Goal: Task Accomplishment & Management: Use online tool/utility

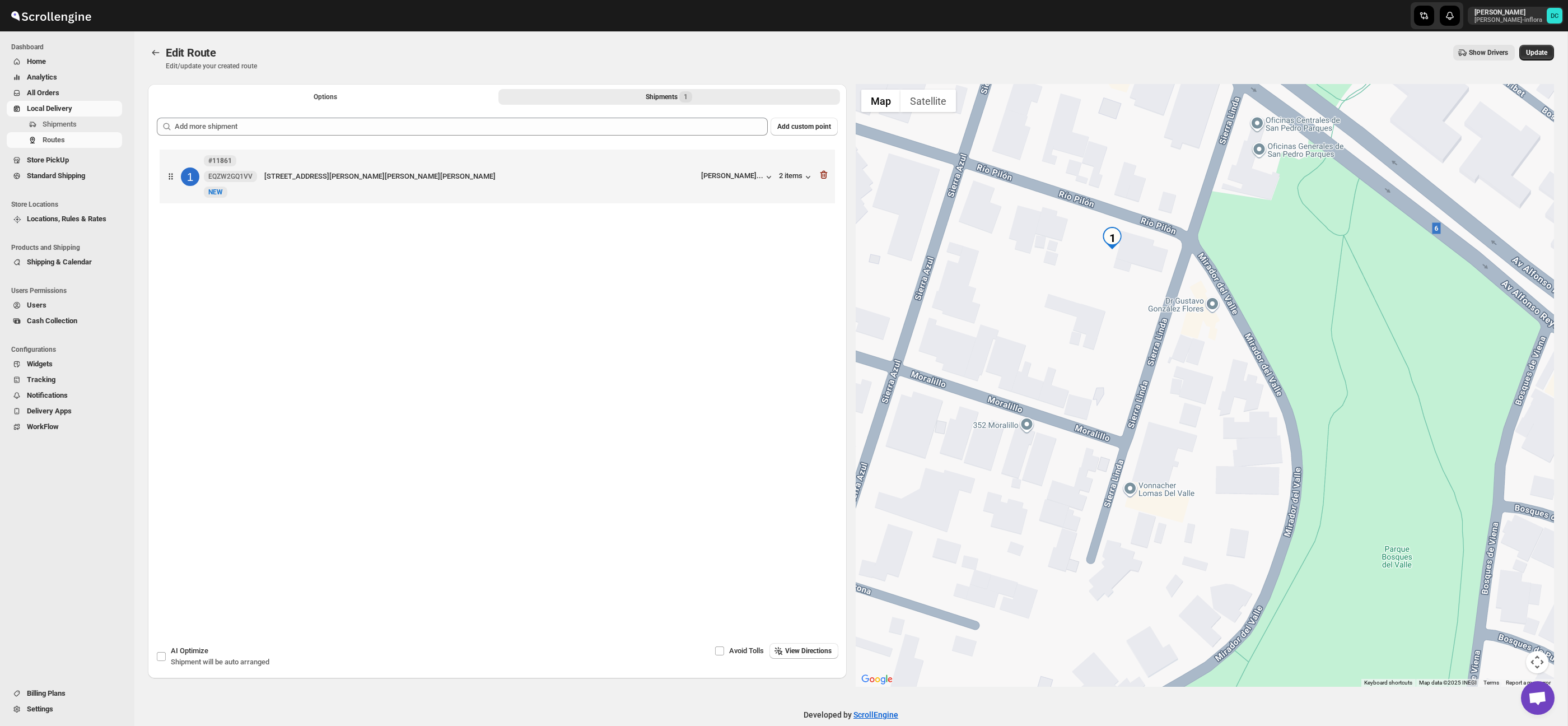
click at [86, 91] on span "All Orders" at bounding box center [74, 93] width 93 height 11
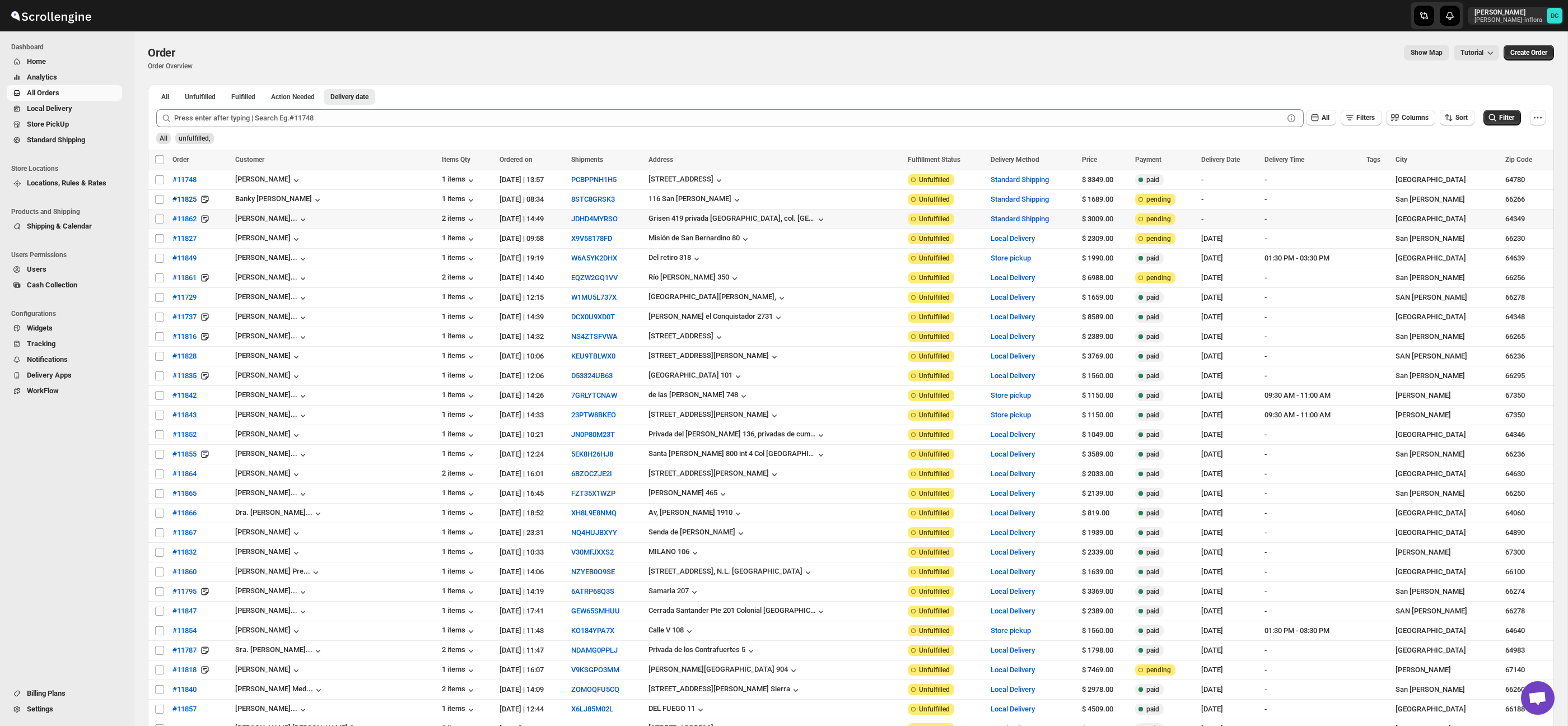
drag, startPoint x: 159, startPoint y: 220, endPoint x: 192, endPoint y: 202, distance: 37.6
click at [158, 220] on input "Select order" at bounding box center [159, 218] width 9 height 9
checkbox input "true"
drag, startPoint x: 160, startPoint y: 205, endPoint x: 161, endPoint y: 219, distance: 14.0
click at [160, 205] on span at bounding box center [159, 199] width 10 height 10
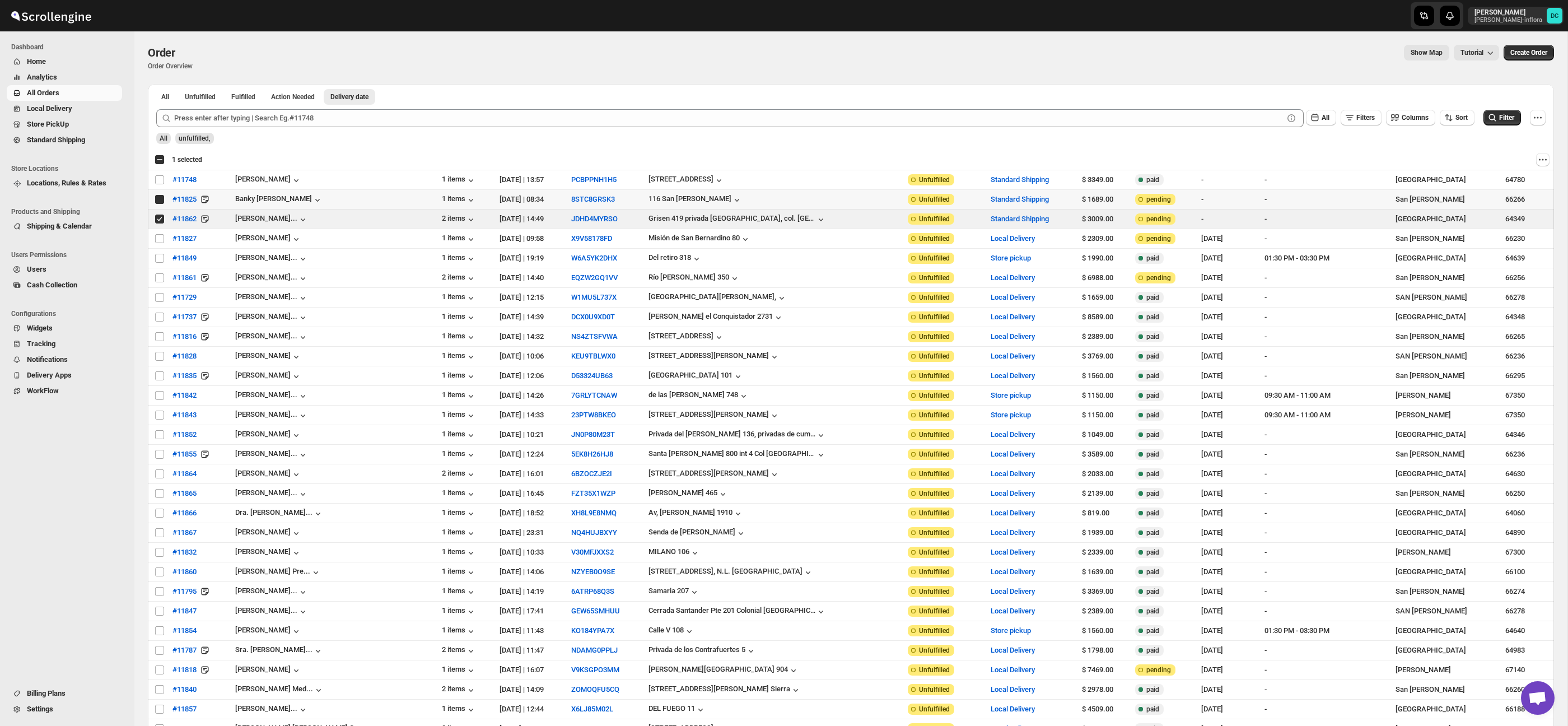
click at [160, 204] on input "Select order" at bounding box center [159, 199] width 9 height 9
checkbox input "false"
click at [161, 219] on input "Select order" at bounding box center [159, 218] width 9 height 9
checkbox input "false"
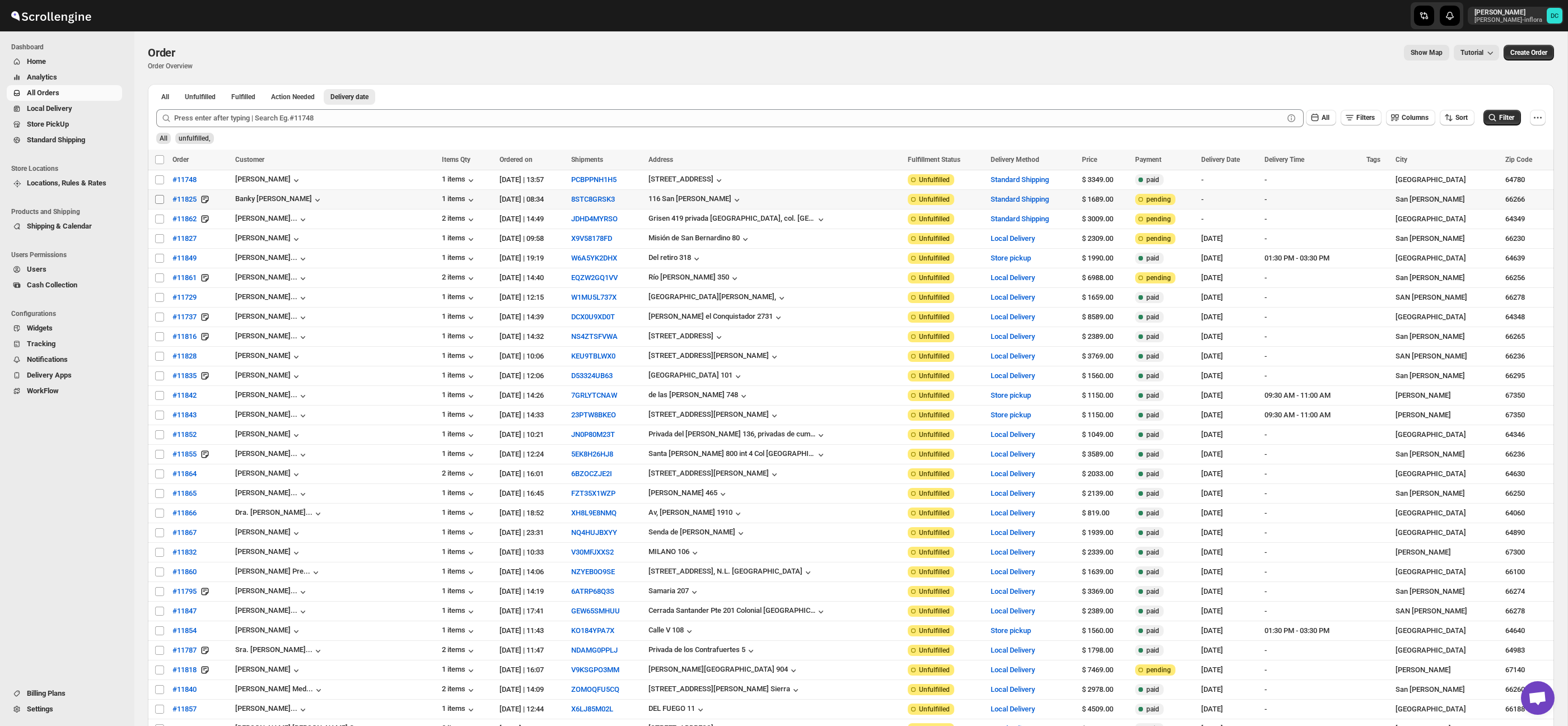
click at [159, 198] on input "Select order" at bounding box center [159, 199] width 9 height 9
checkbox input "true"
click at [1543, 161] on icon "Actions" at bounding box center [1543, 160] width 11 height 11
click at [1512, 179] on span "Archive Selected Order(s)" at bounding box center [1501, 182] width 84 height 9
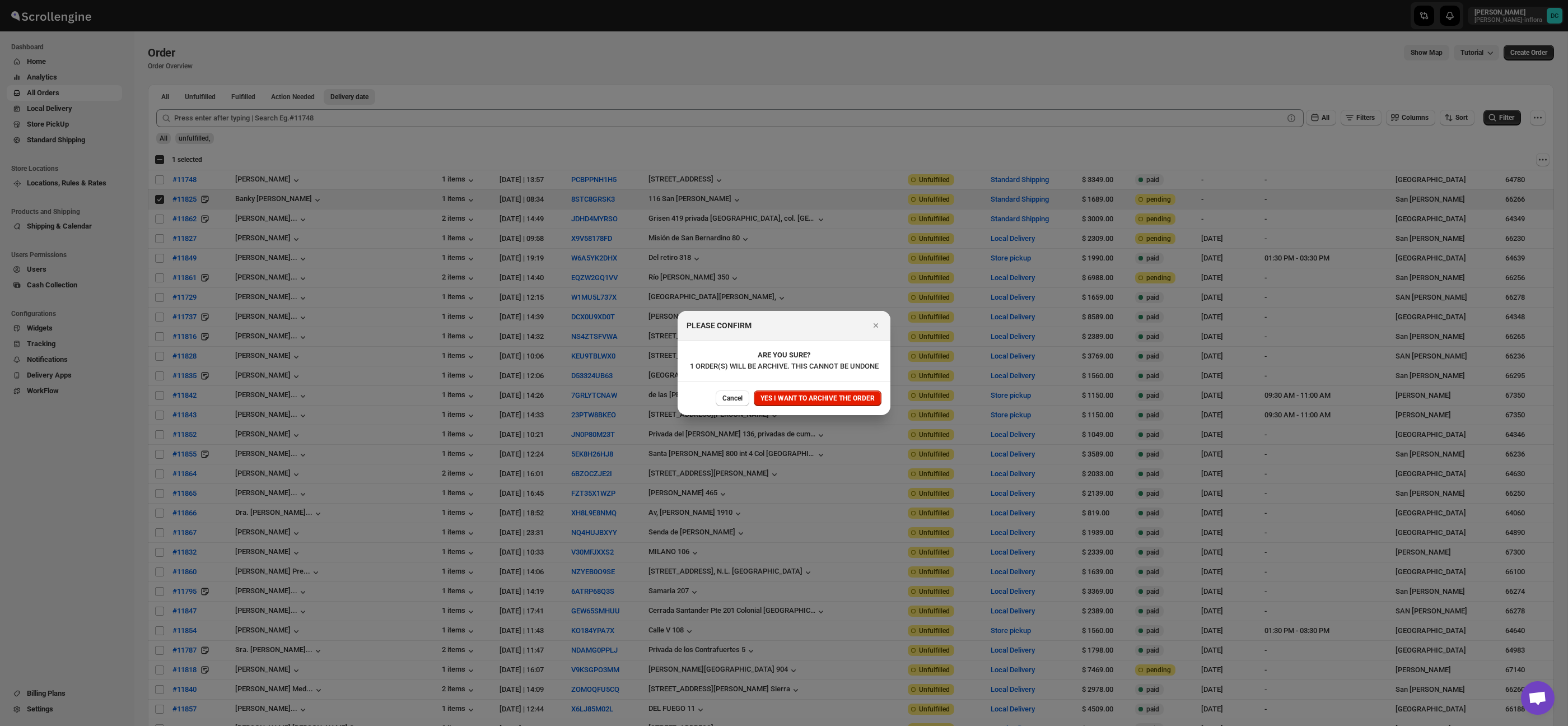
click at [839, 401] on span "YES I WANT TO ARCHIVE THE ORDER" at bounding box center [818, 398] width 114 height 9
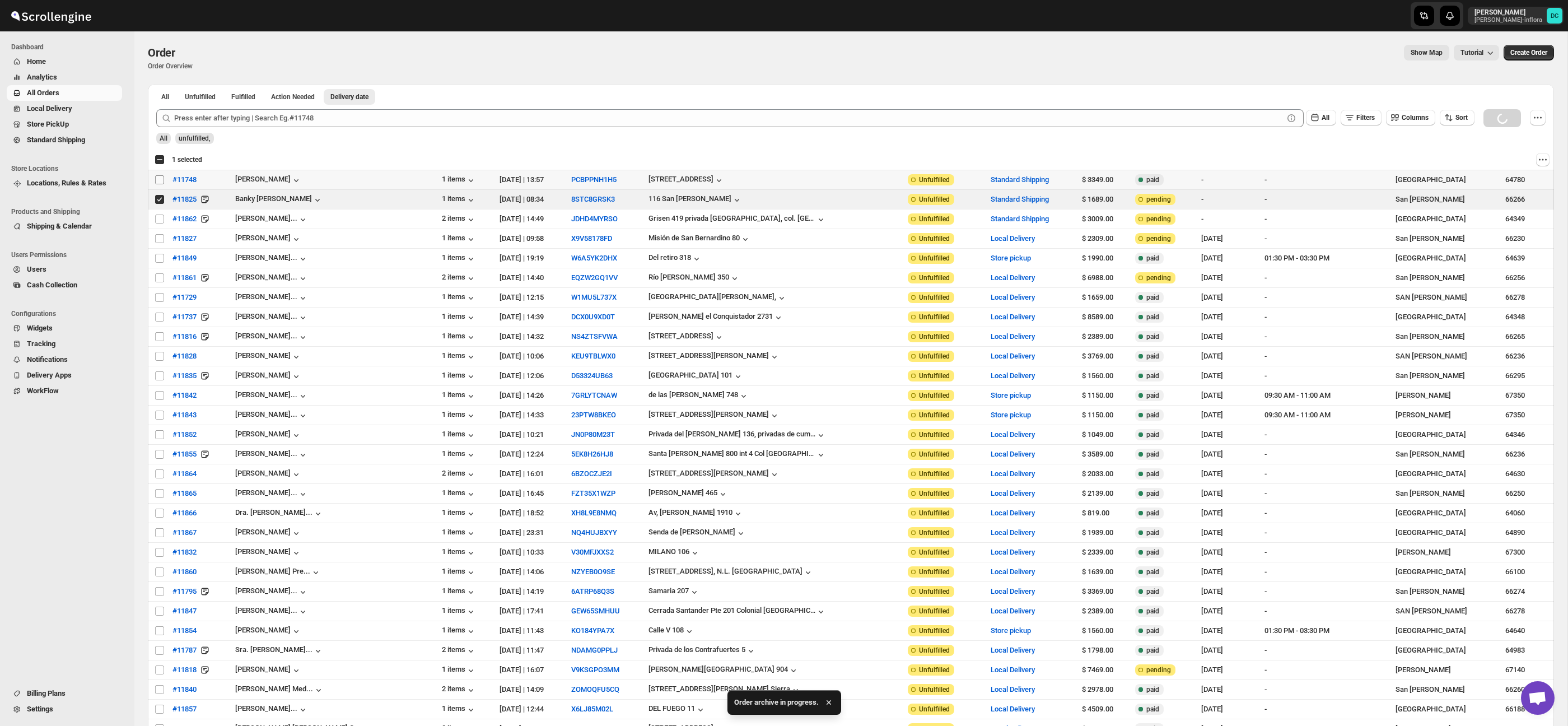
click at [160, 181] on input "Select order" at bounding box center [159, 179] width 9 height 9
checkbox input "true"
click at [159, 197] on input "Select order" at bounding box center [159, 199] width 9 height 9
checkbox input "false"
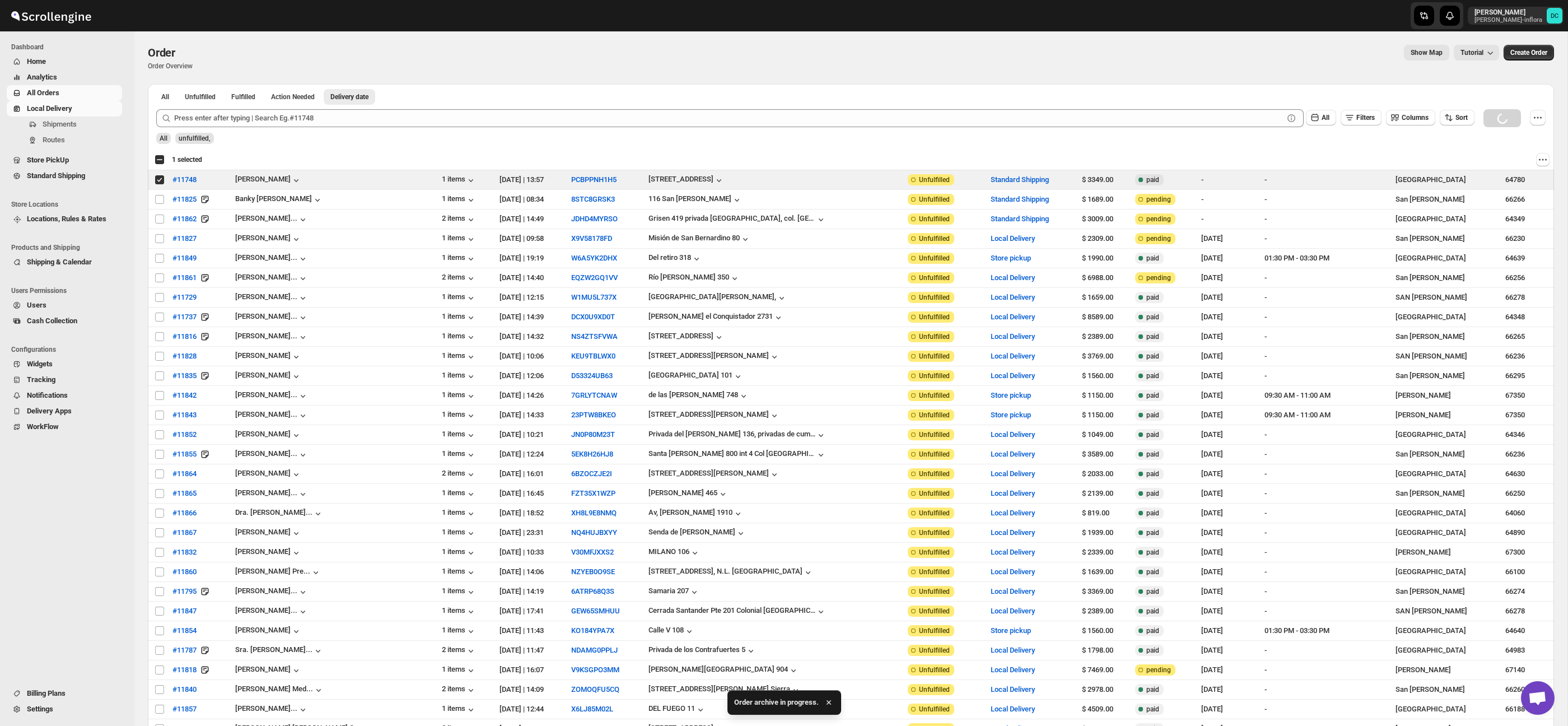
click at [80, 114] on span "Local Delivery" at bounding box center [74, 109] width 93 height 11
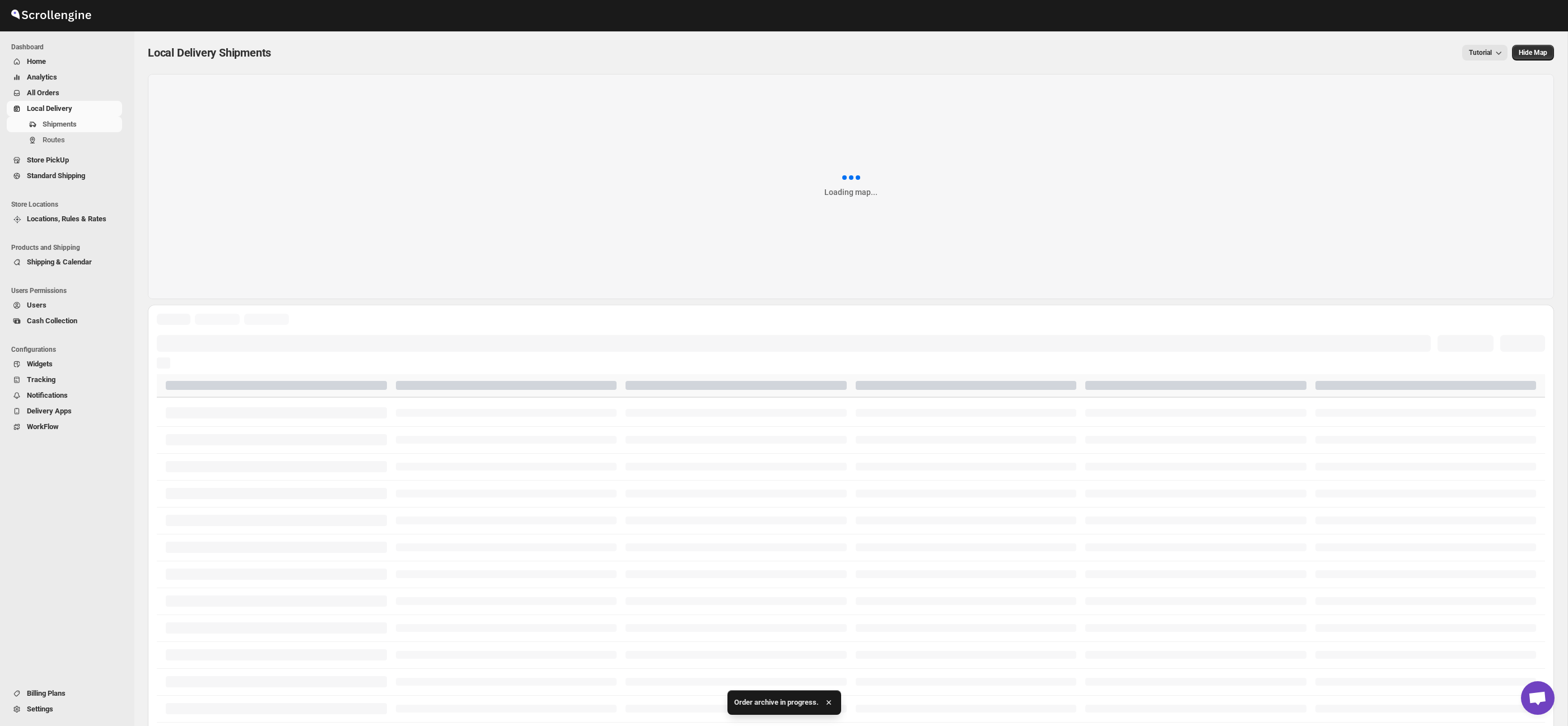
click at [59, 94] on span "All Orders" at bounding box center [43, 93] width 33 height 9
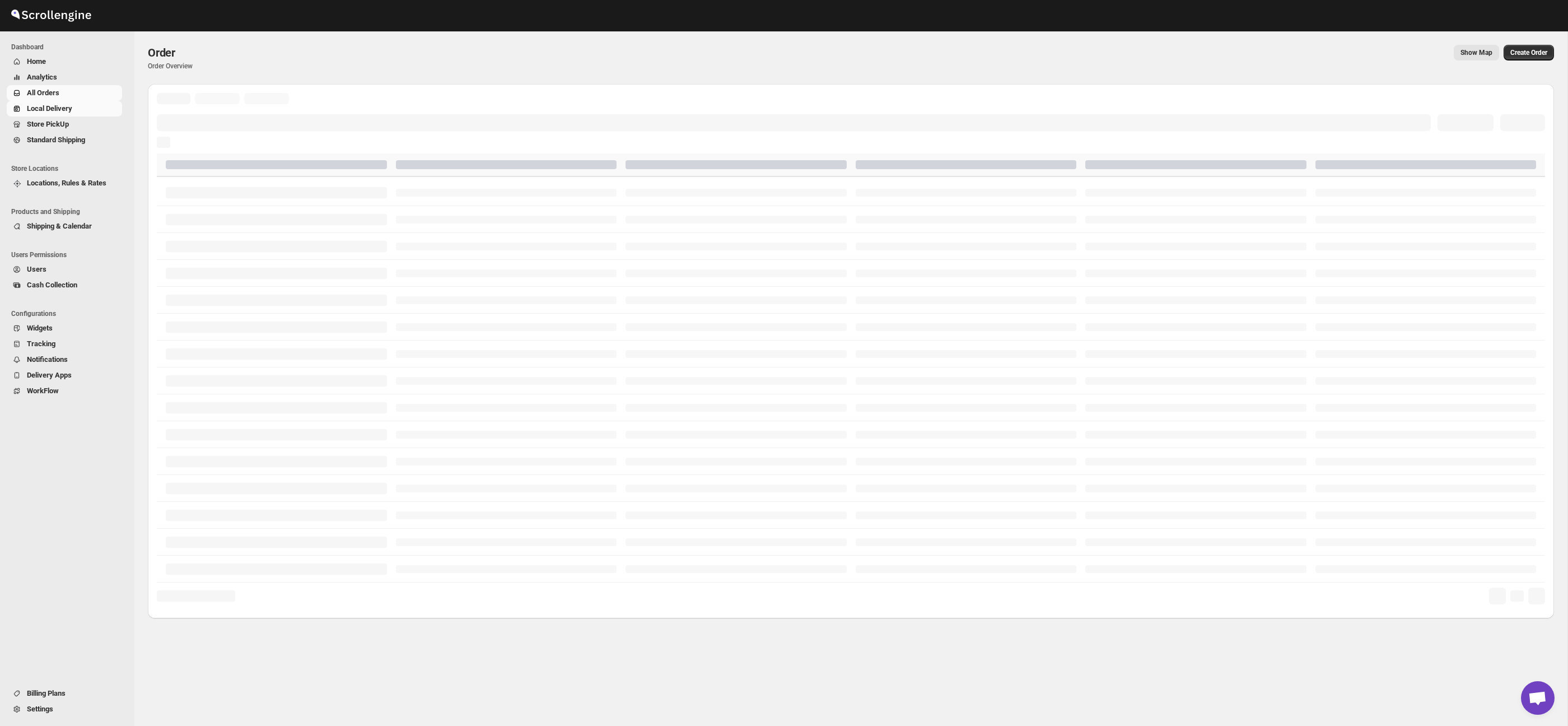
click at [82, 124] on span "Shipments" at bounding box center [81, 125] width 78 height 11
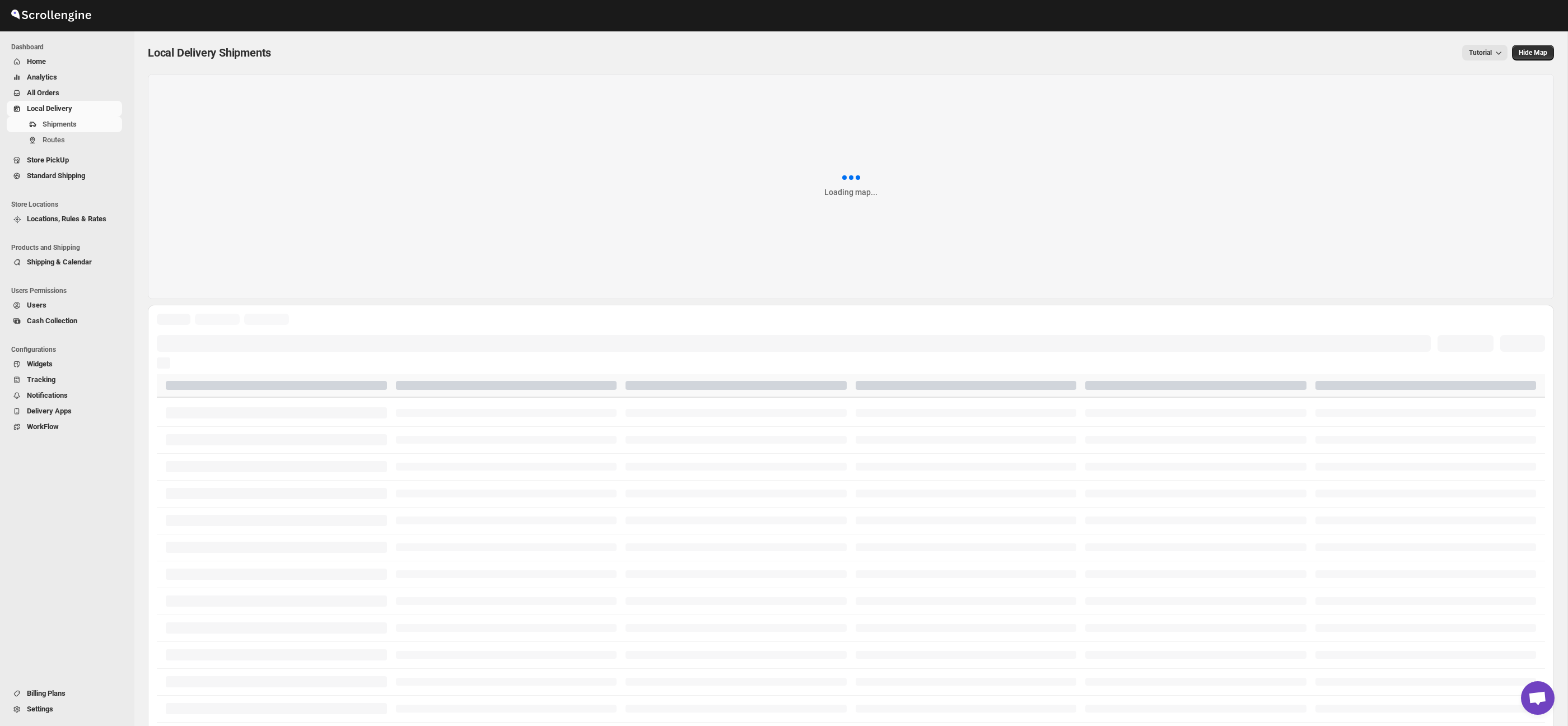
click at [54, 93] on span "All Orders" at bounding box center [43, 93] width 33 height 9
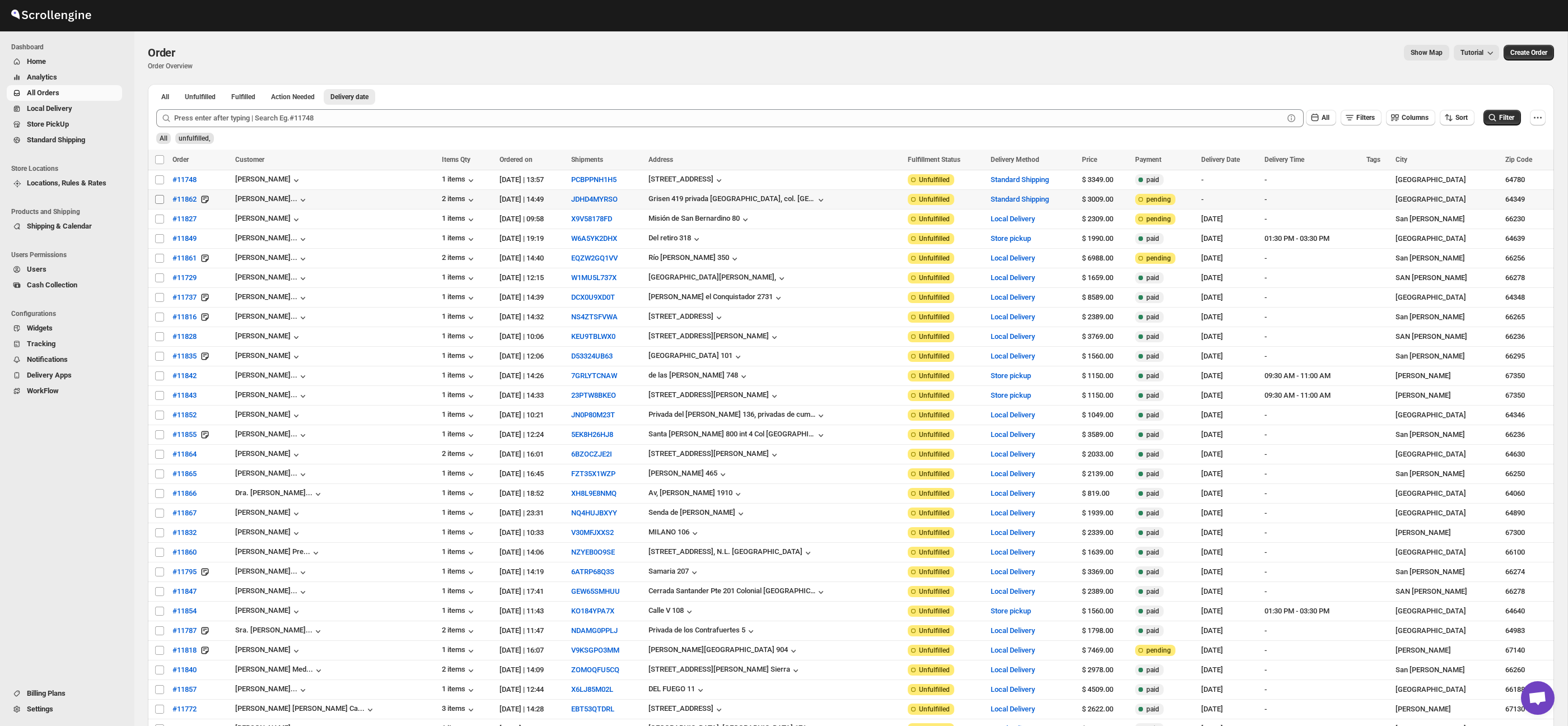
click at [160, 200] on input "Select order" at bounding box center [159, 199] width 9 height 9
checkbox input "true"
click at [162, 183] on input "Select order" at bounding box center [159, 179] width 9 height 9
checkbox input "true"
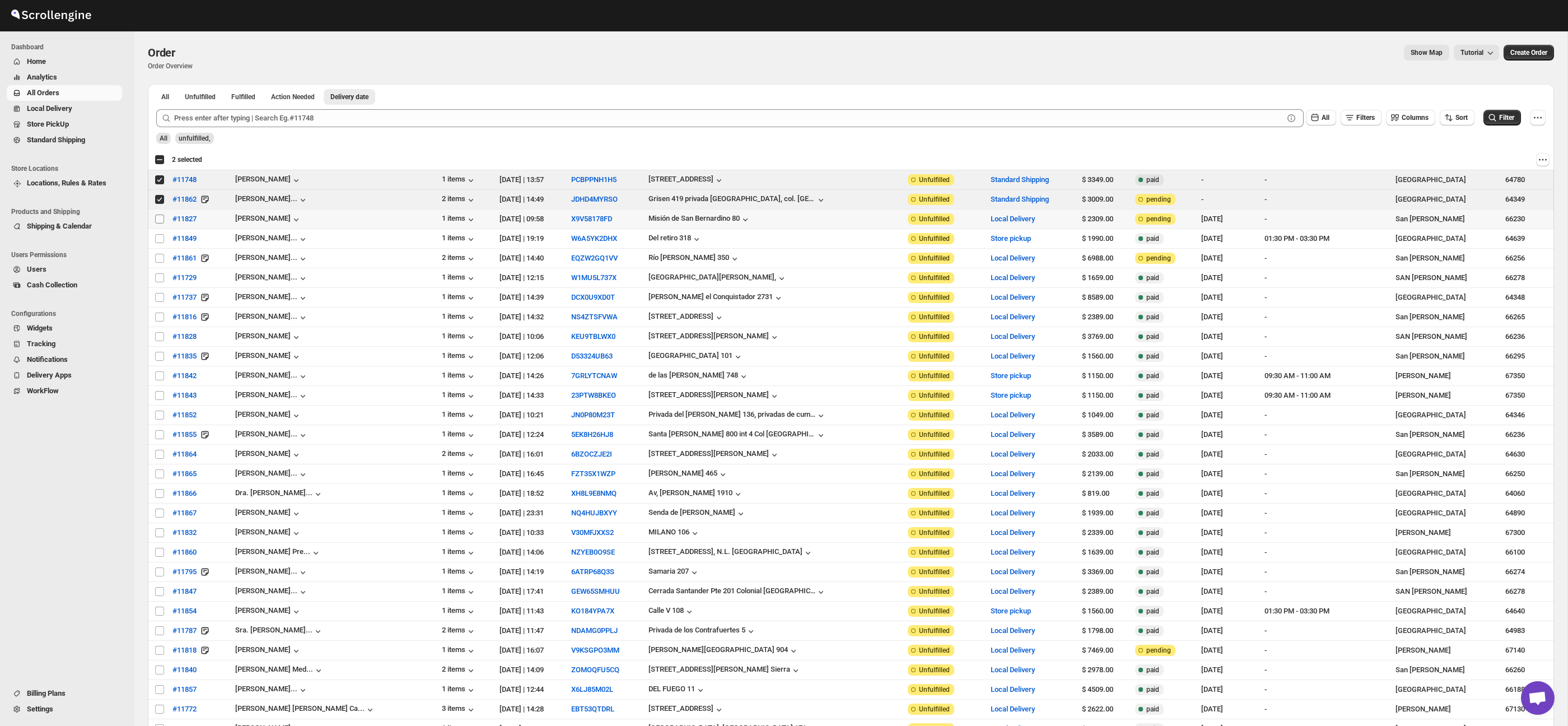
click at [160, 218] on input "Select order" at bounding box center [159, 218] width 9 height 9
checkbox input "true"
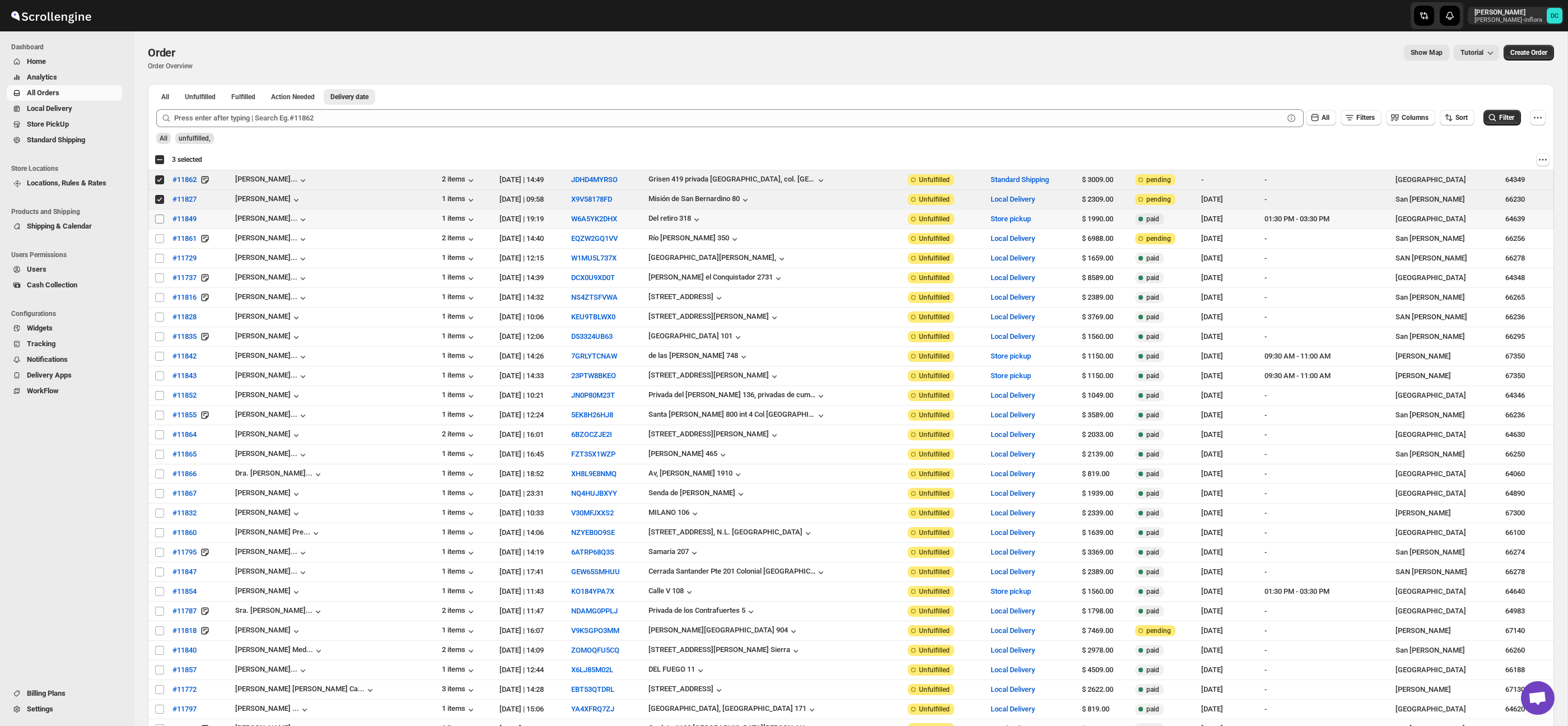
click at [161, 217] on input "Select order" at bounding box center [159, 218] width 9 height 9
checkbox input "true"
click at [161, 162] on div "Select all 29 orders 4 selected" at bounding box center [178, 159] width 48 height 10
checkbox input "true"
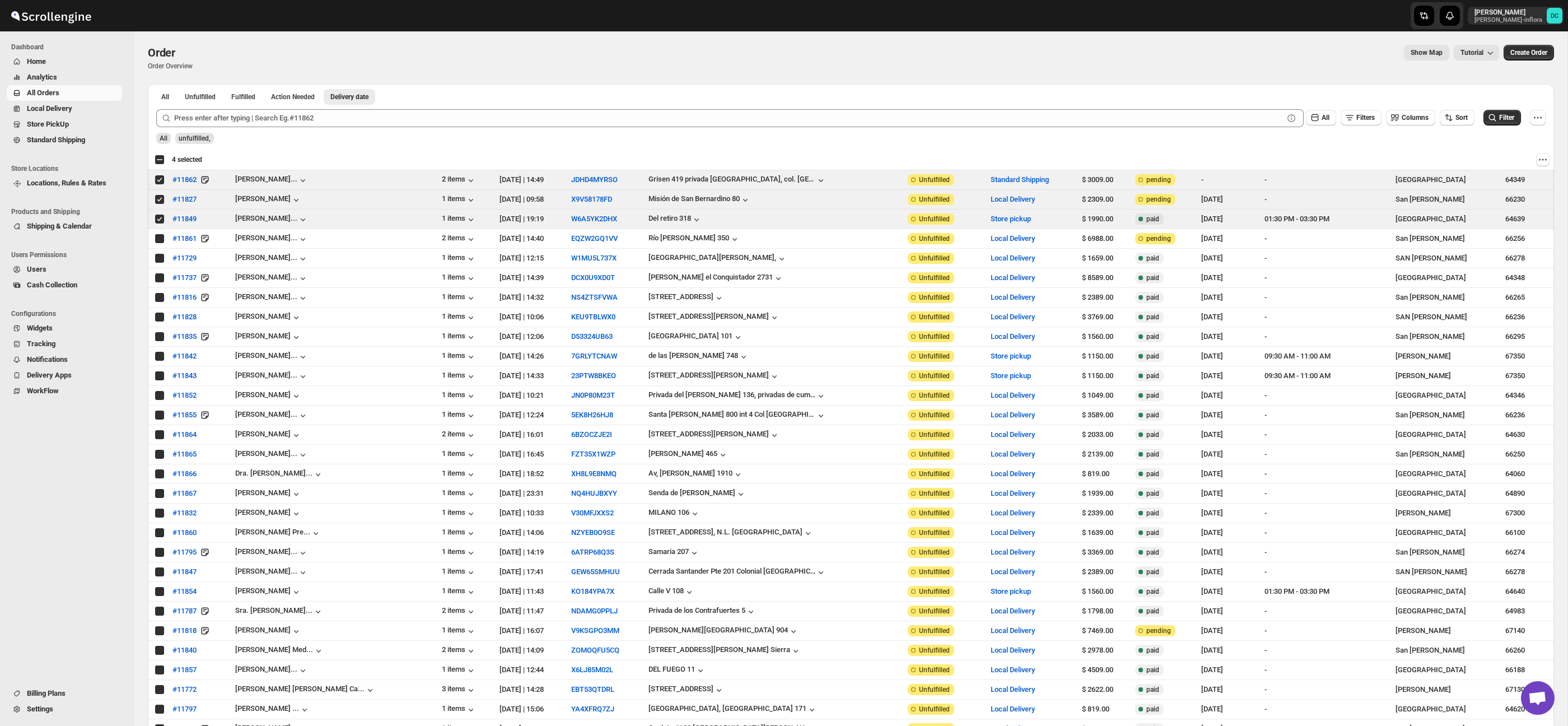
checkbox input "true"
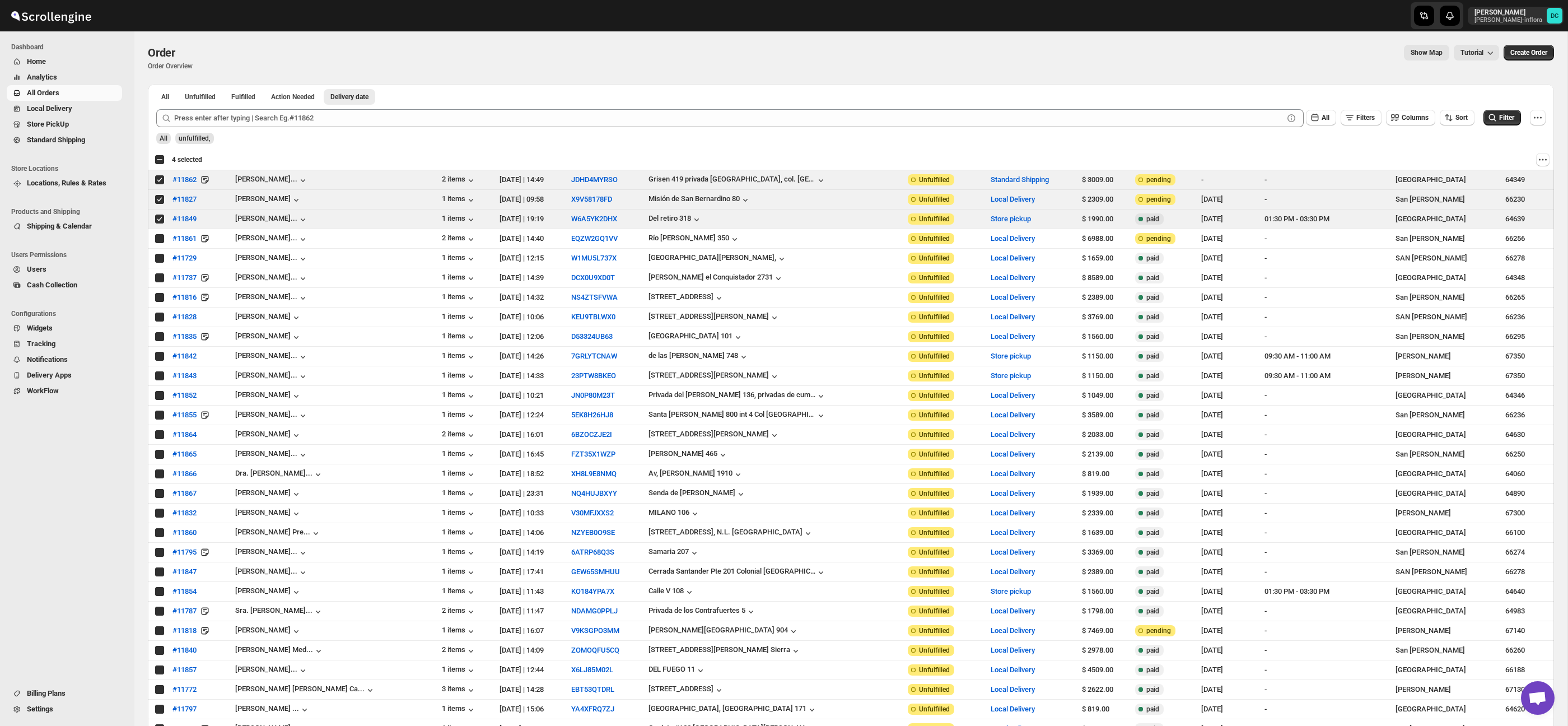
checkbox input "true"
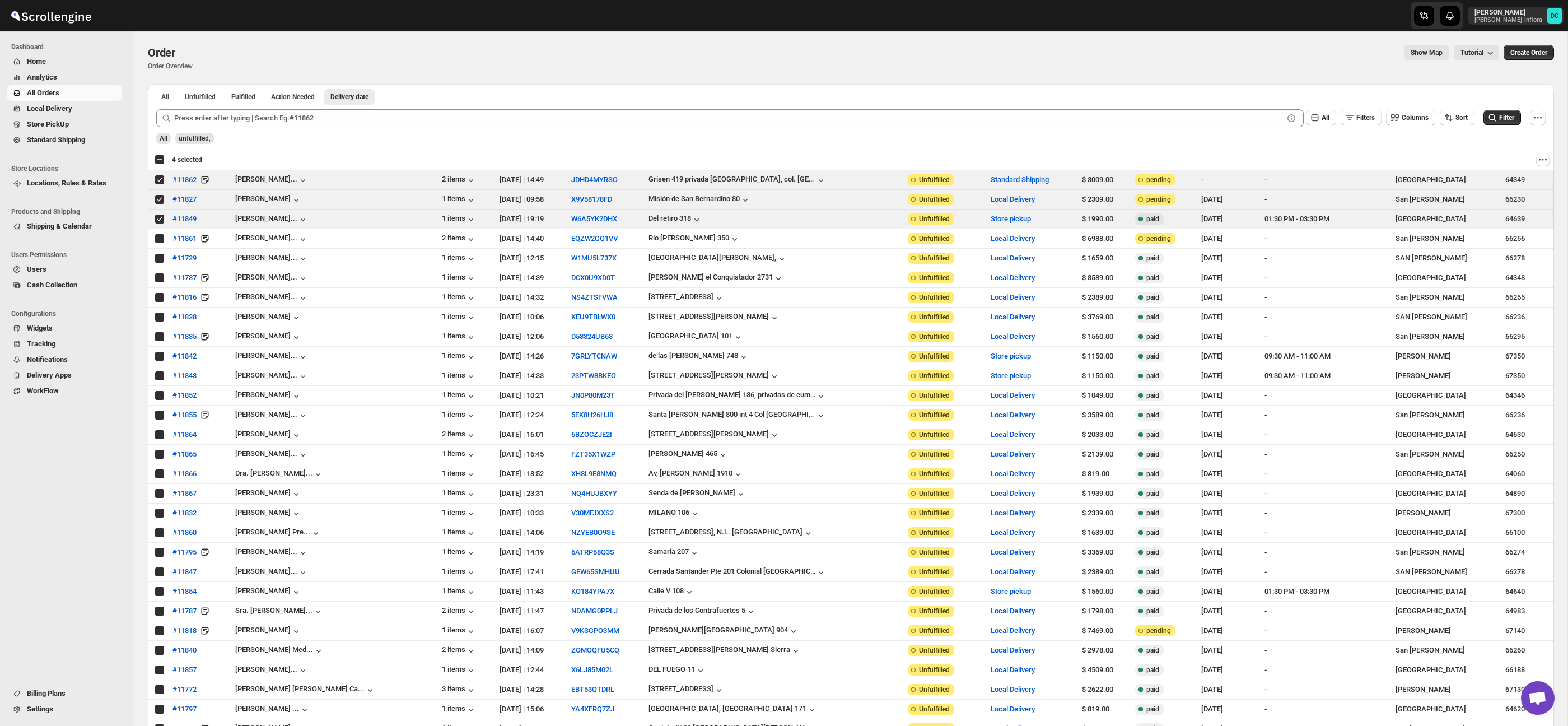
checkbox input "true"
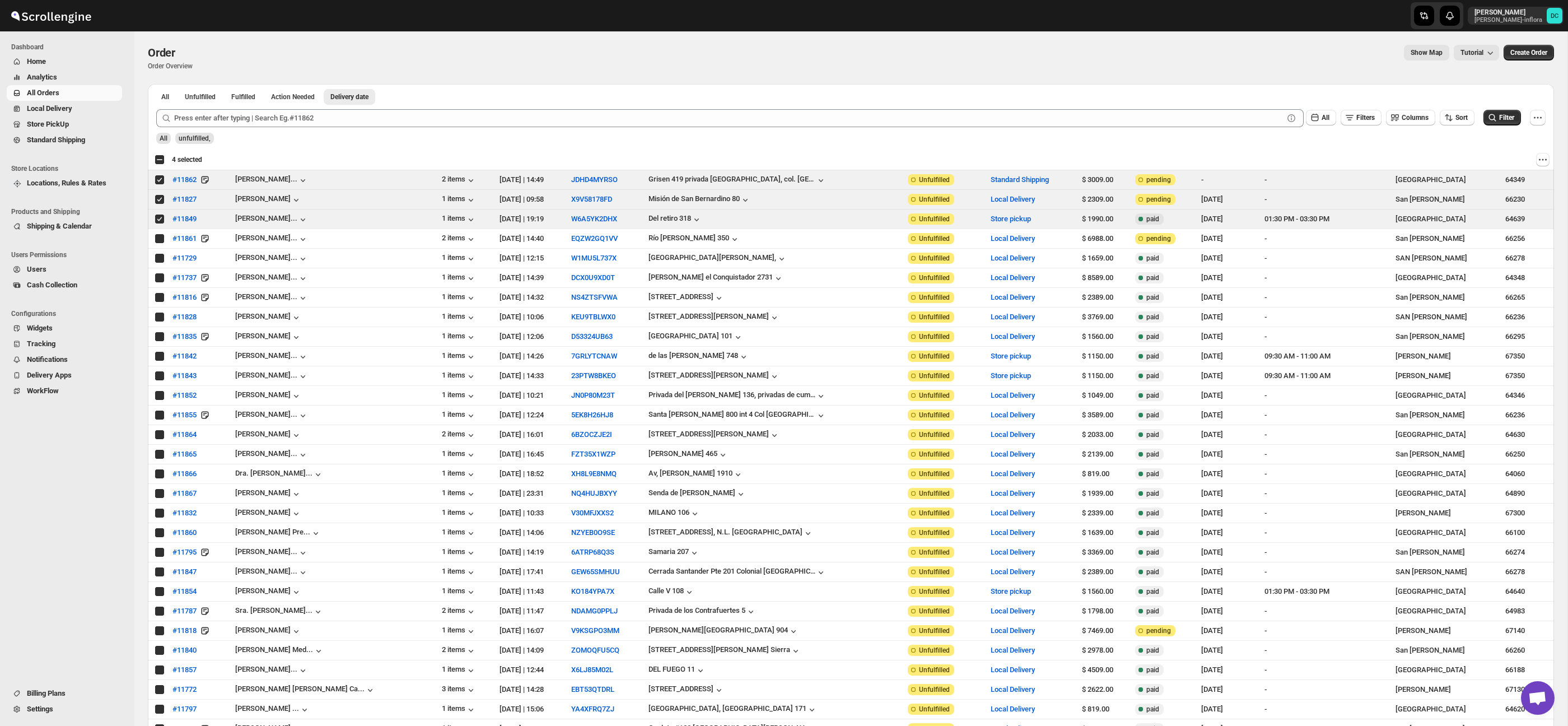
checkbox input "true"
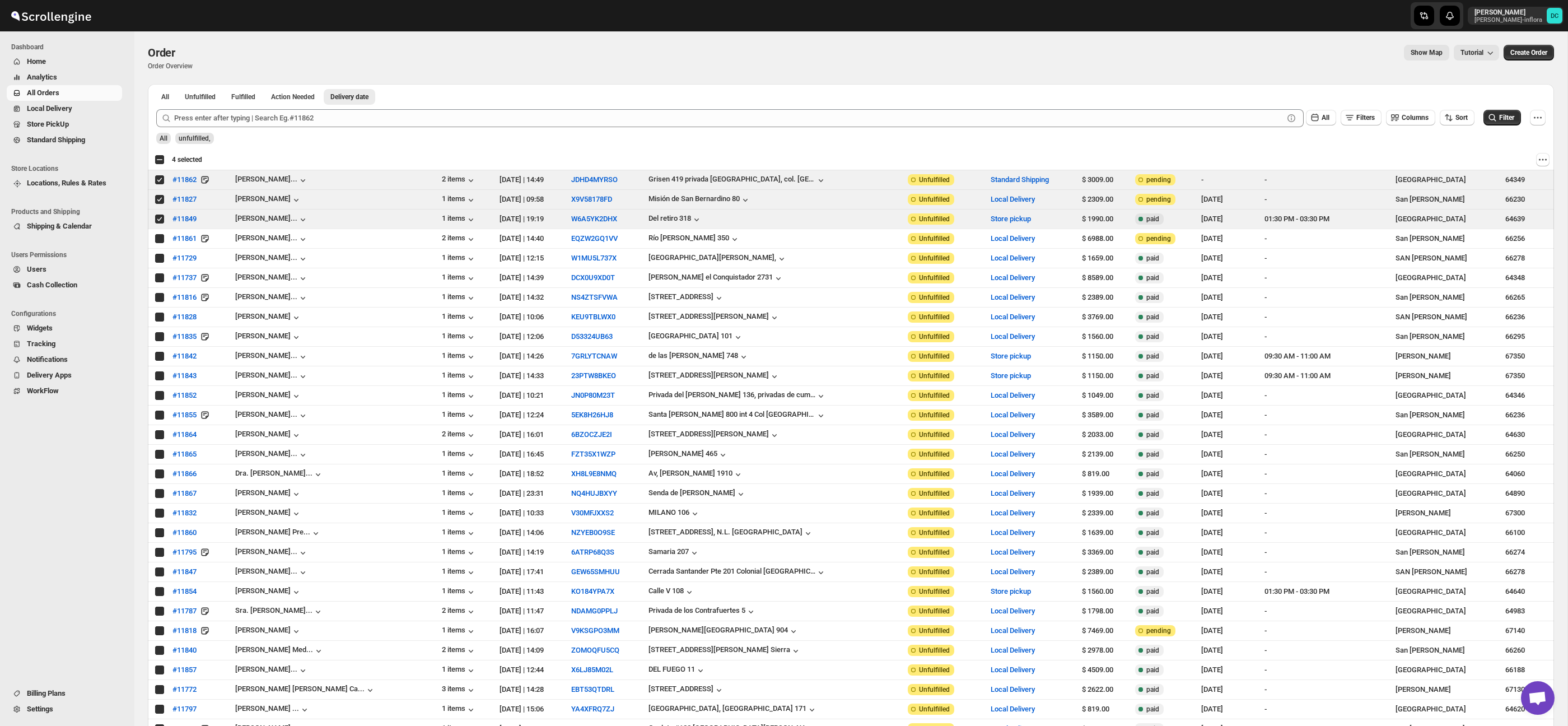
checkbox input "true"
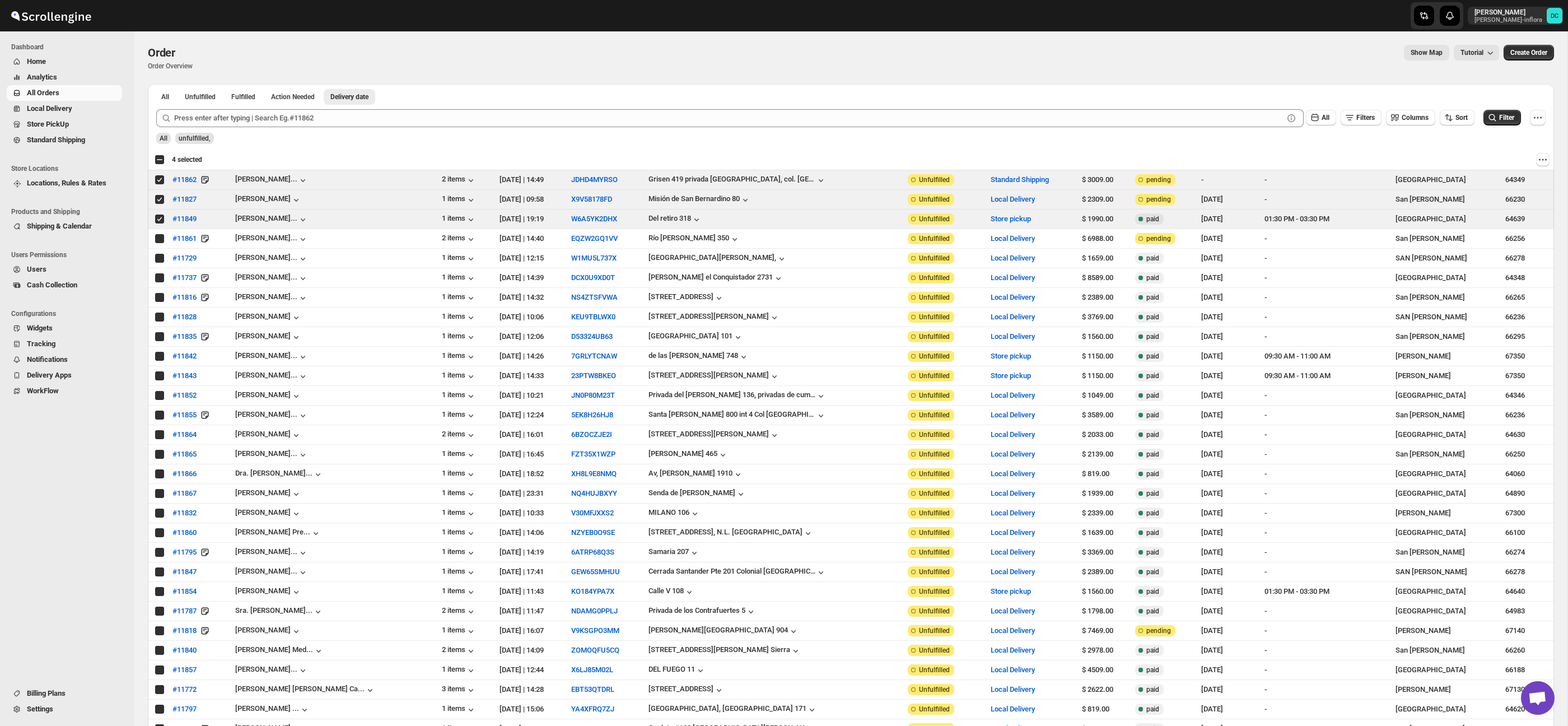
checkbox input "true"
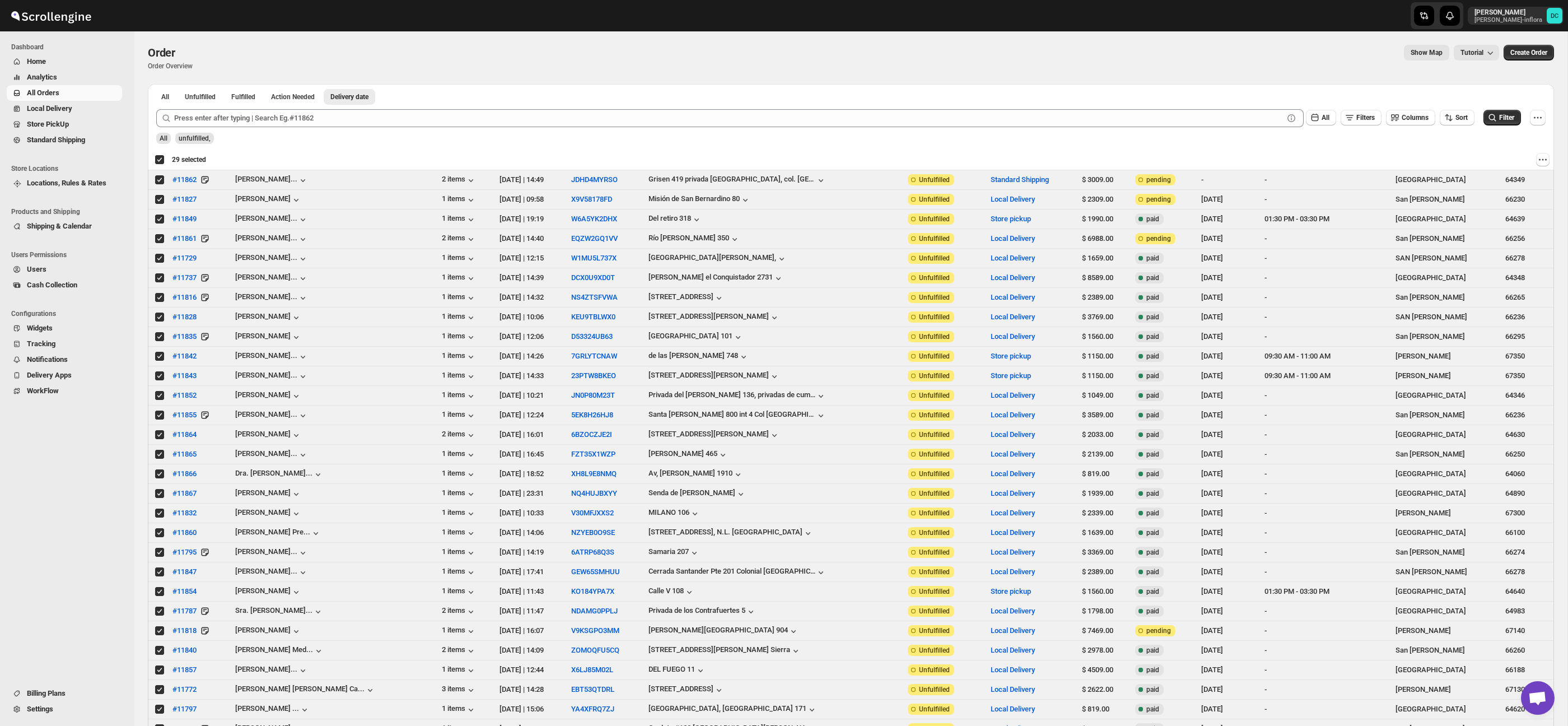
click at [161, 162] on div "Deselect all 29 orders 29 selected" at bounding box center [180, 159] width 51 height 10
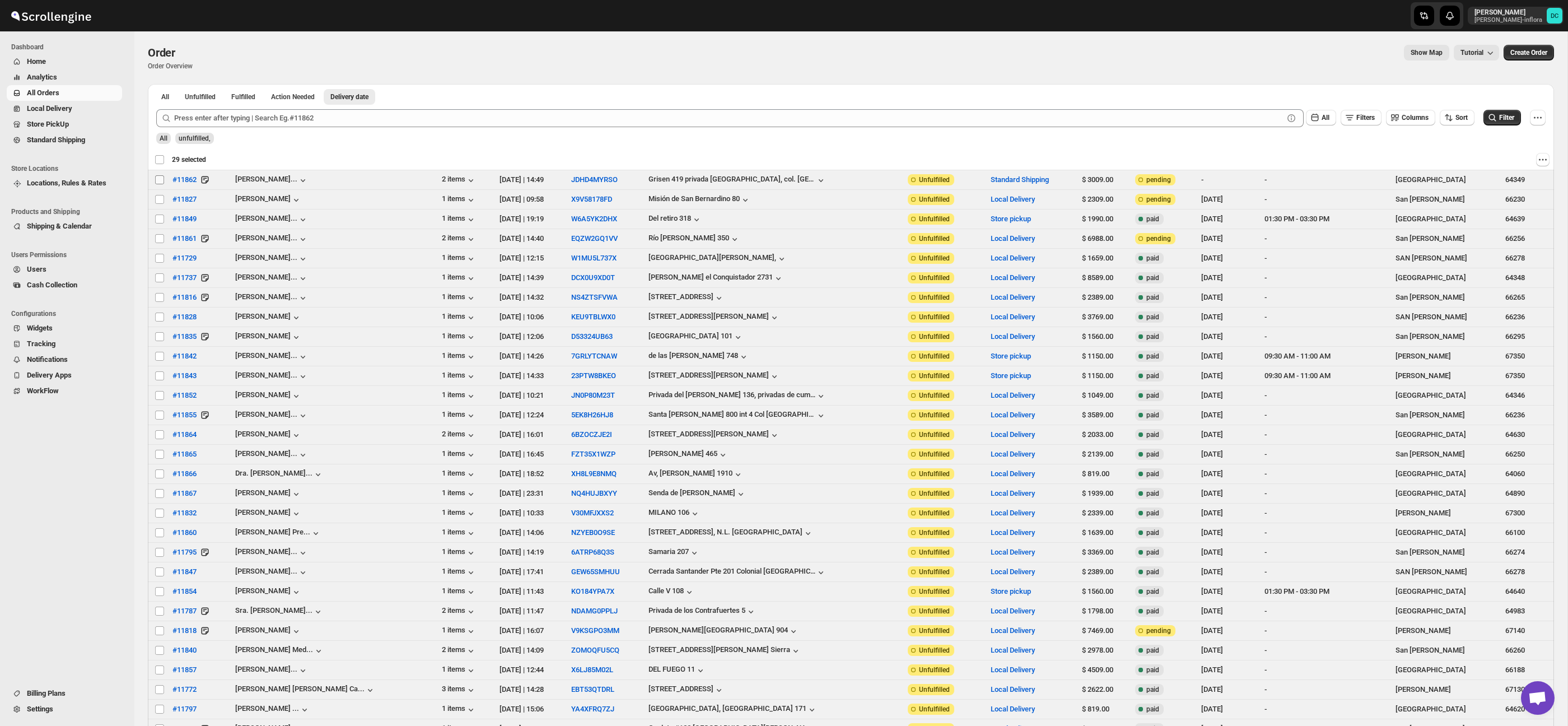
checkbox input "false"
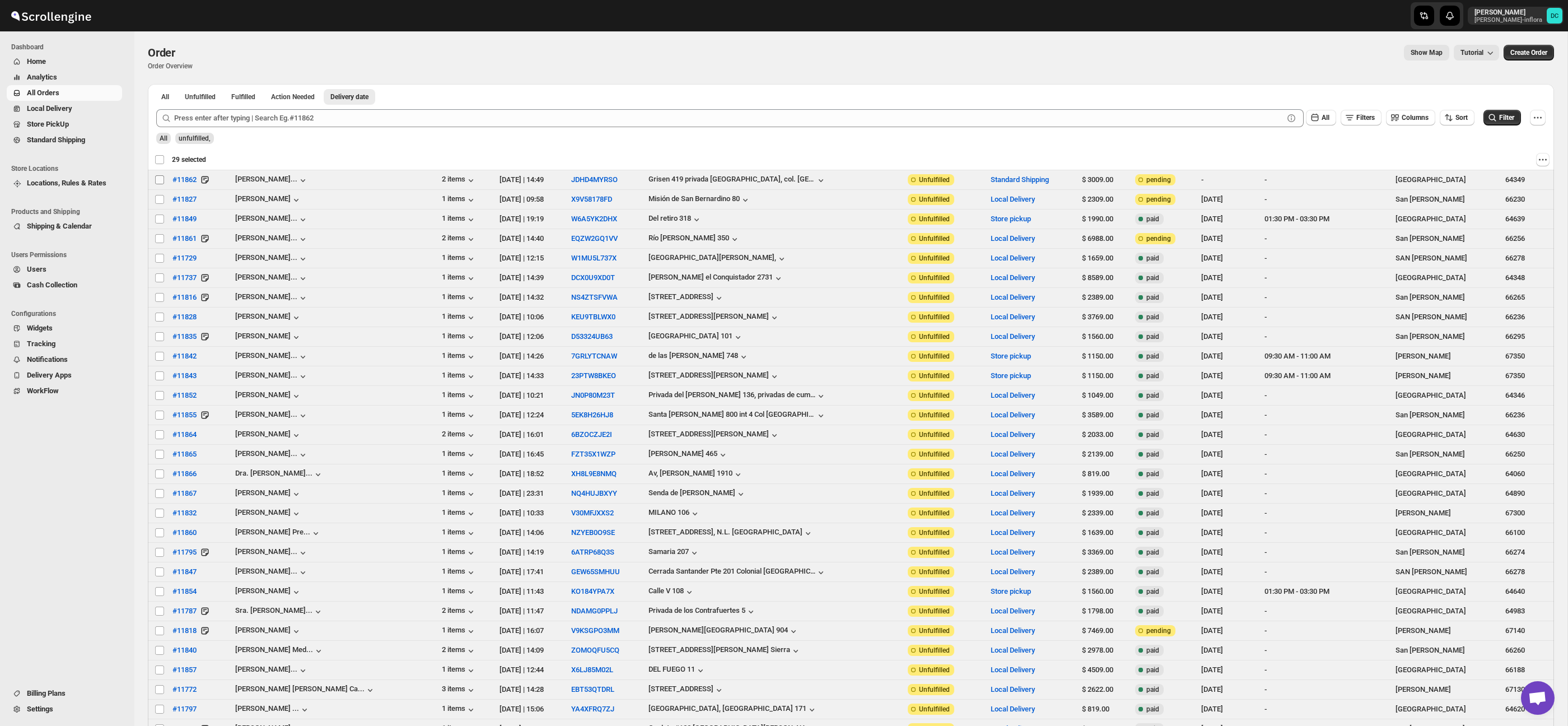
checkbox input "false"
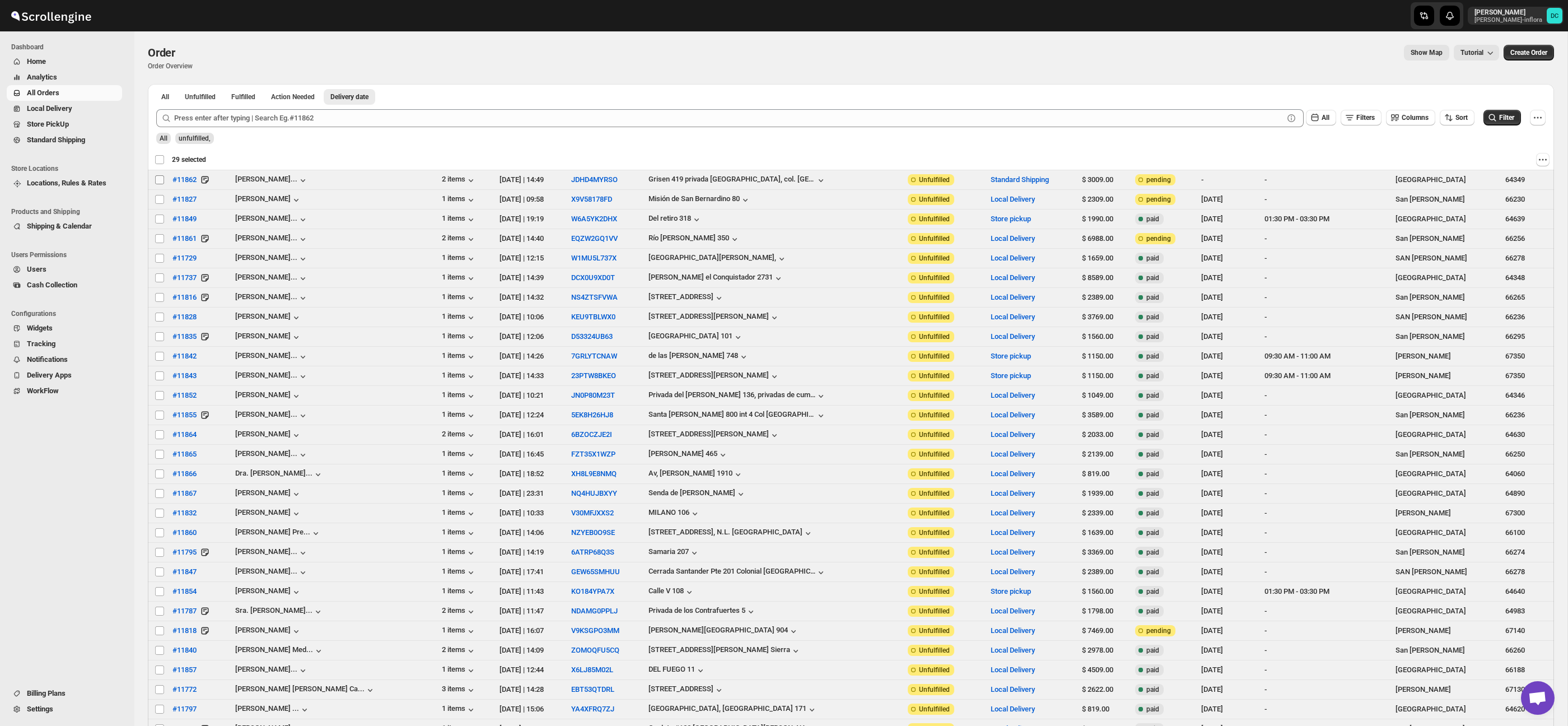
checkbox input "false"
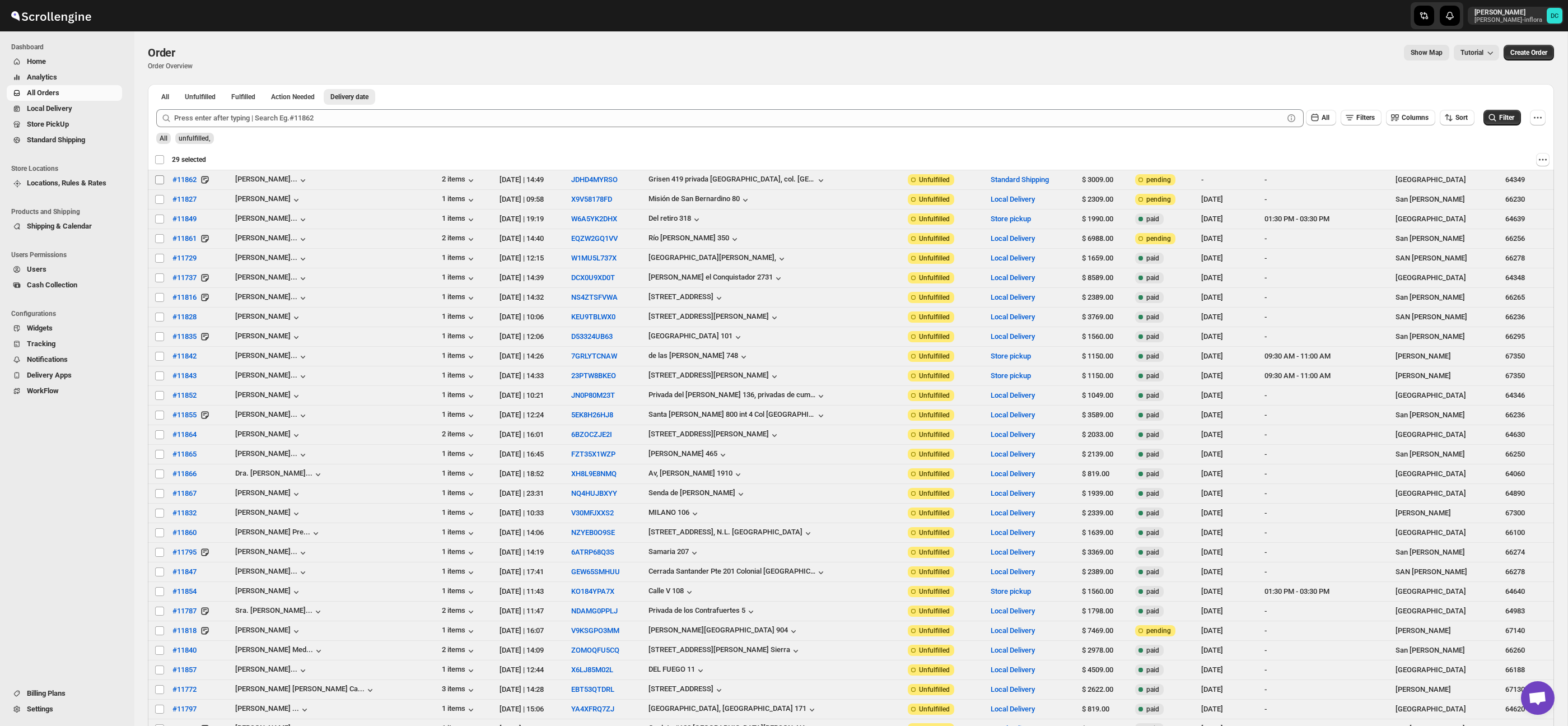
checkbox input "false"
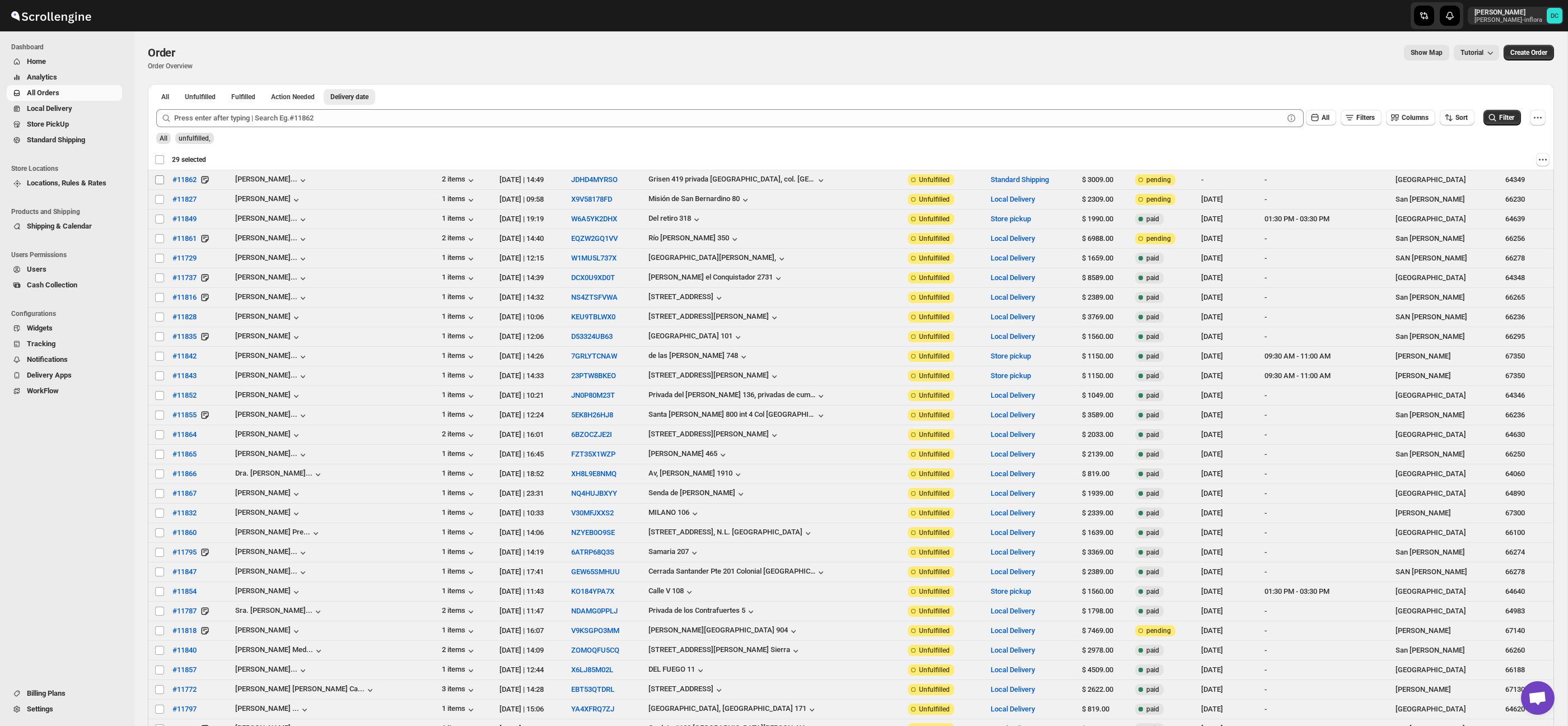
checkbox input "false"
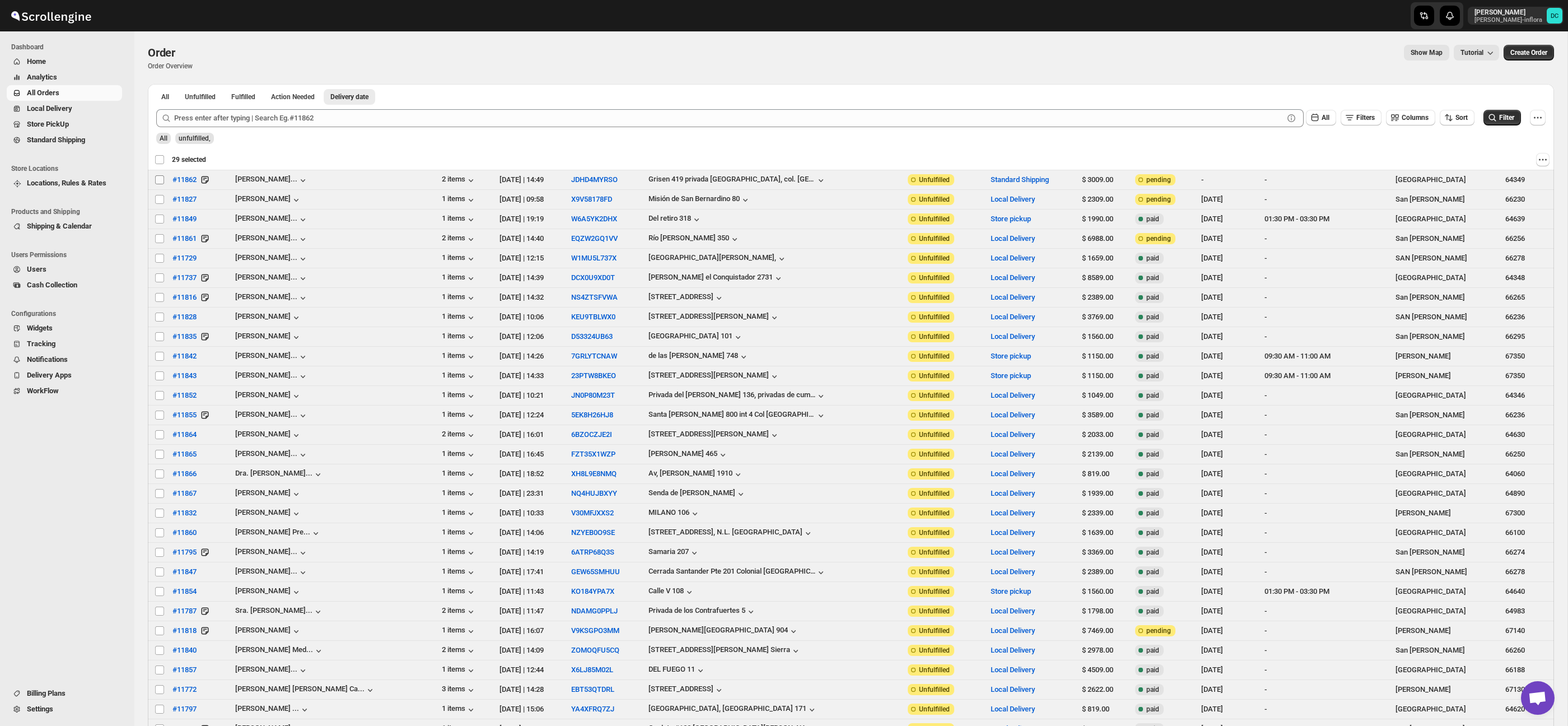
checkbox input "false"
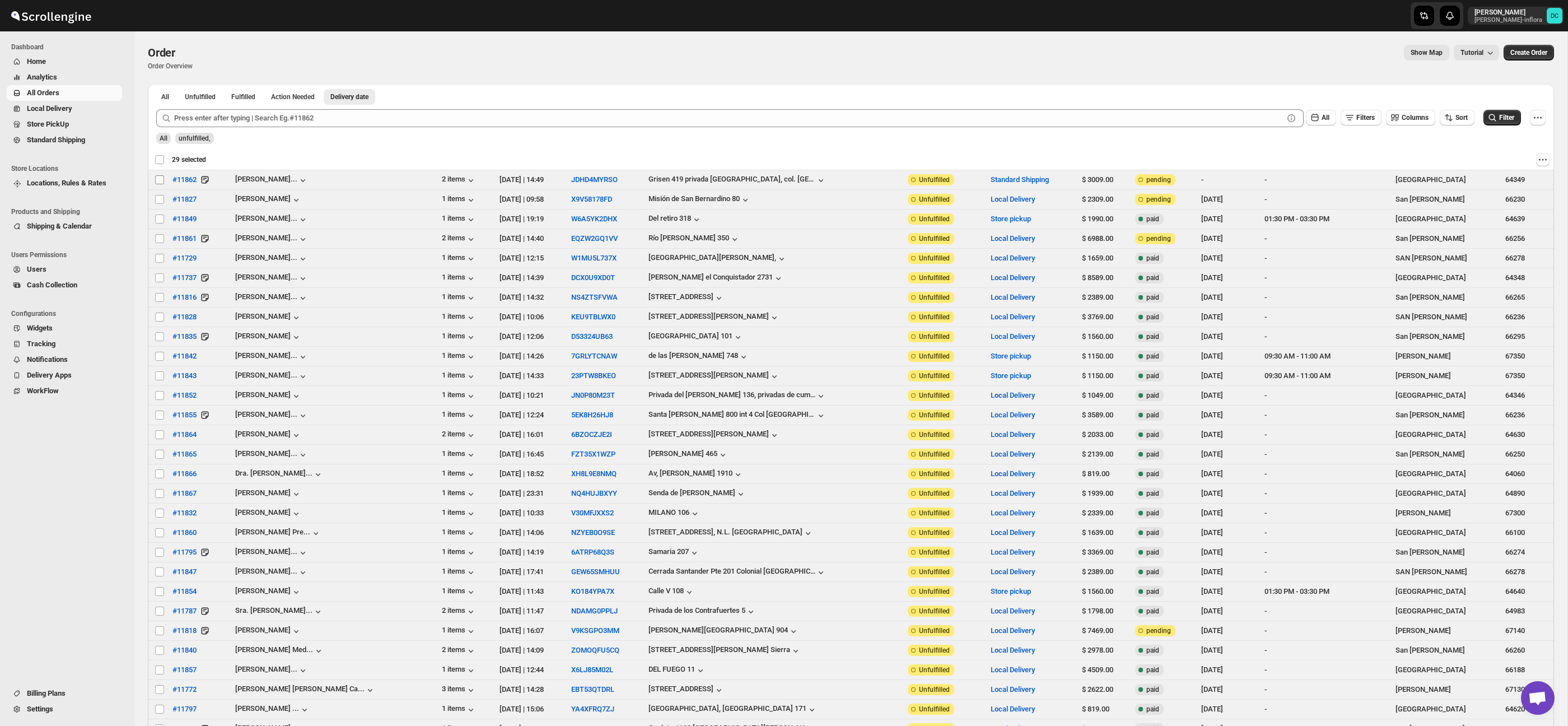
checkbox input "false"
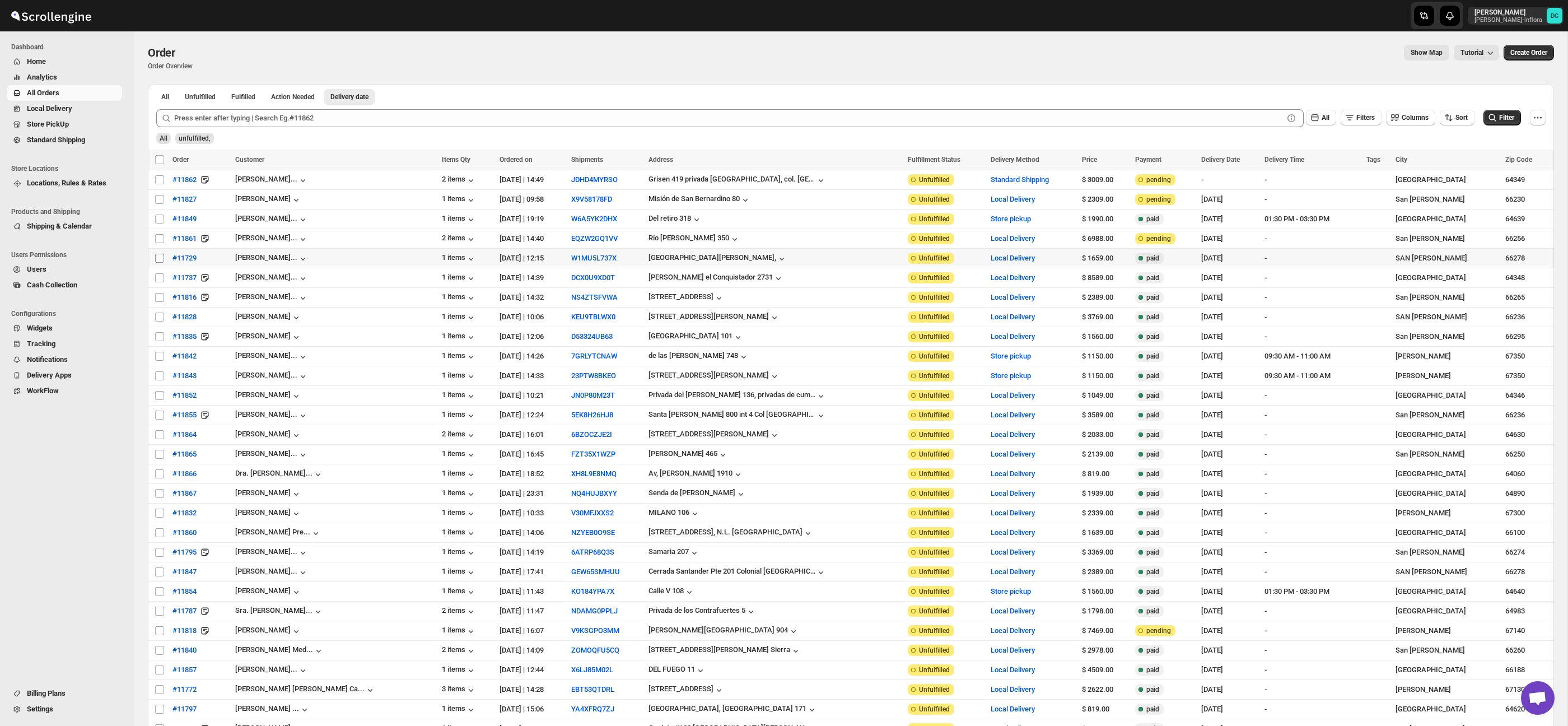
click at [157, 259] on input "Select order" at bounding box center [159, 257] width 9 height 9
checkbox input "true"
click at [162, 282] on input "Select order" at bounding box center [159, 277] width 9 height 9
checkbox input "true"
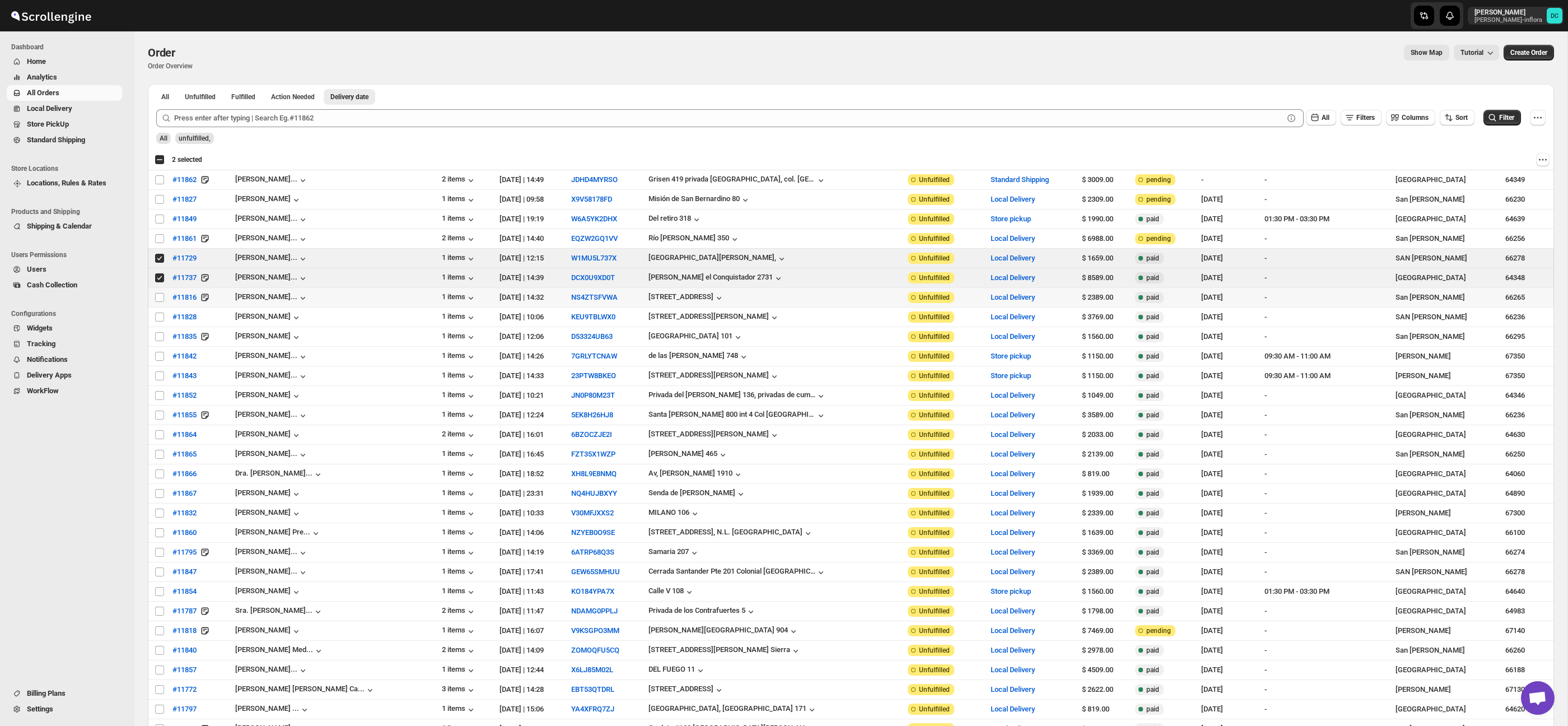
drag, startPoint x: 163, startPoint y: 296, endPoint x: 161, endPoint y: 310, distance: 14.1
click at [163, 297] on input "Select order" at bounding box center [159, 297] width 9 height 9
checkbox input "true"
drag, startPoint x: 161, startPoint y: 317, endPoint x: 160, endPoint y: 346, distance: 29.0
click at [161, 317] on input "Select order" at bounding box center [159, 317] width 9 height 9
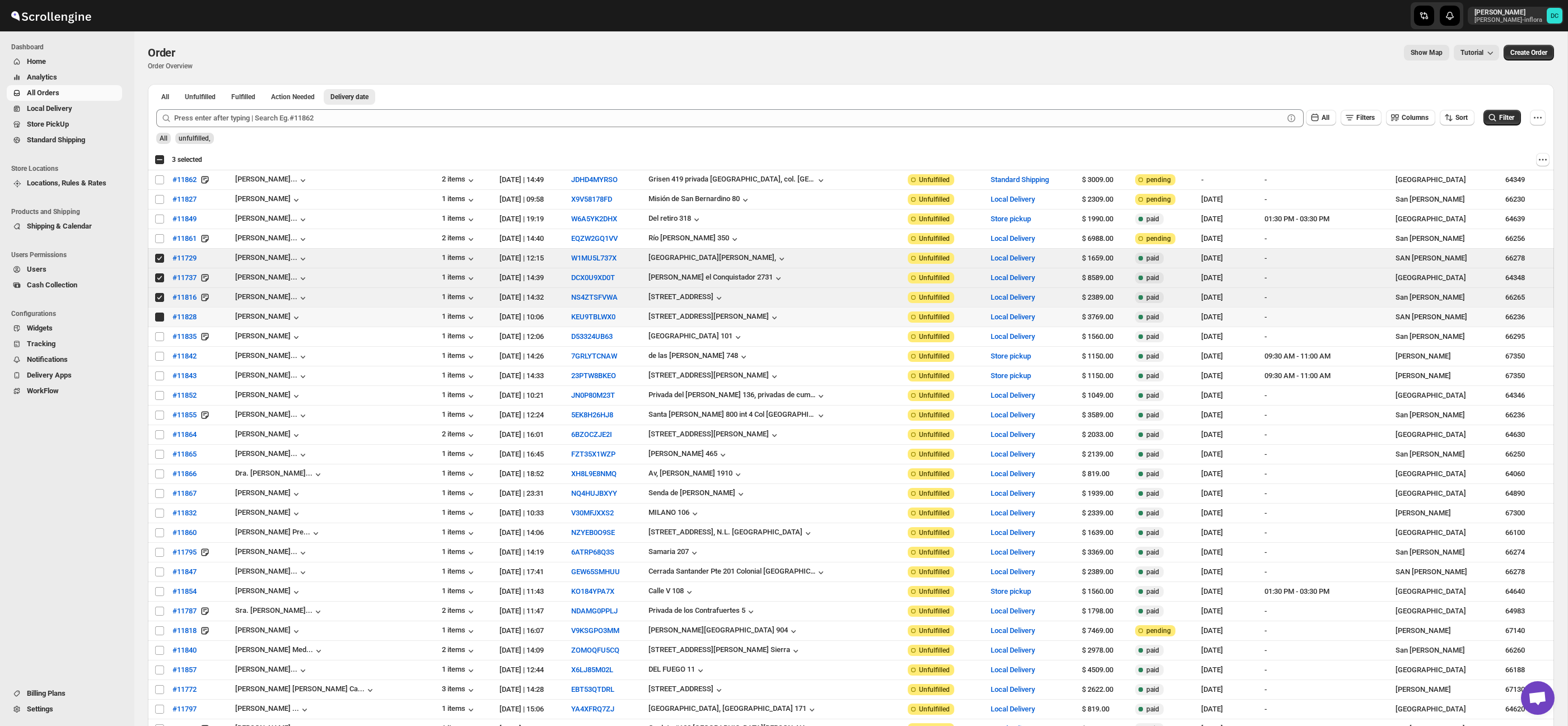
checkbox input "true"
click at [160, 338] on input "Select order" at bounding box center [159, 337] width 9 height 9
checkbox input "true"
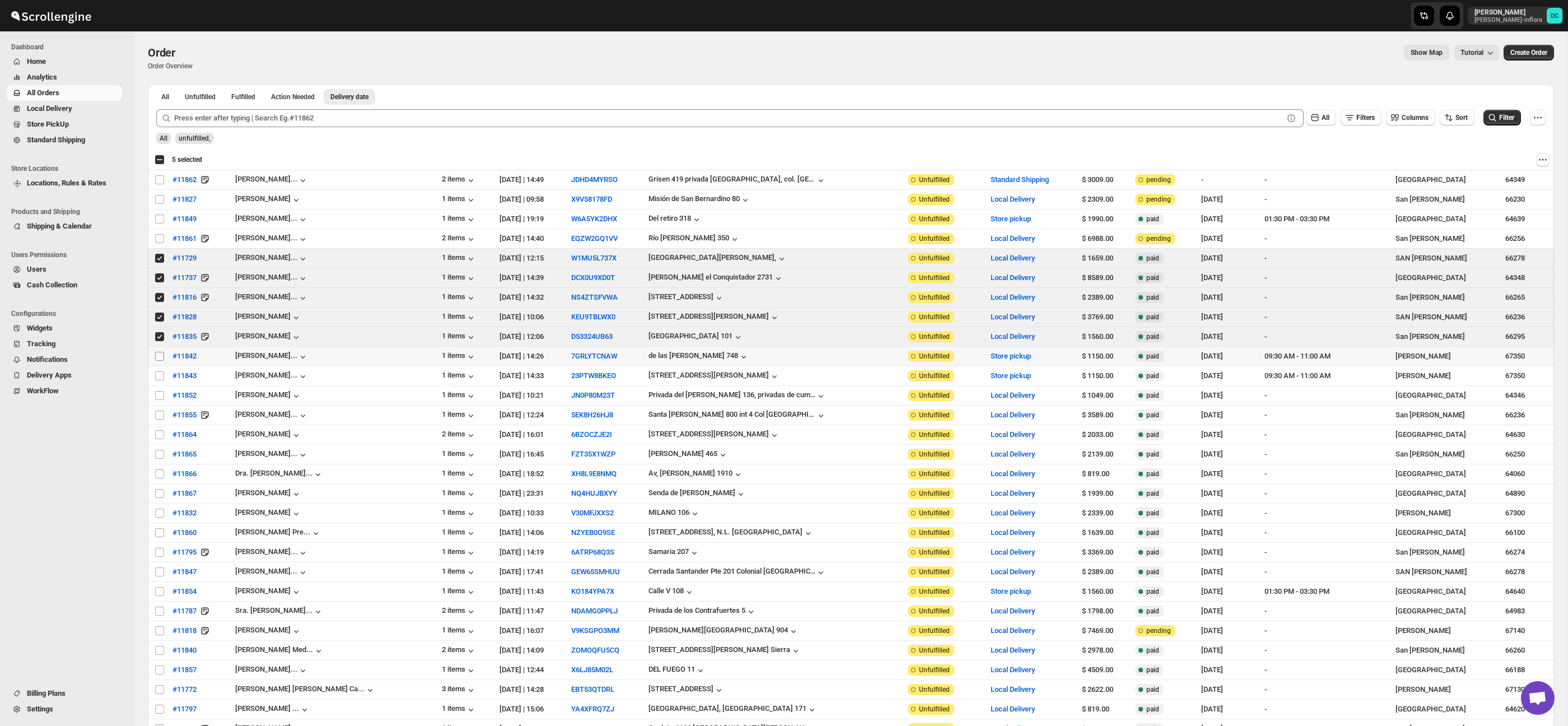
click at [160, 355] on input "Select order" at bounding box center [159, 356] width 9 height 9
checkbox input "true"
click at [160, 380] on input "Select order" at bounding box center [159, 376] width 9 height 9
checkbox input "true"
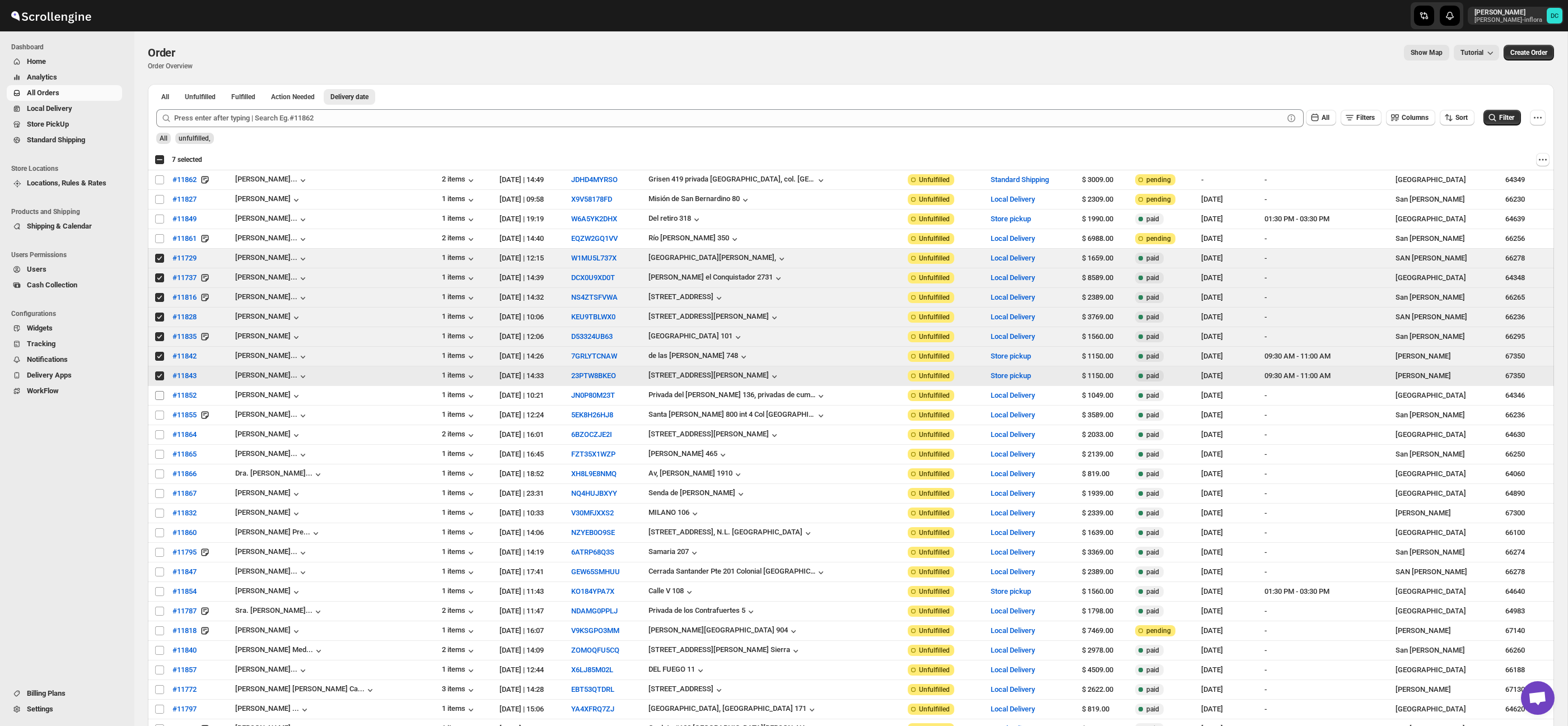
click at [159, 401] on span at bounding box center [159, 395] width 10 height 10
click at [159, 400] on input "Select order" at bounding box center [159, 395] width 9 height 9
click at [160, 397] on input "Select order" at bounding box center [159, 395] width 9 height 9
checkbox input "true"
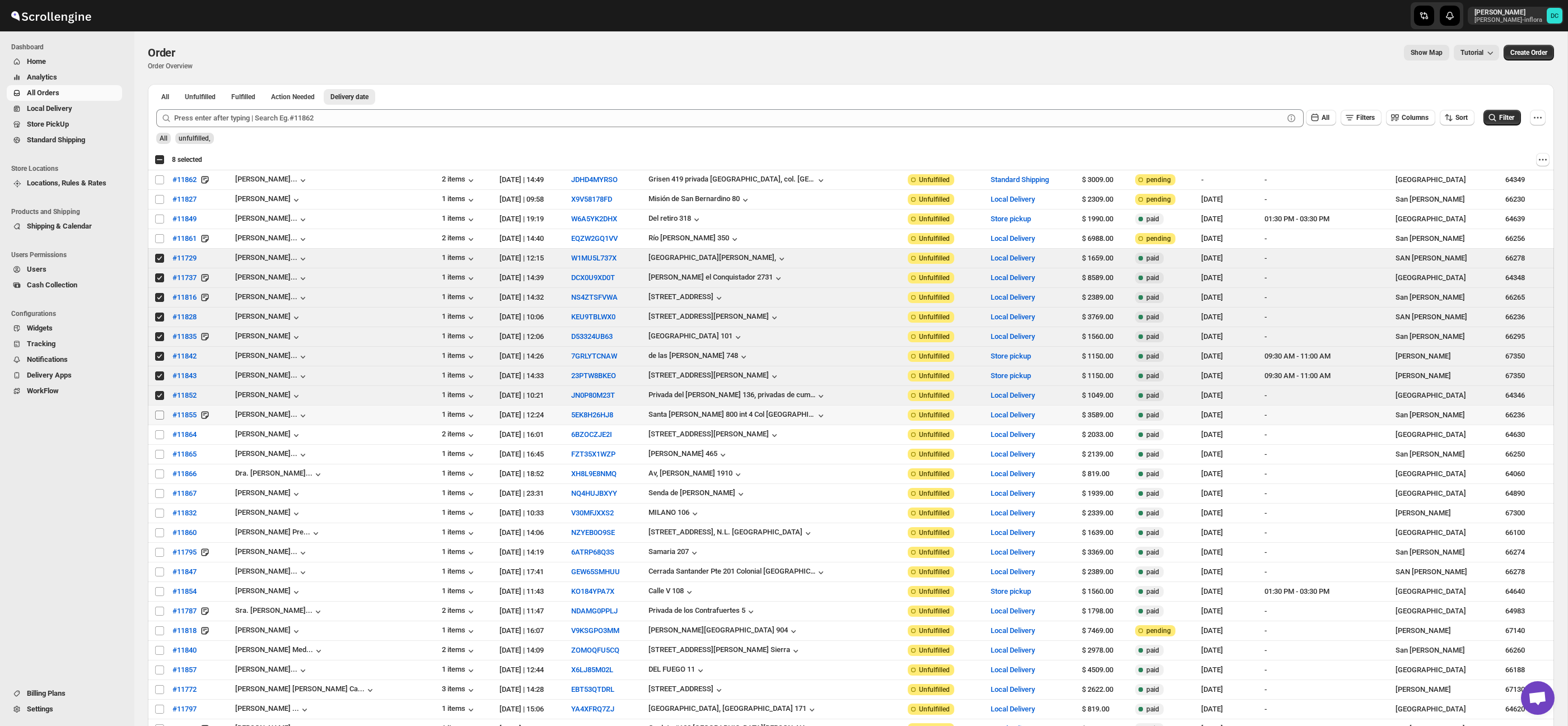
click at [160, 415] on input "Select order" at bounding box center [159, 415] width 9 height 9
checkbox input "true"
click at [159, 439] on input "Select order" at bounding box center [159, 434] width 9 height 9
checkbox input "true"
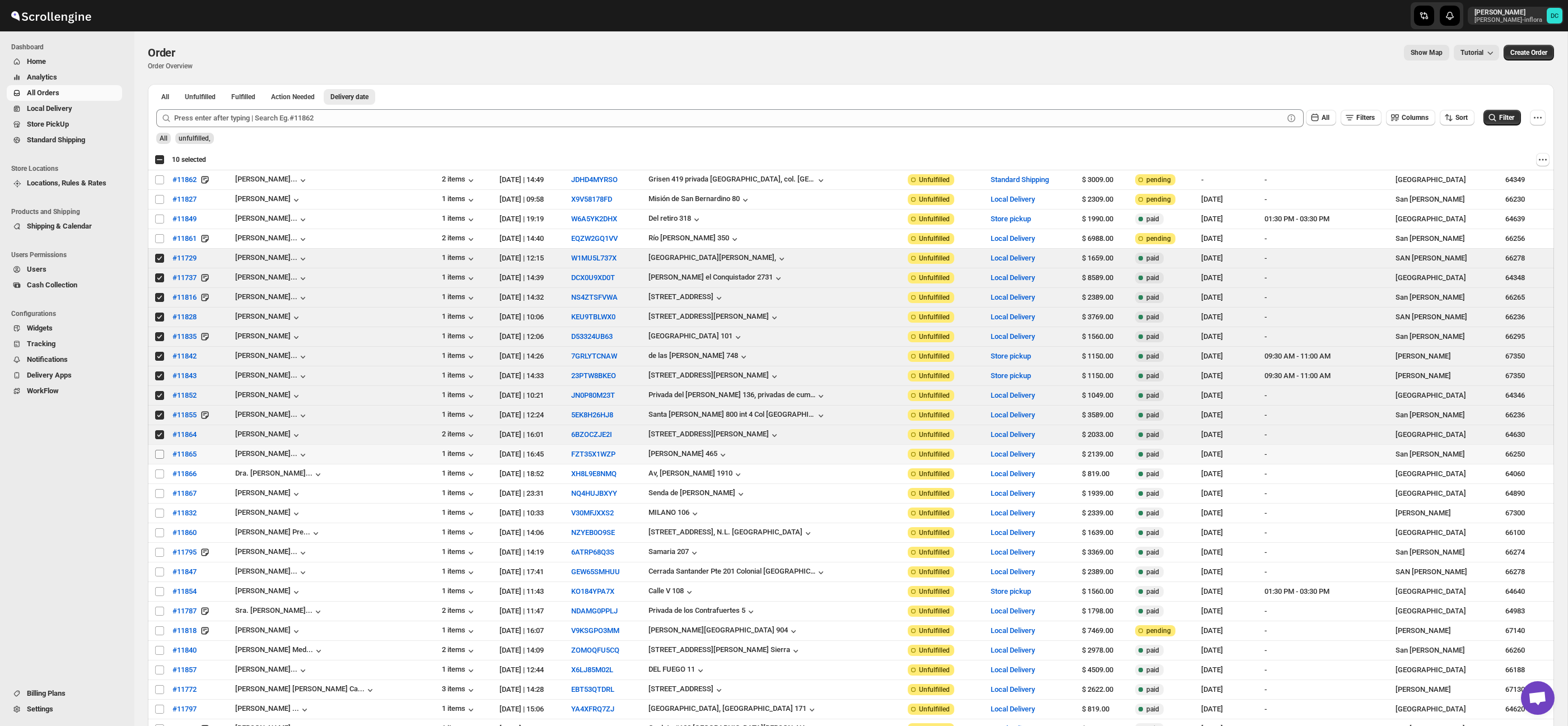
click at [161, 455] on input "Select order" at bounding box center [159, 454] width 9 height 9
checkbox input "true"
drag, startPoint x: 159, startPoint y: 469, endPoint x: 159, endPoint y: 477, distance: 8.0
click at [159, 469] on span at bounding box center [159, 474] width 10 height 10
click at [159, 469] on input "Select order" at bounding box center [159, 473] width 9 height 9
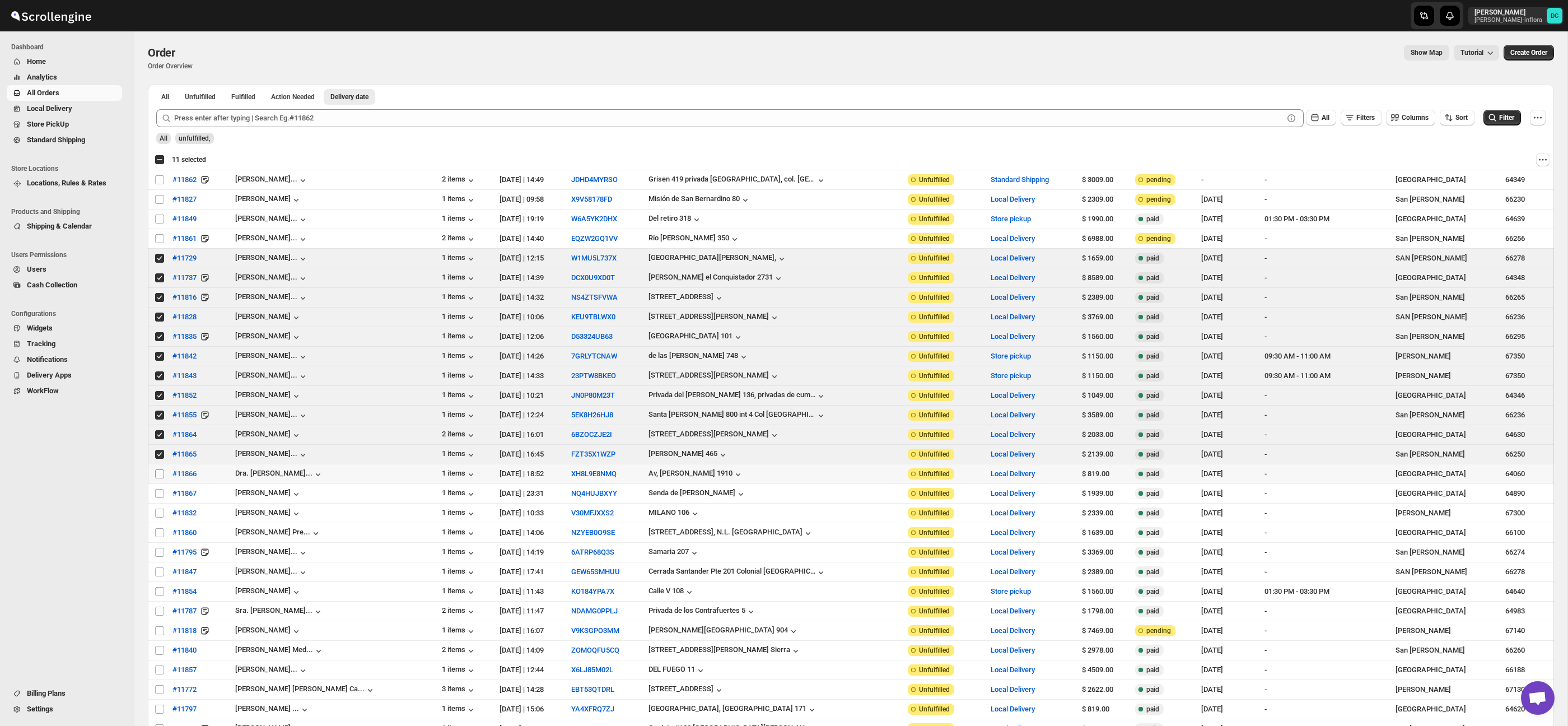
click at [157, 474] on input "Select order" at bounding box center [159, 473] width 9 height 9
checkbox input "true"
click at [157, 496] on input "Select order" at bounding box center [159, 493] width 9 height 9
checkbox input "true"
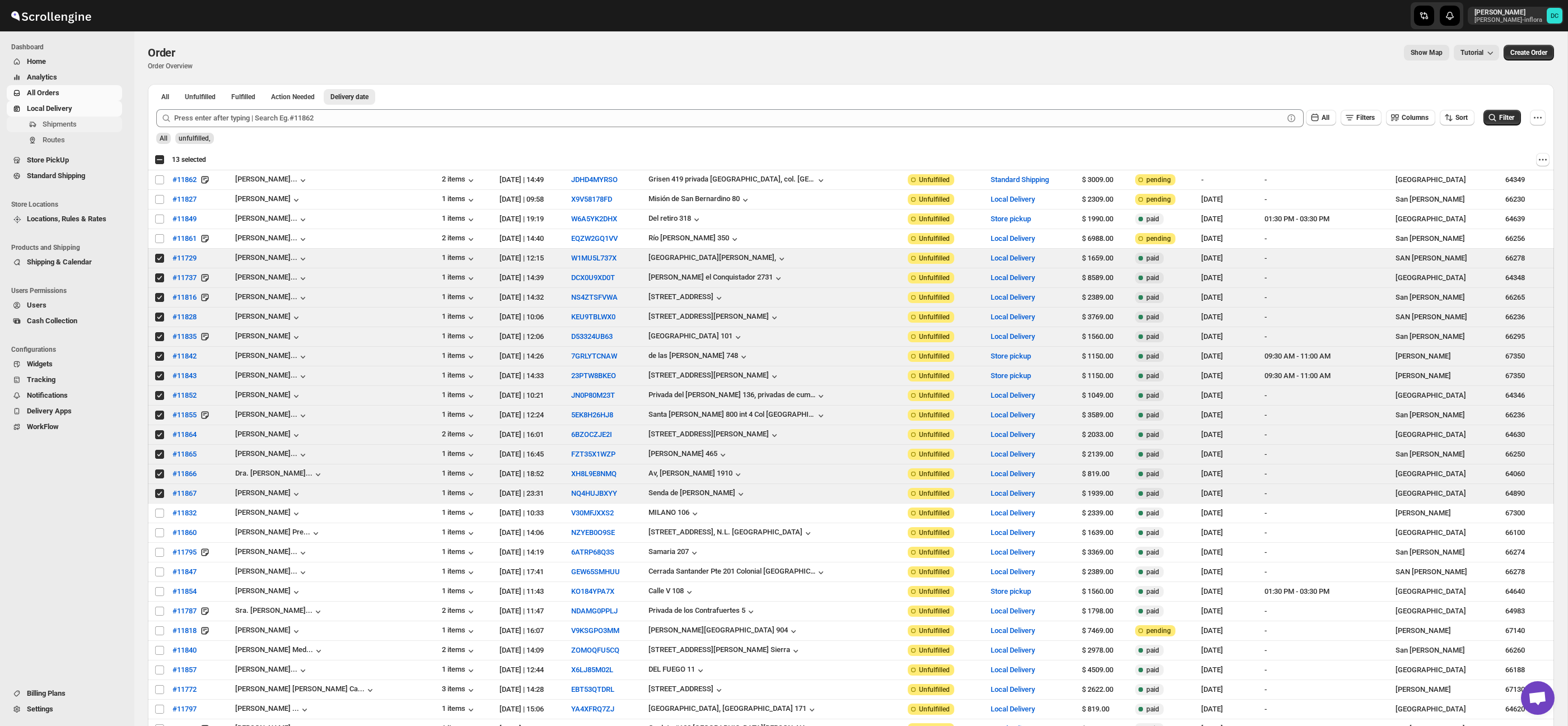
click at [75, 122] on span "Shipments" at bounding box center [59, 124] width 34 height 9
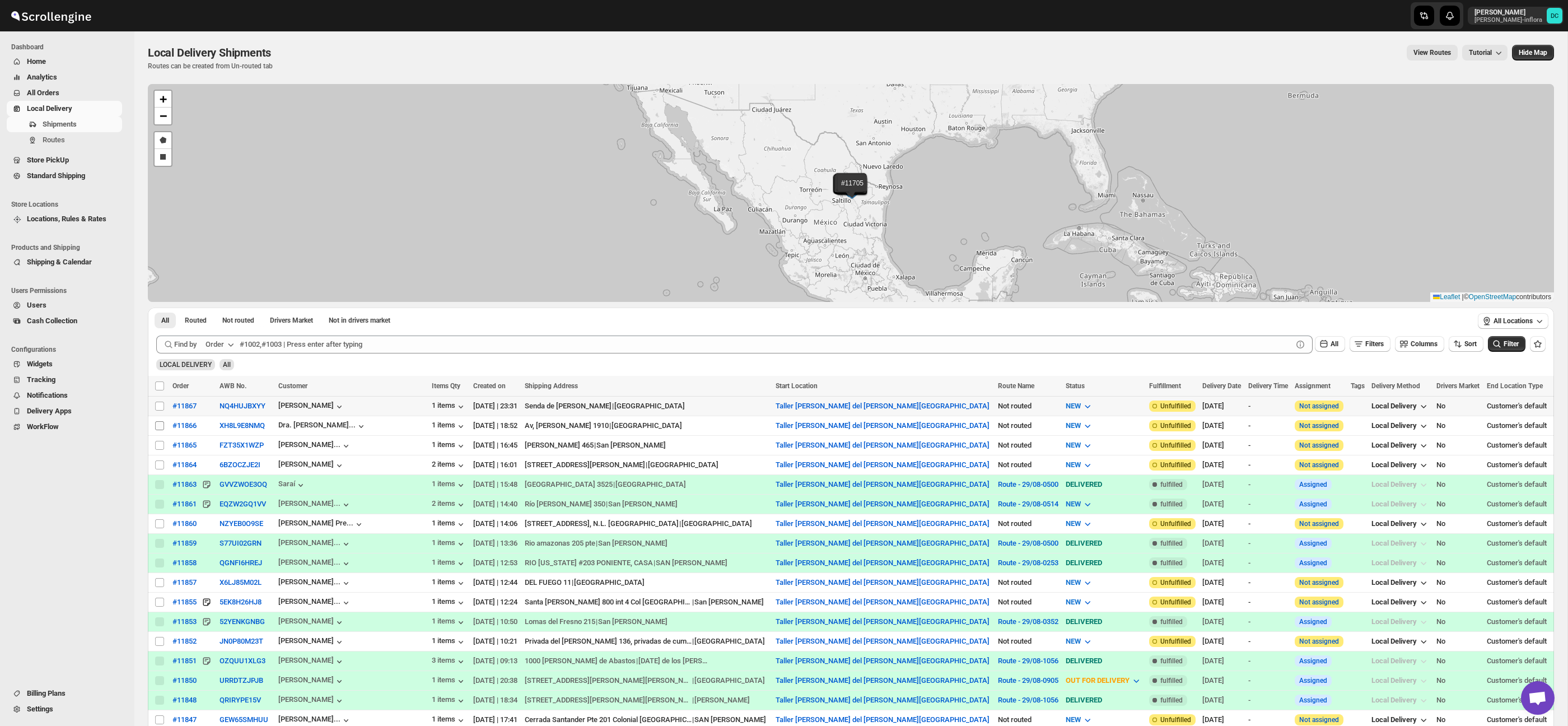
click at [161, 419] on td "Select shipment" at bounding box center [158, 425] width 22 height 20
click at [161, 406] on input "Select shipment" at bounding box center [159, 406] width 9 height 9
checkbox input "true"
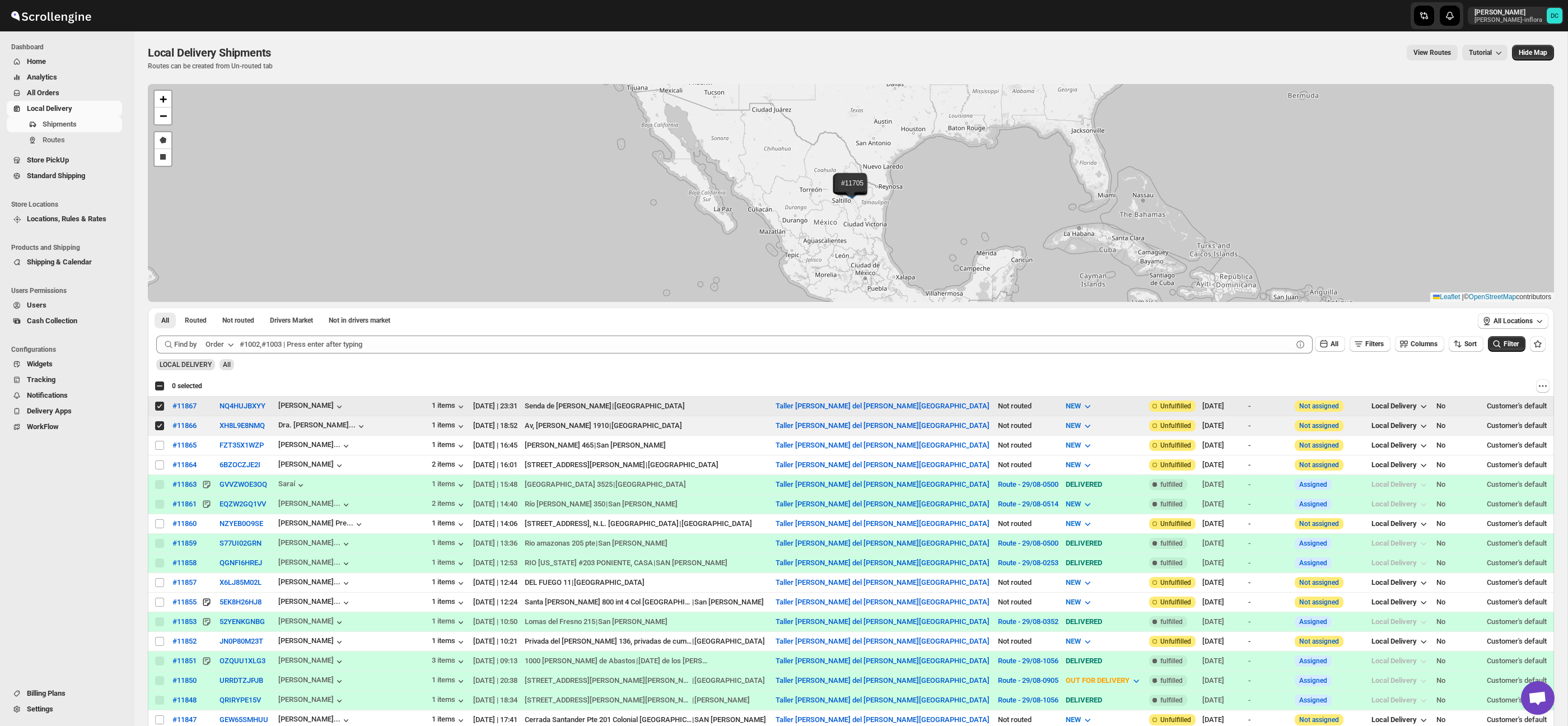
checkbox input "true"
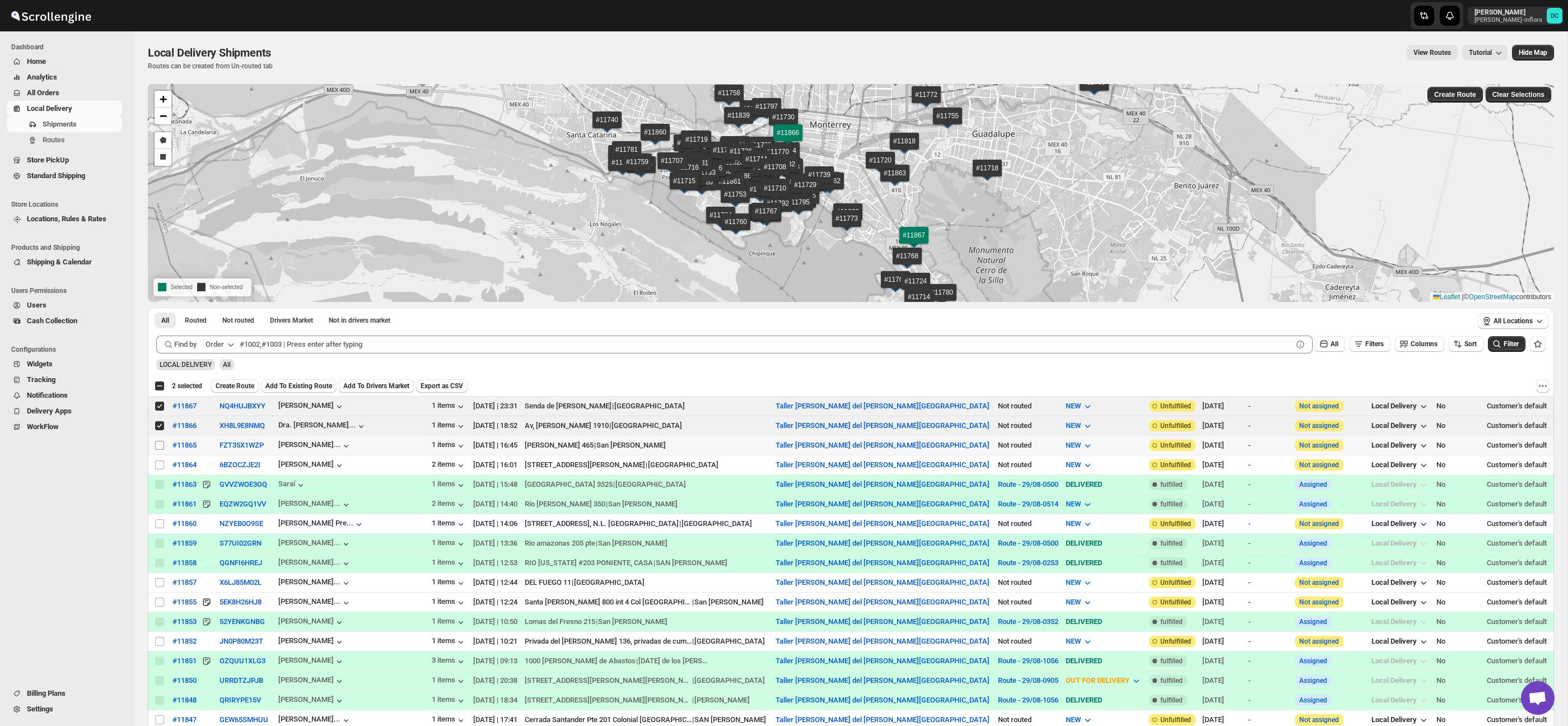
click at [162, 447] on input "Select shipment" at bounding box center [159, 445] width 9 height 9
checkbox input "true"
drag, startPoint x: 159, startPoint y: 464, endPoint x: 224, endPoint y: 443, distance: 68.3
click at [159, 464] on input "Select shipment" at bounding box center [159, 465] width 9 height 9
checkbox input "true"
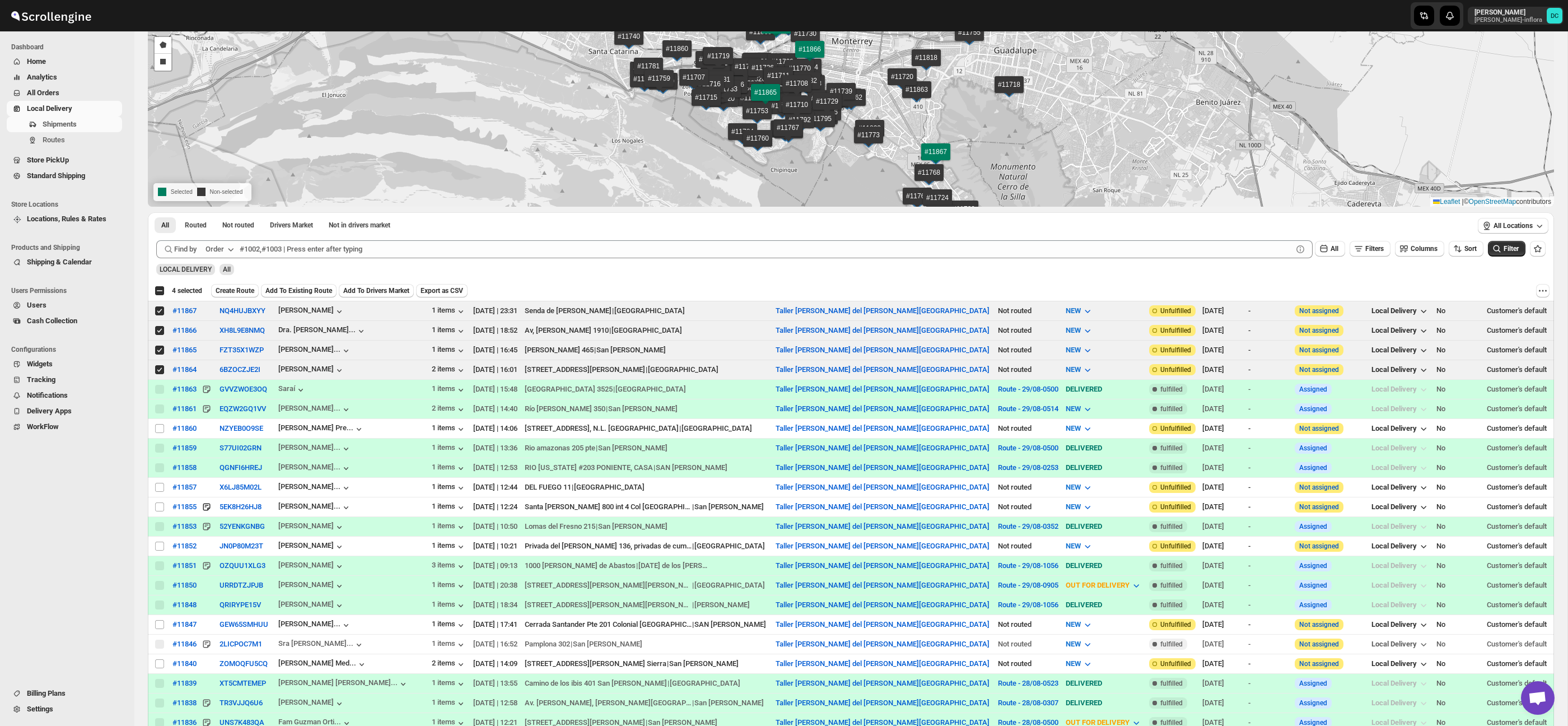
scroll to position [91, 0]
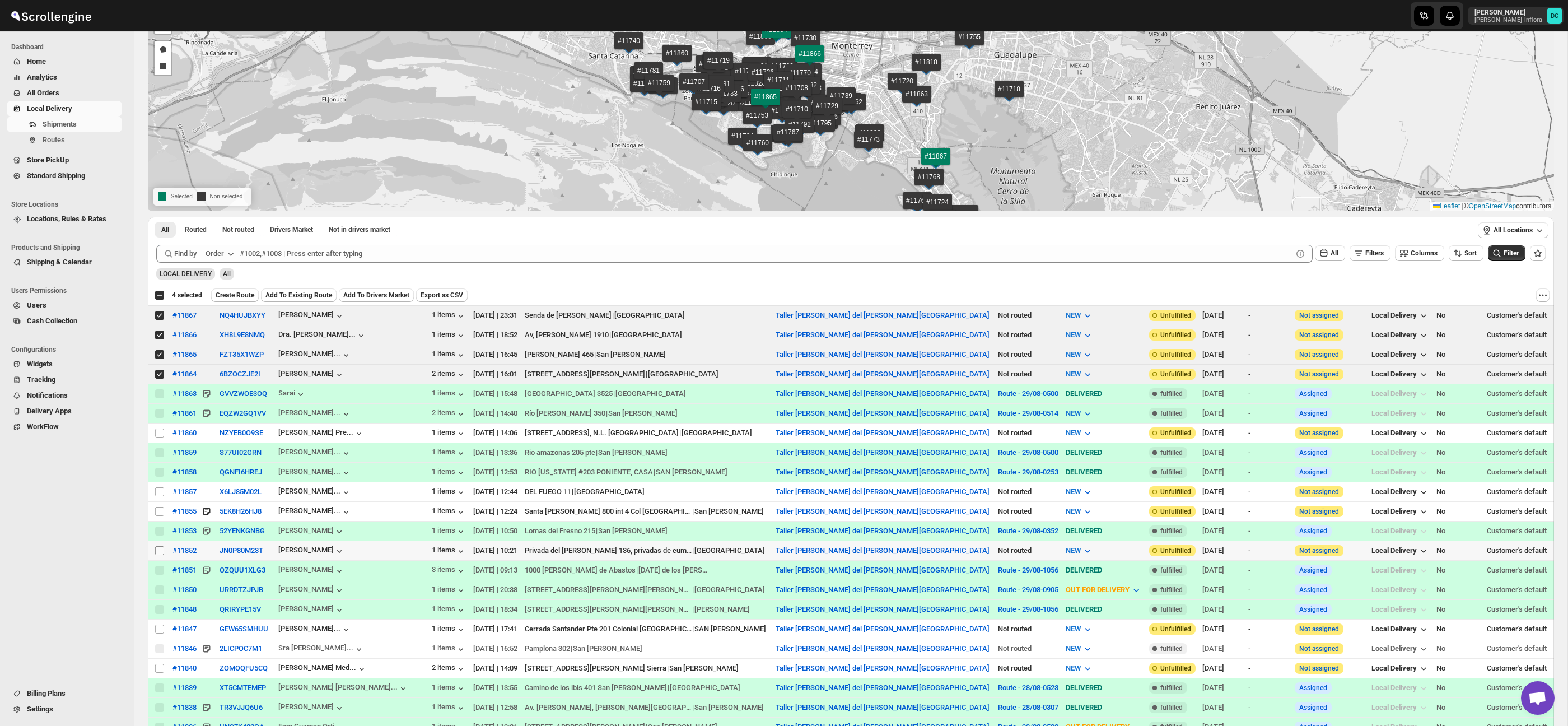
click at [161, 550] on input "Select shipment" at bounding box center [159, 550] width 9 height 9
checkbox input "true"
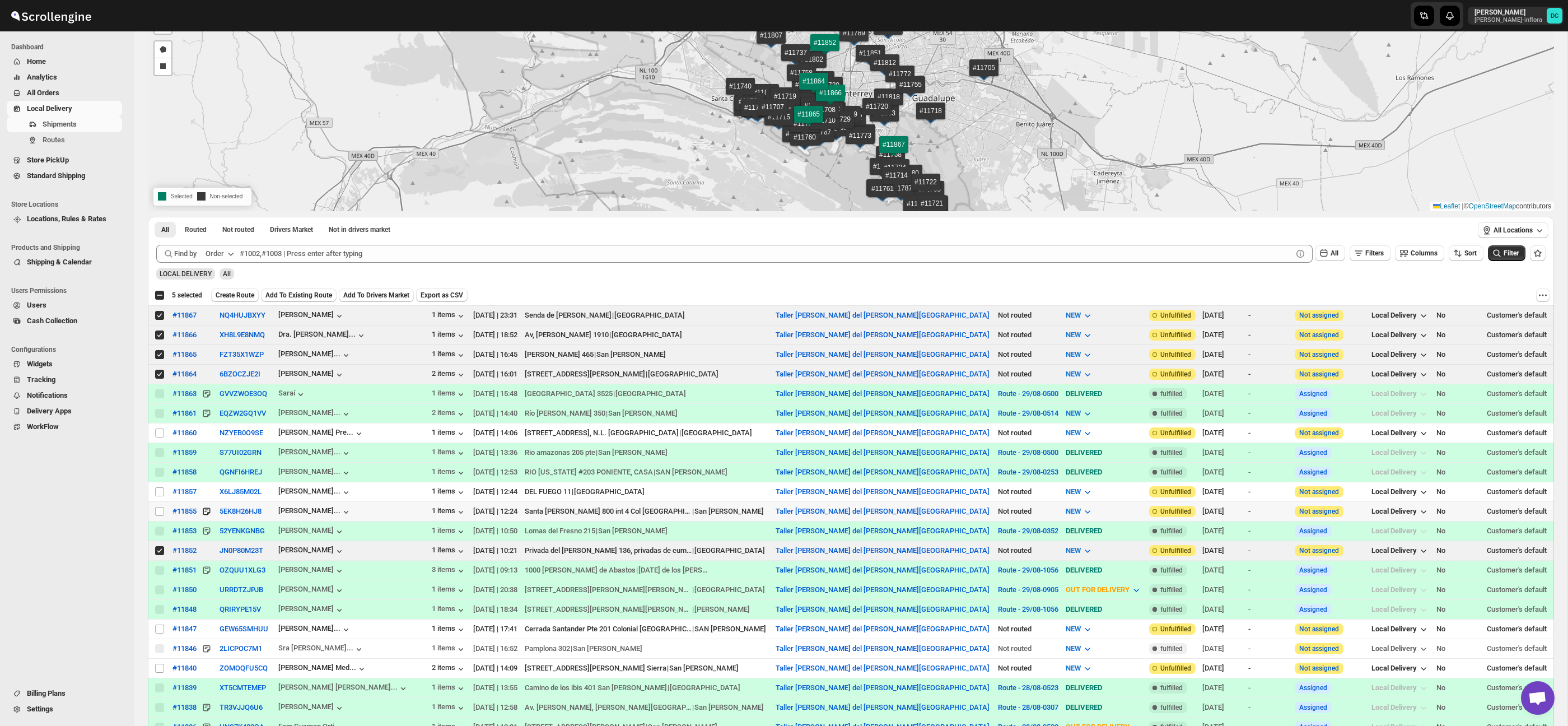
drag, startPoint x: 157, startPoint y: 510, endPoint x: 214, endPoint y: 511, distance: 57.0
click at [157, 510] on input "Select shipment" at bounding box center [159, 511] width 9 height 9
checkbox input "true"
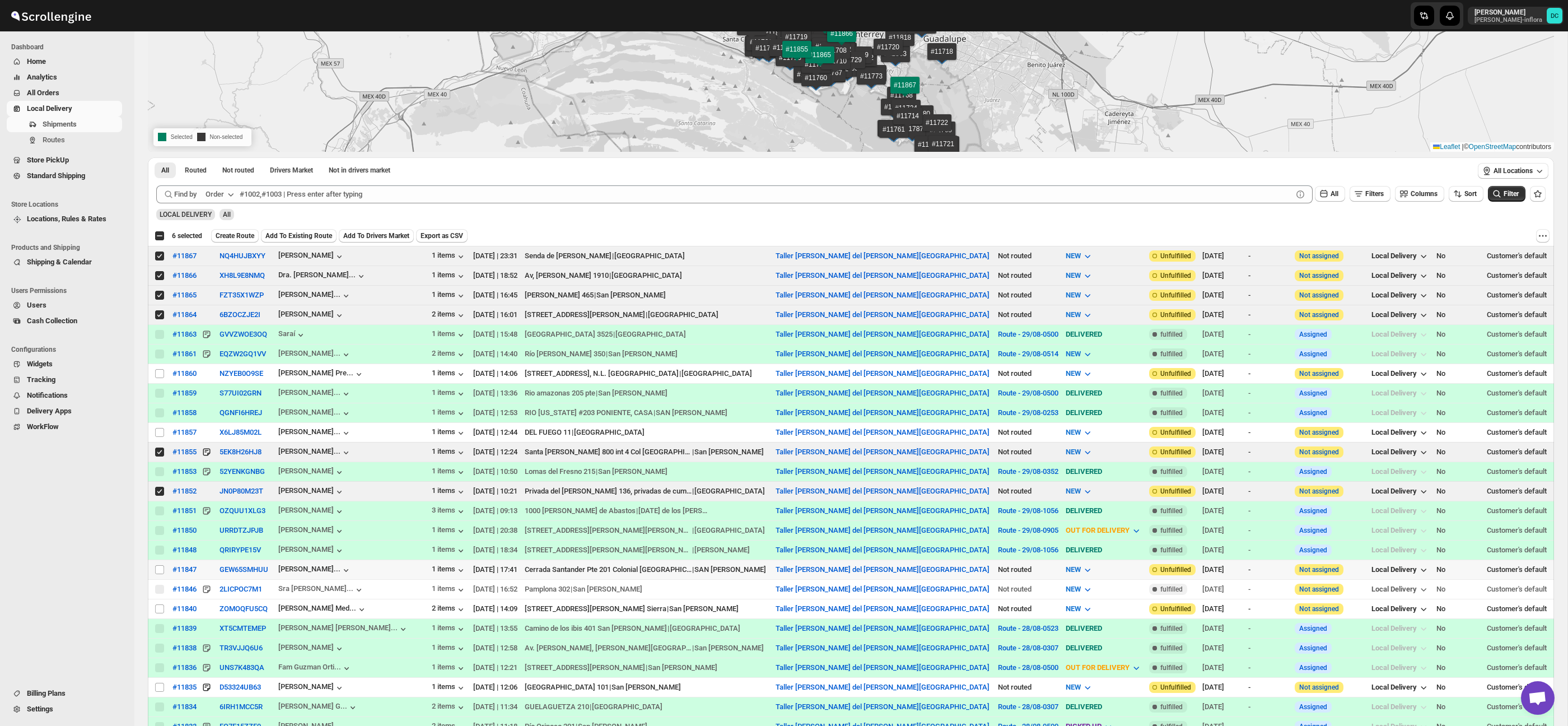
scroll to position [257, 0]
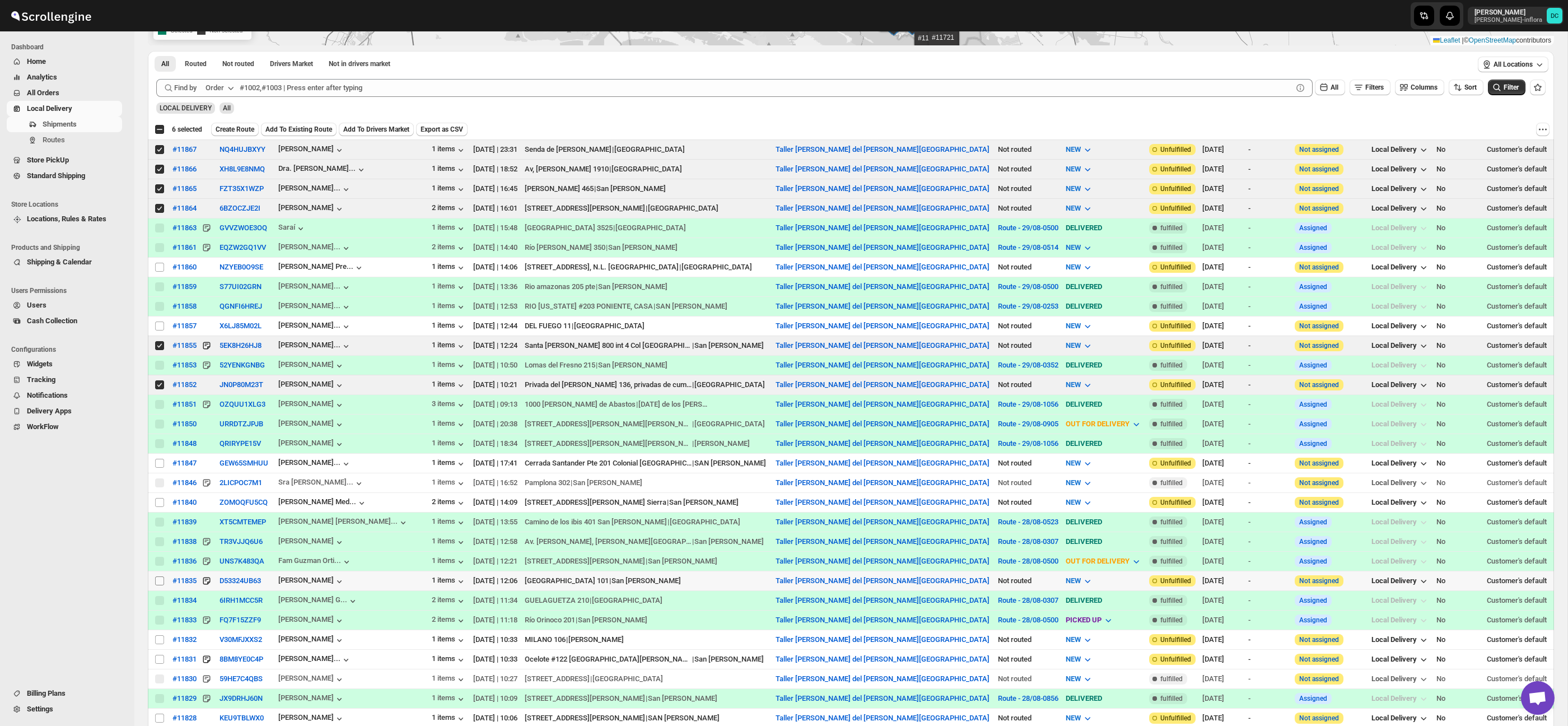
click at [158, 583] on input "Select shipment" at bounding box center [159, 580] width 9 height 9
checkbox input "true"
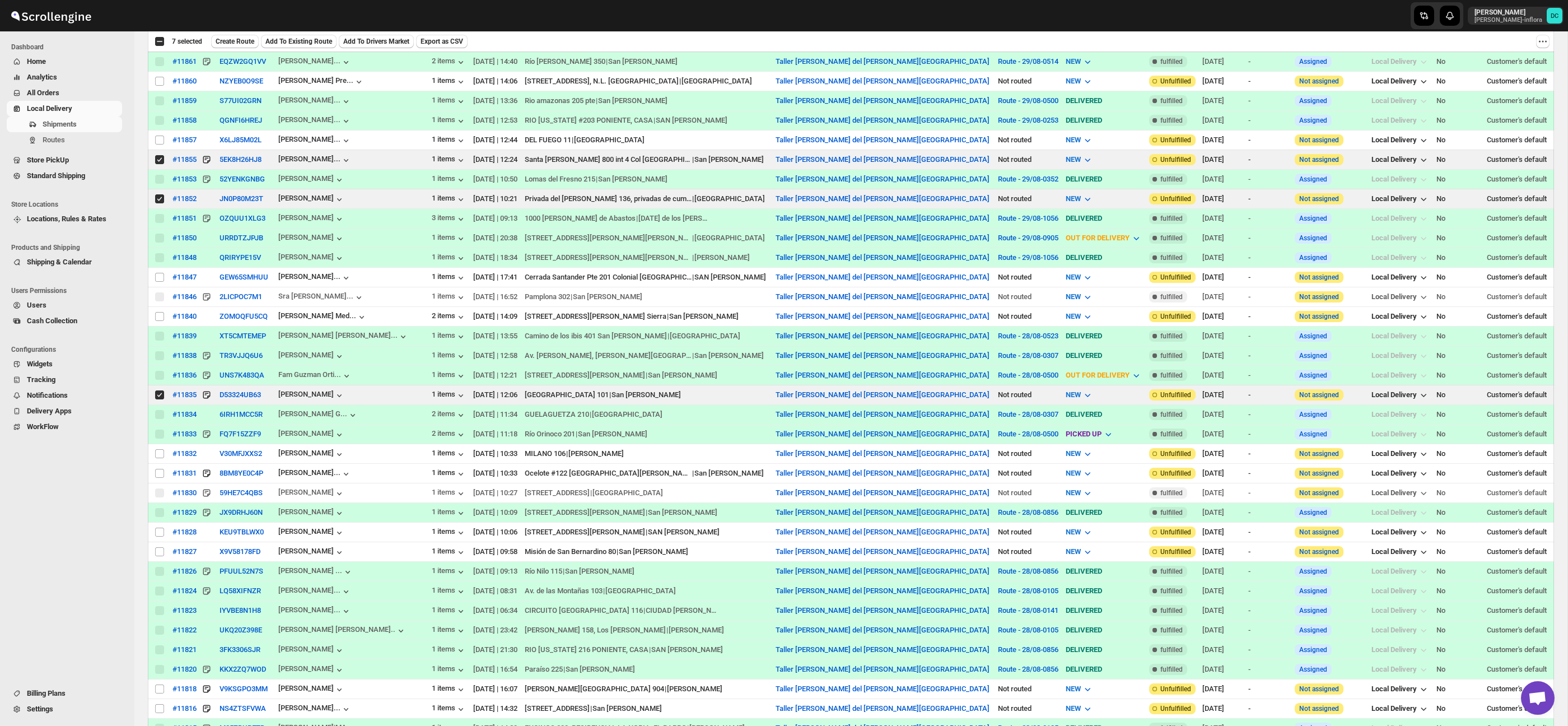
scroll to position [477, 0]
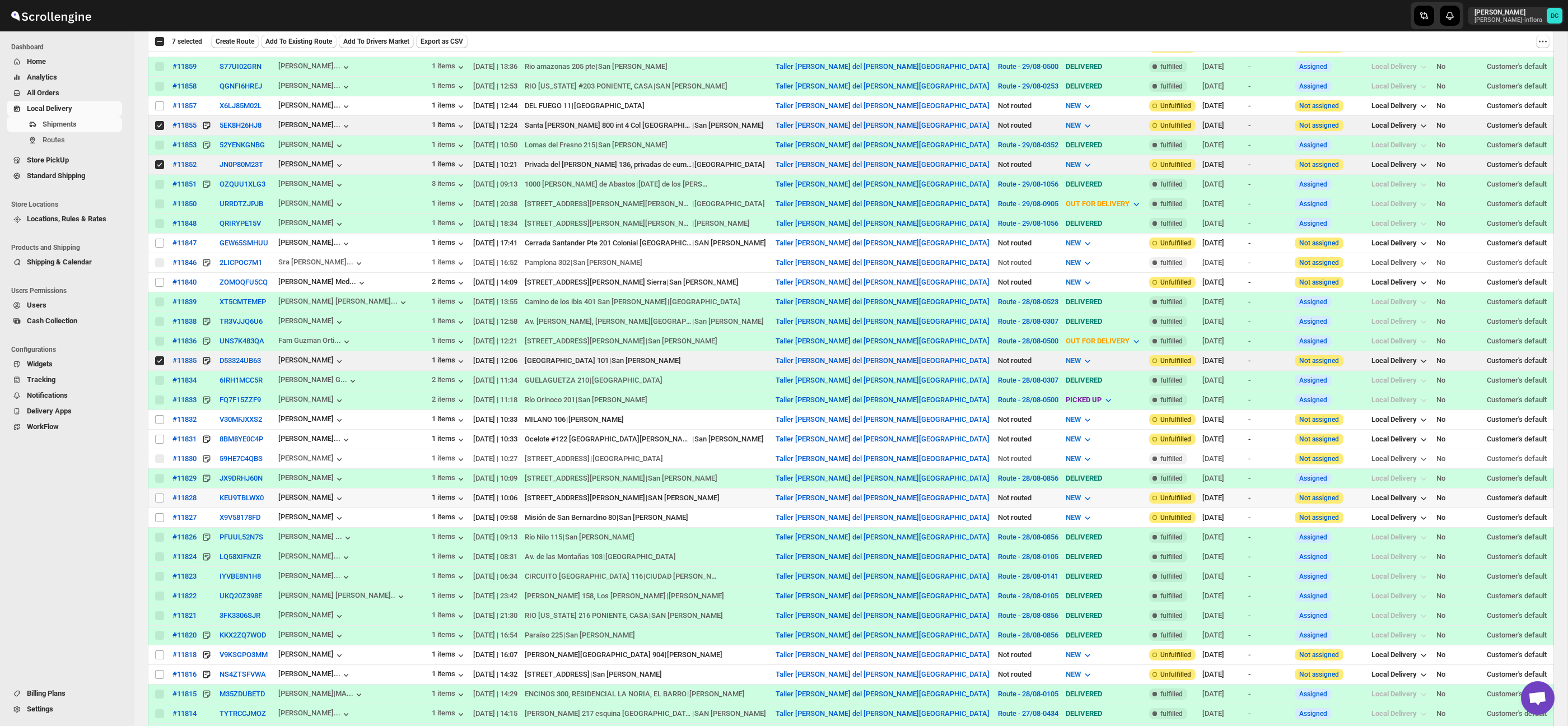
drag, startPoint x: 161, startPoint y: 497, endPoint x: 217, endPoint y: 477, distance: 59.5
click at [161, 497] on input "Select shipment" at bounding box center [159, 497] width 9 height 9
checkbox input "true"
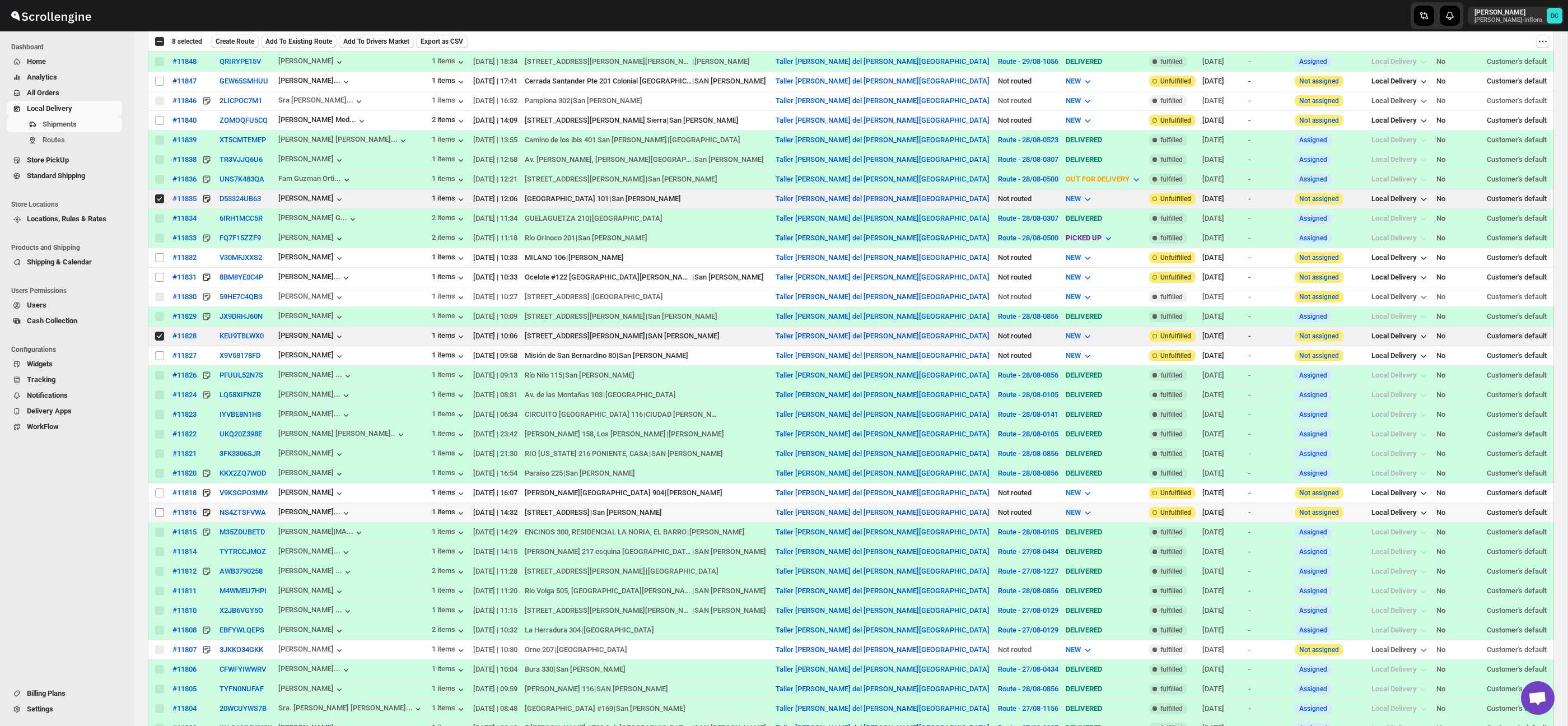
click at [157, 514] on input "Select shipment" at bounding box center [159, 513] width 9 height 9
checkbox input "true"
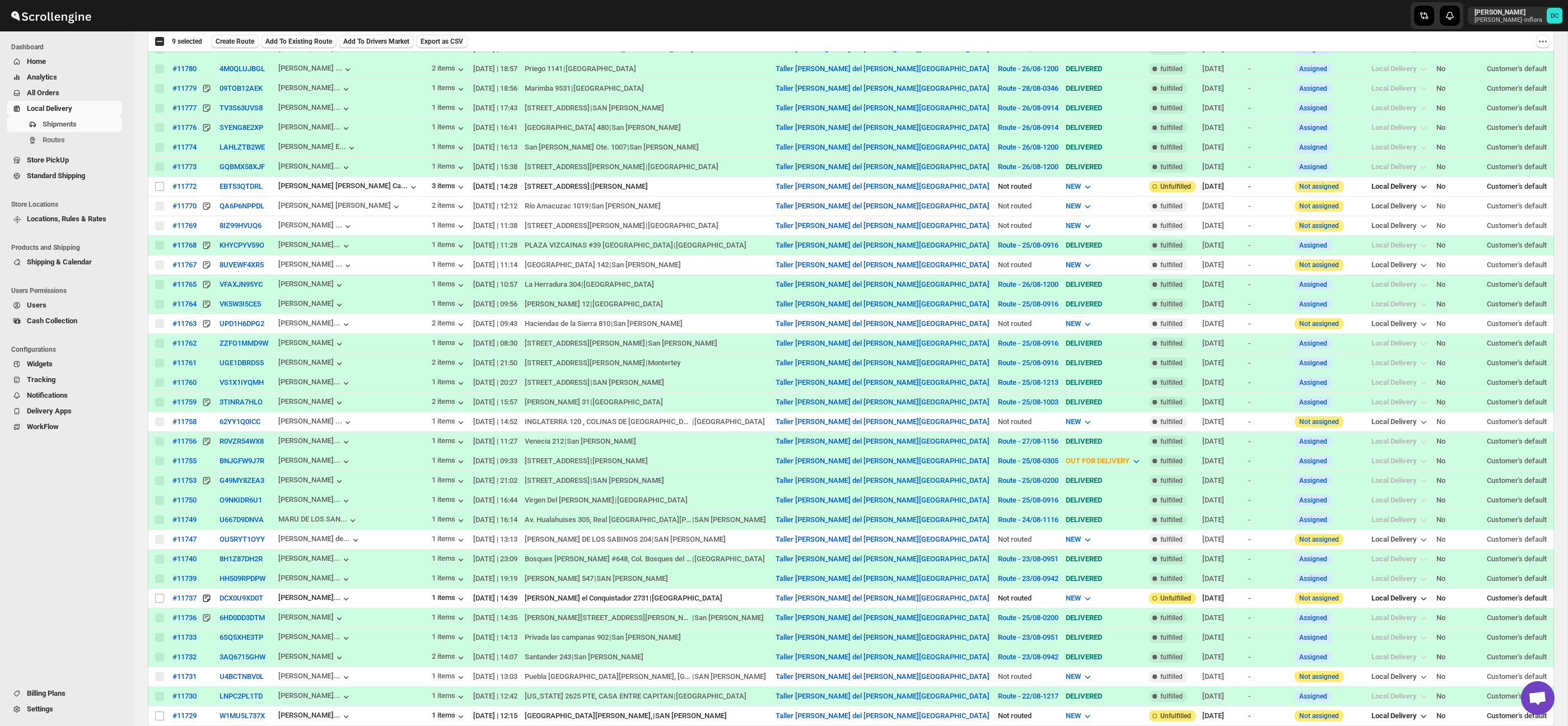
scroll to position [1662, 0]
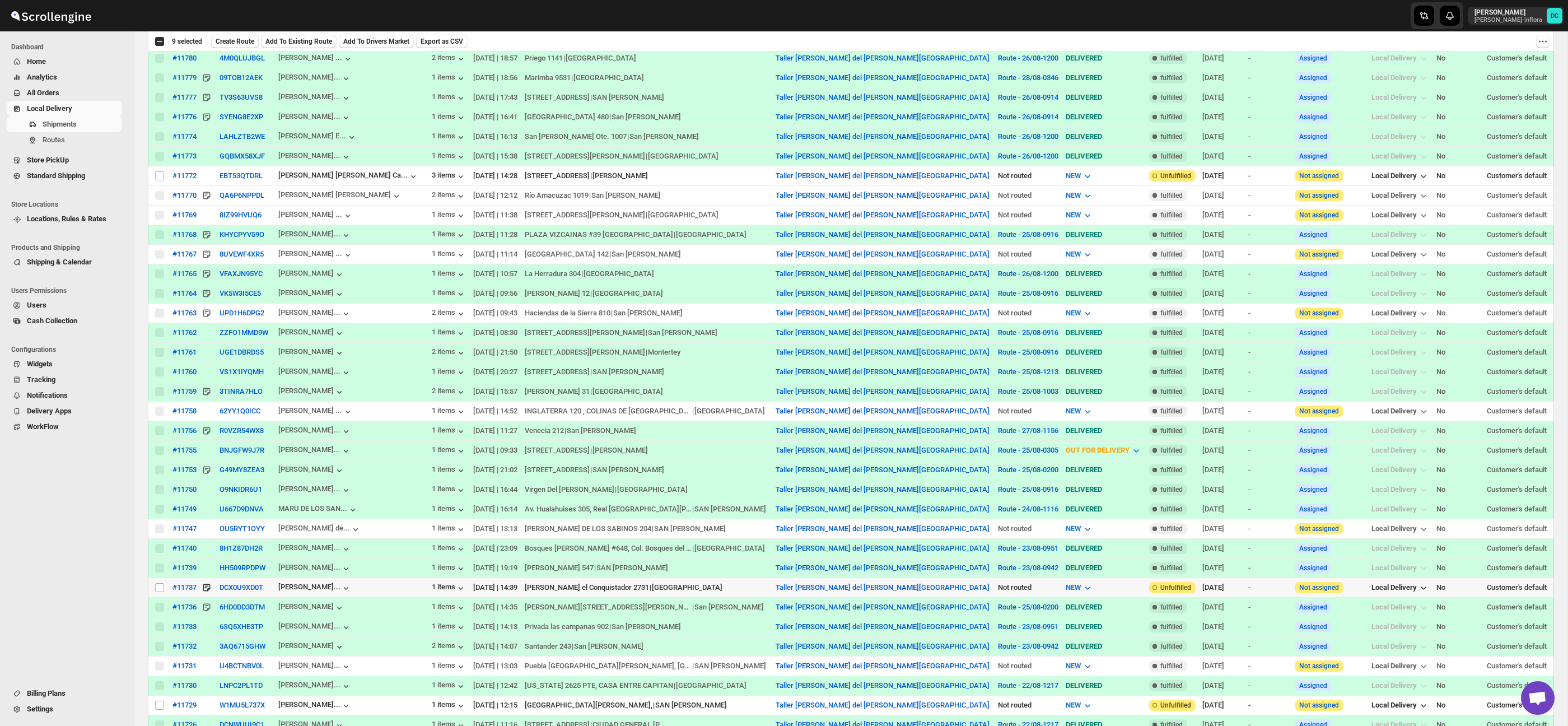
click at [158, 592] on input "Select shipment" at bounding box center [159, 588] width 9 height 9
checkbox input "true"
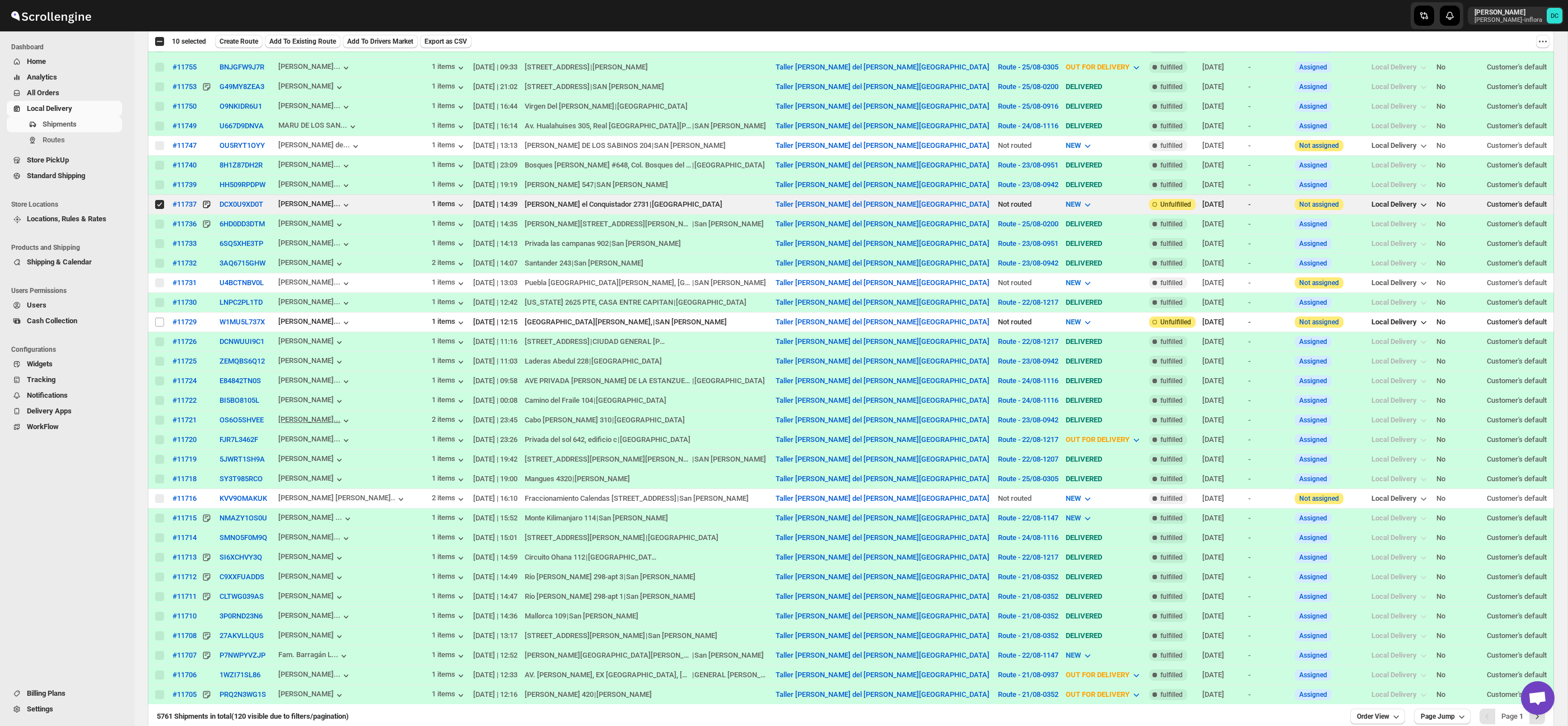
scroll to position [2049, 0]
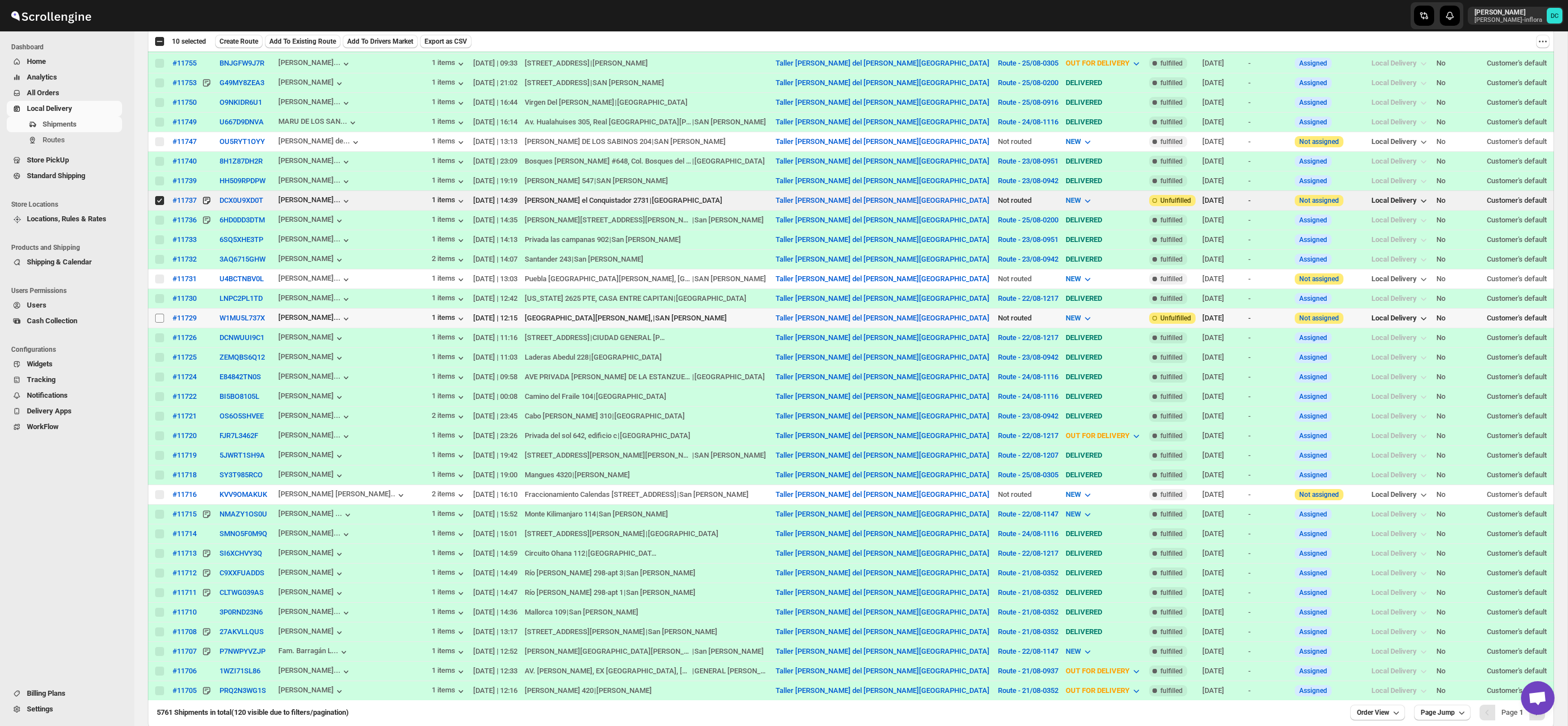
click at [160, 323] on input "Select shipment" at bounding box center [159, 317] width 9 height 9
checkbox input "true"
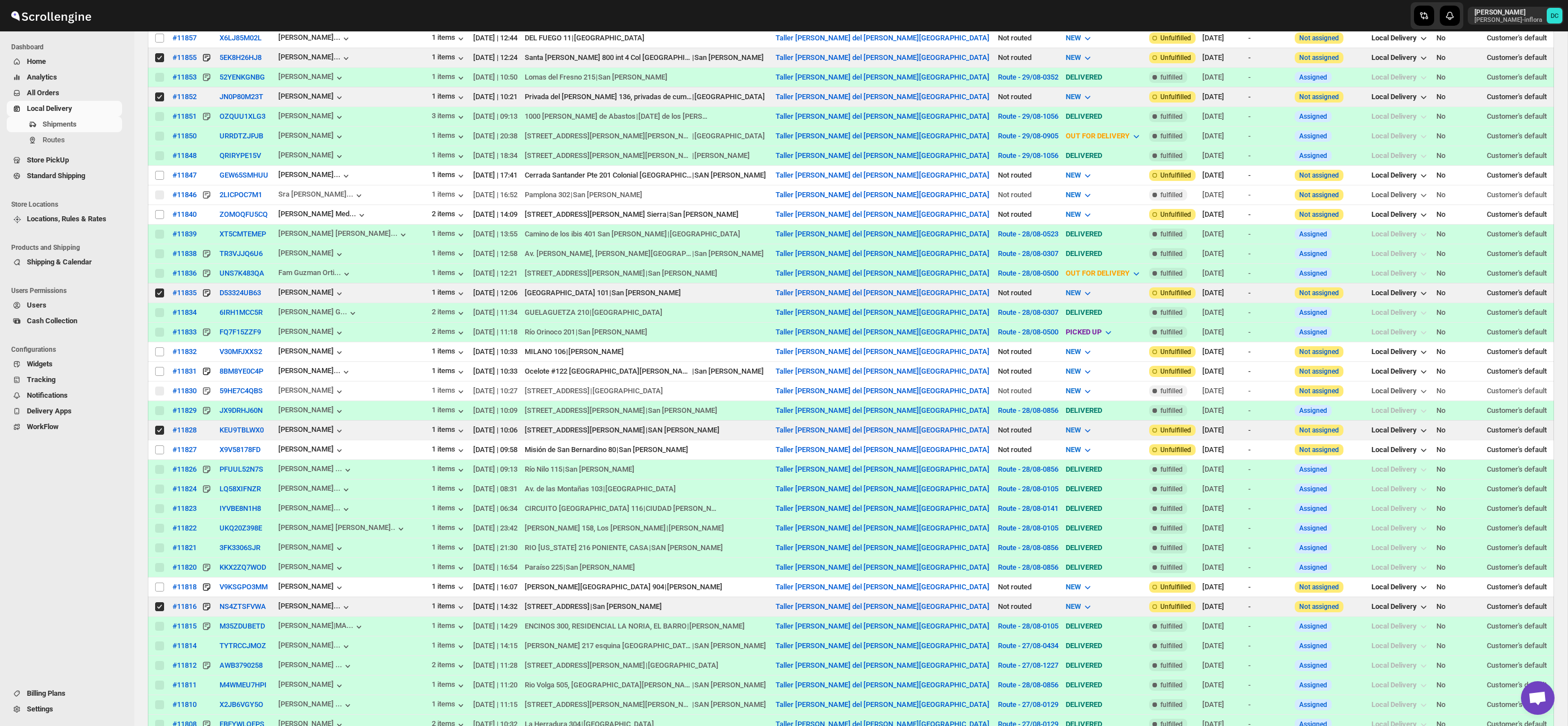
scroll to position [0, 0]
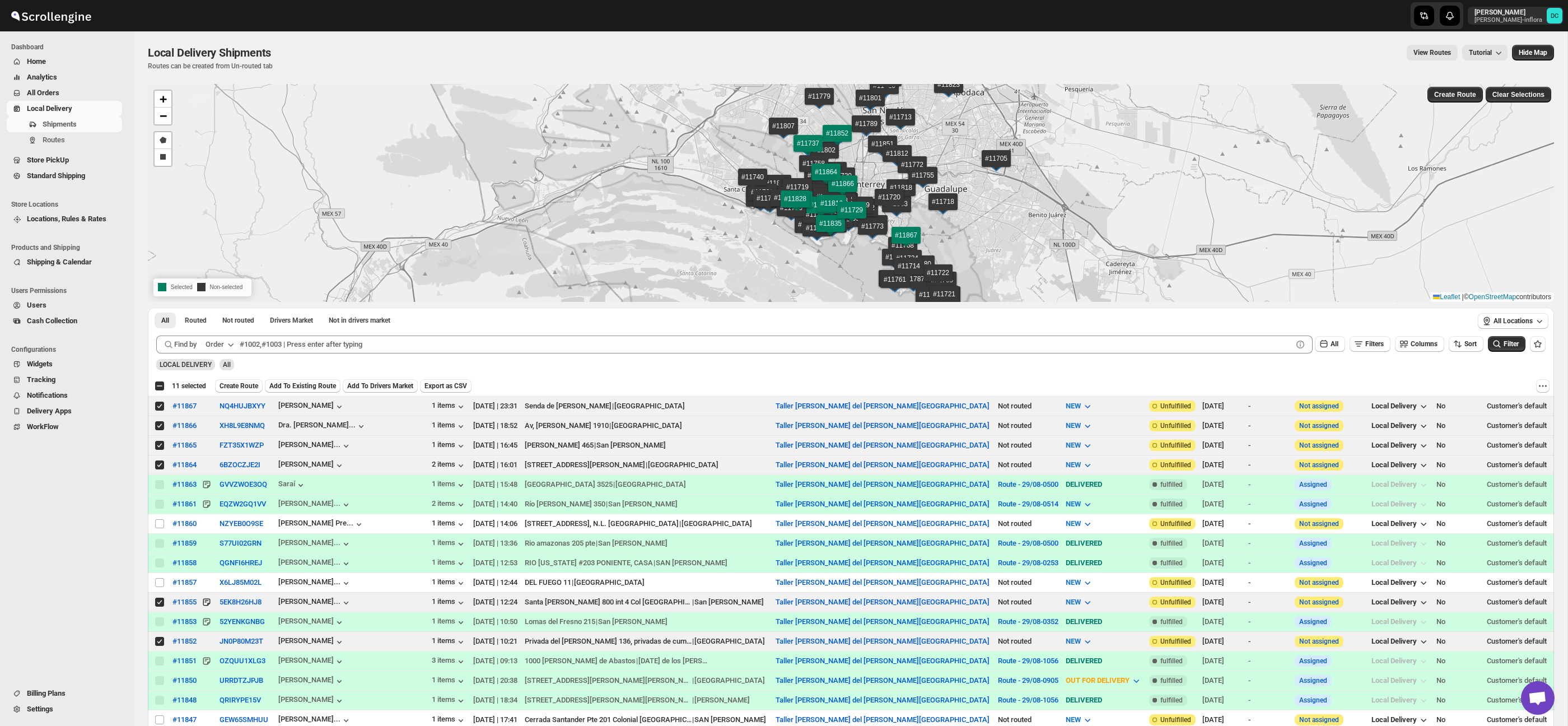
click at [242, 389] on span "Create Route" at bounding box center [239, 385] width 38 height 9
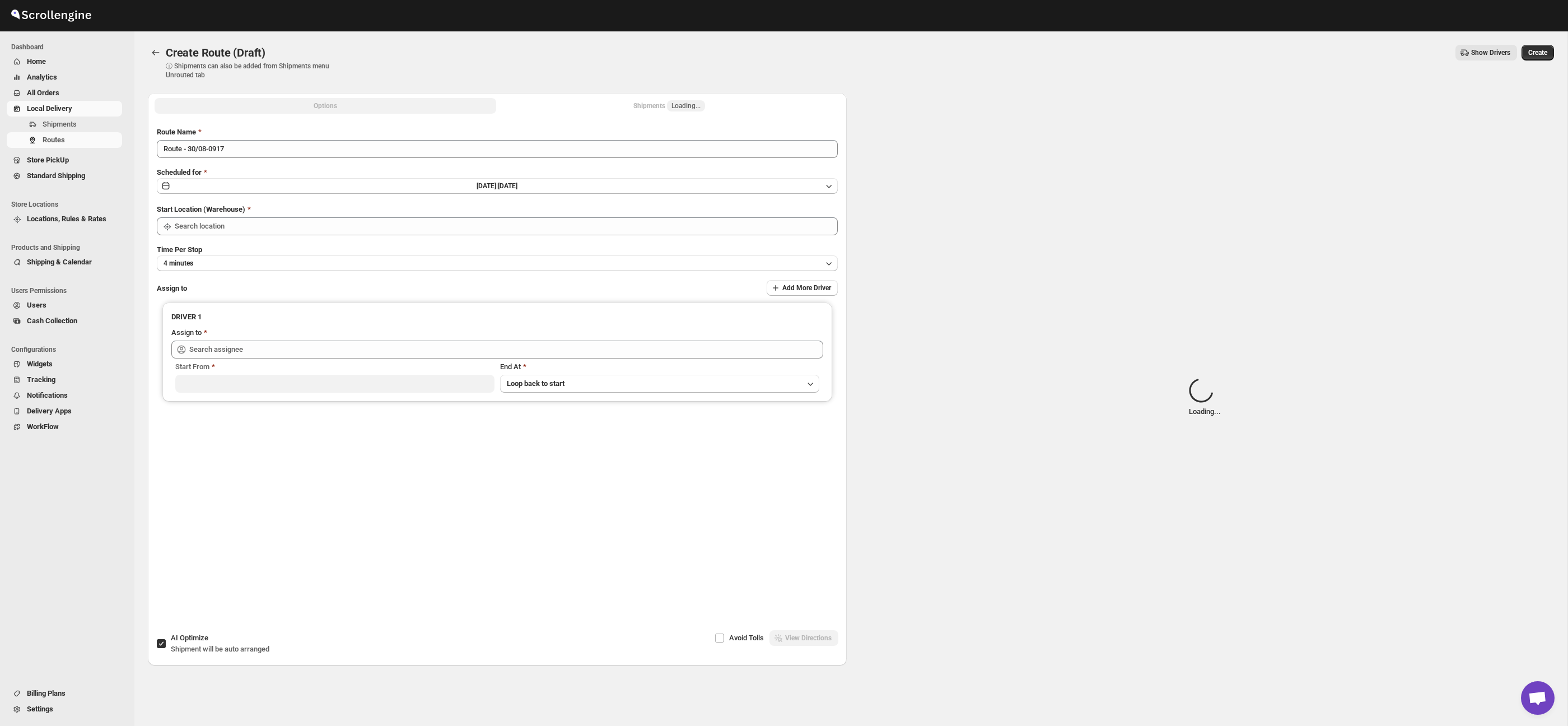
type input "Taller [PERSON_NAME] del [PERSON_NAME][GEOGRAPHIC_DATA]"
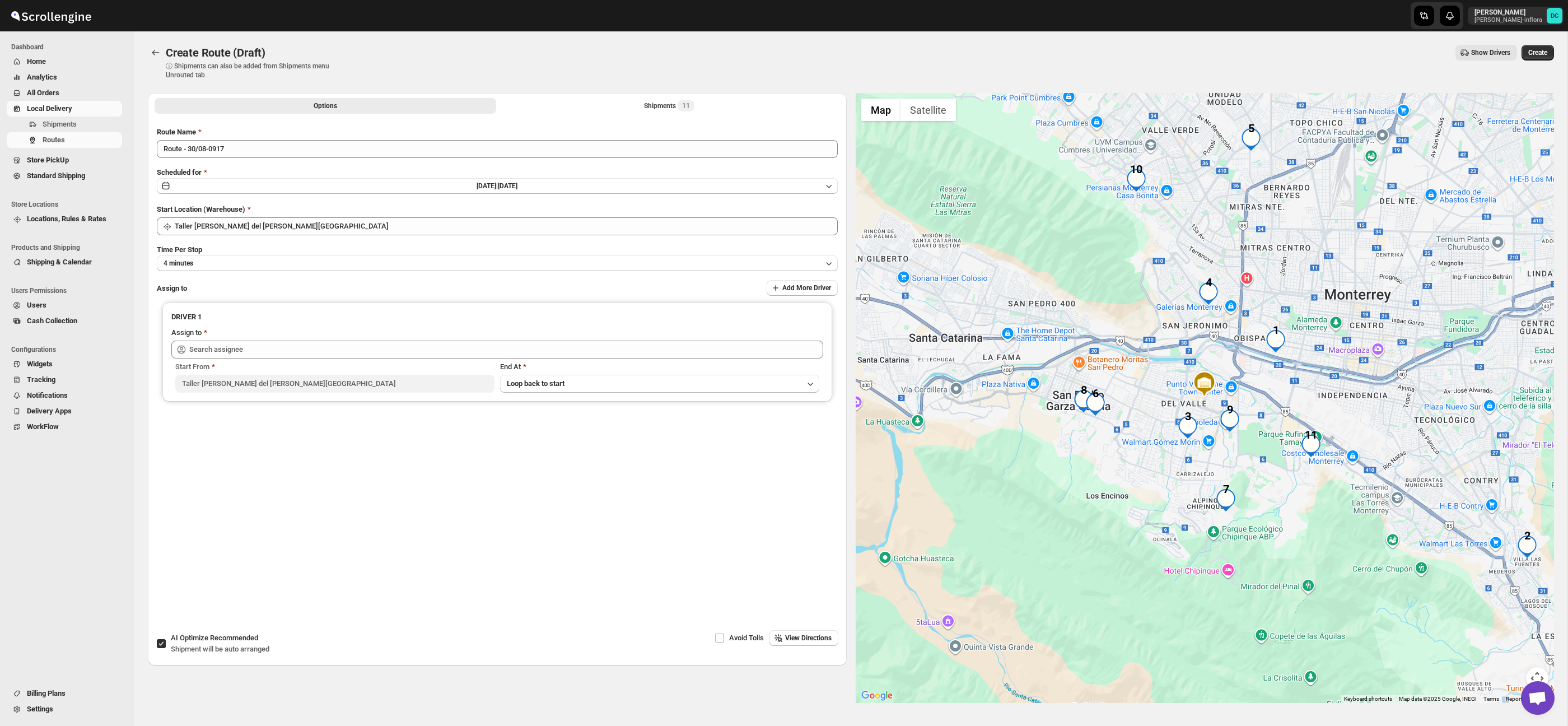
click at [674, 105] on div "Shipments 11" at bounding box center [669, 106] width 50 height 11
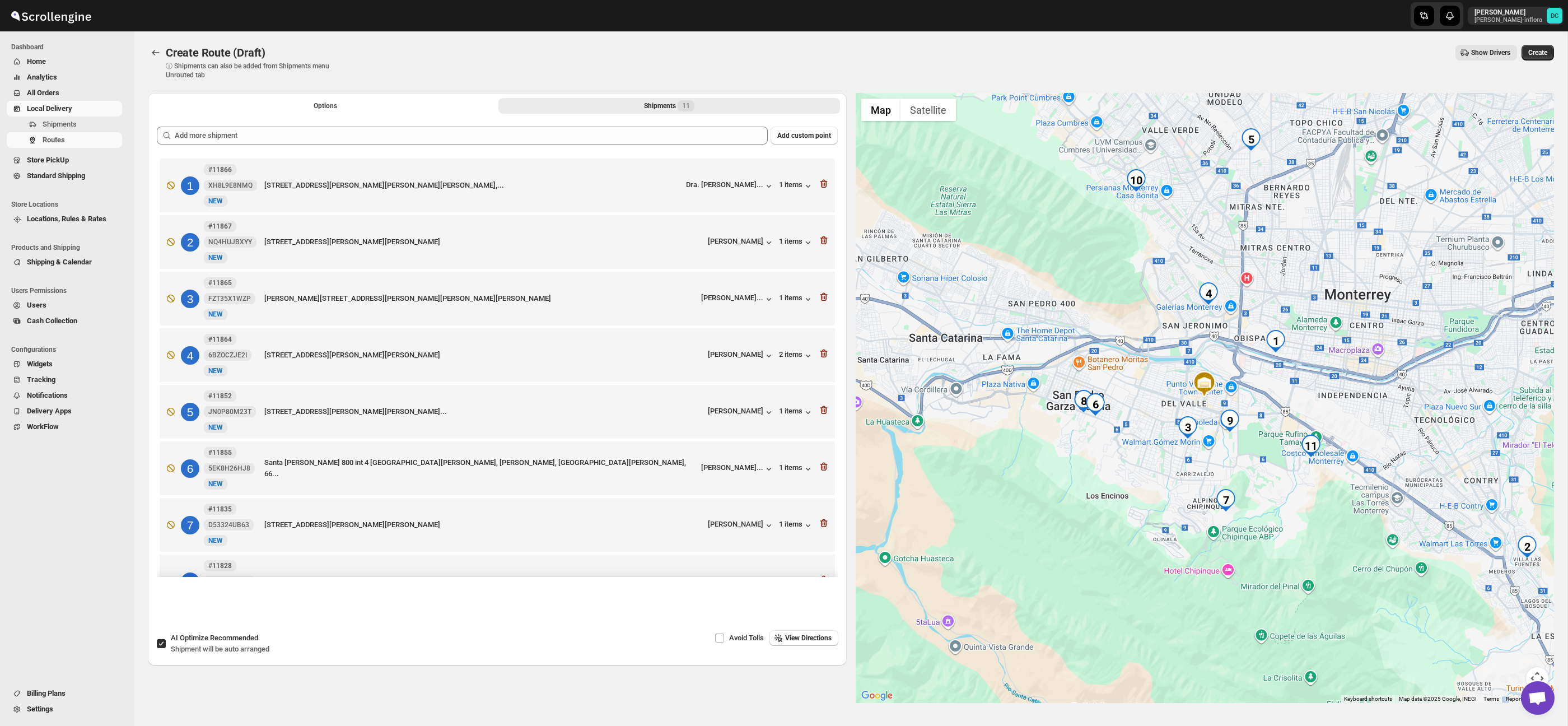
drag, startPoint x: 1353, startPoint y: 306, endPoint x: 1164, endPoint y: 425, distance: 223.3
click at [1258, 365] on div at bounding box center [1205, 397] width 699 height 610
drag, startPoint x: 1402, startPoint y: 331, endPoint x: 1295, endPoint y: 377, distance: 116.5
click at [1293, 389] on div at bounding box center [1205, 397] width 699 height 610
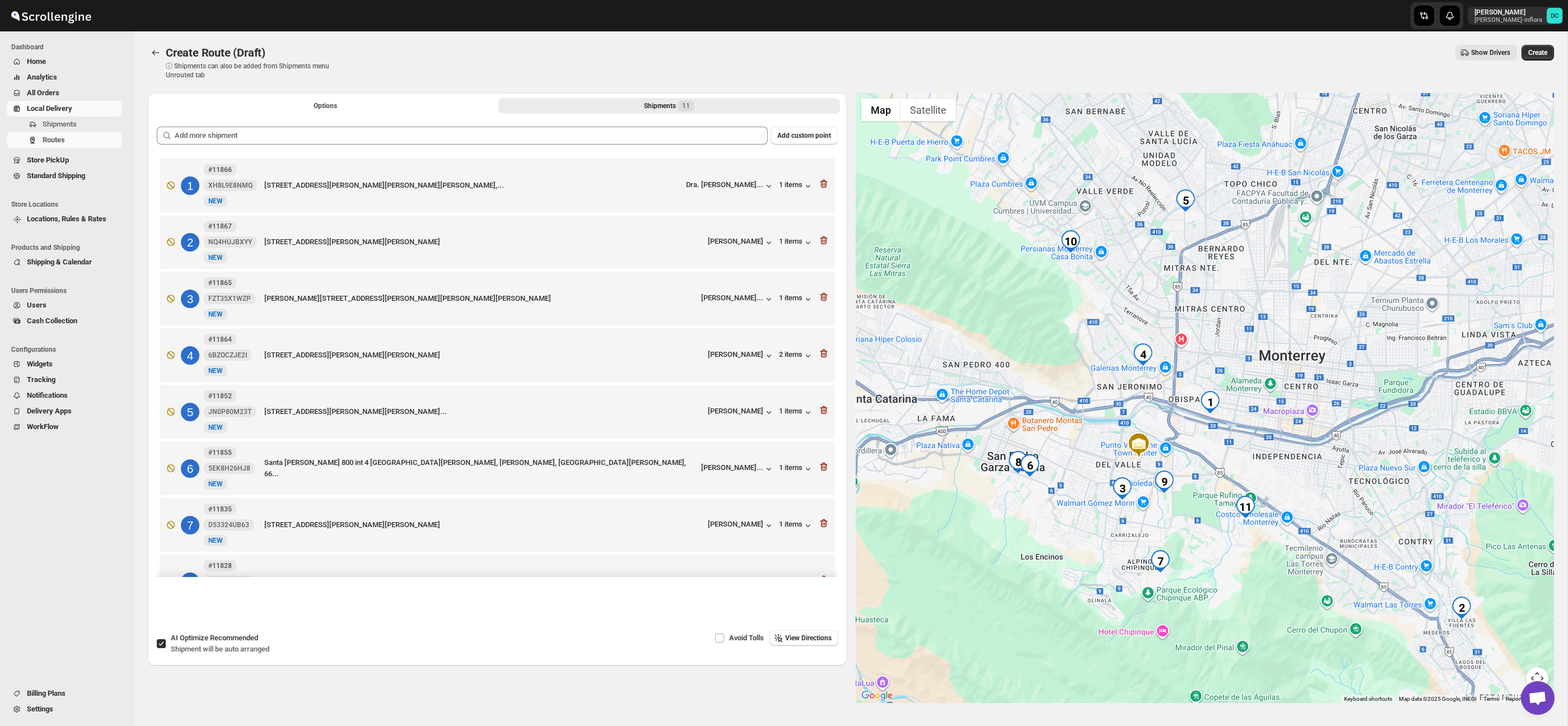
drag, startPoint x: 1435, startPoint y: 239, endPoint x: 1369, endPoint y: 301, distance: 90.6
click at [1369, 301] on div at bounding box center [1205, 397] width 699 height 610
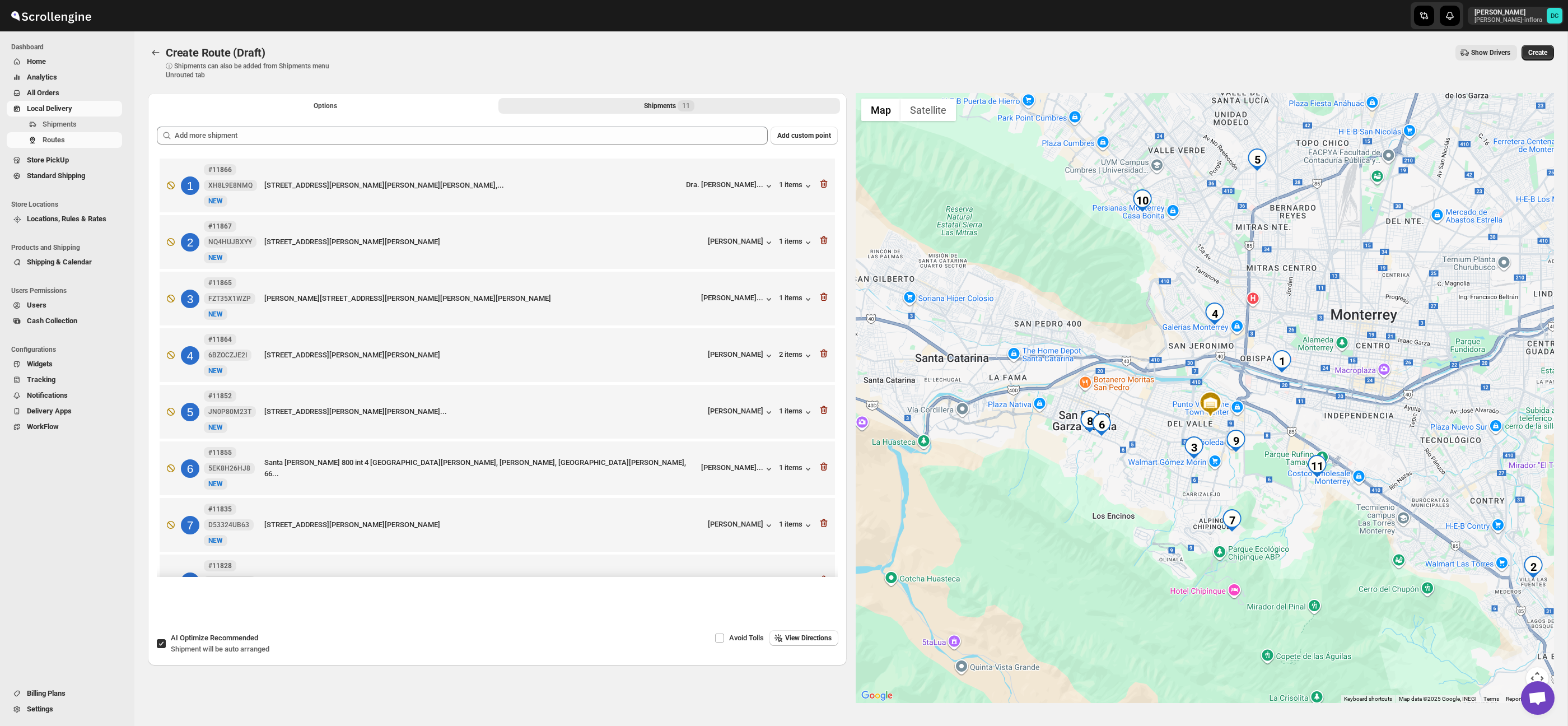
drag, startPoint x: 1303, startPoint y: 336, endPoint x: 1378, endPoint y: 291, distance: 87.5
click at [1378, 291] on div at bounding box center [1205, 397] width 699 height 610
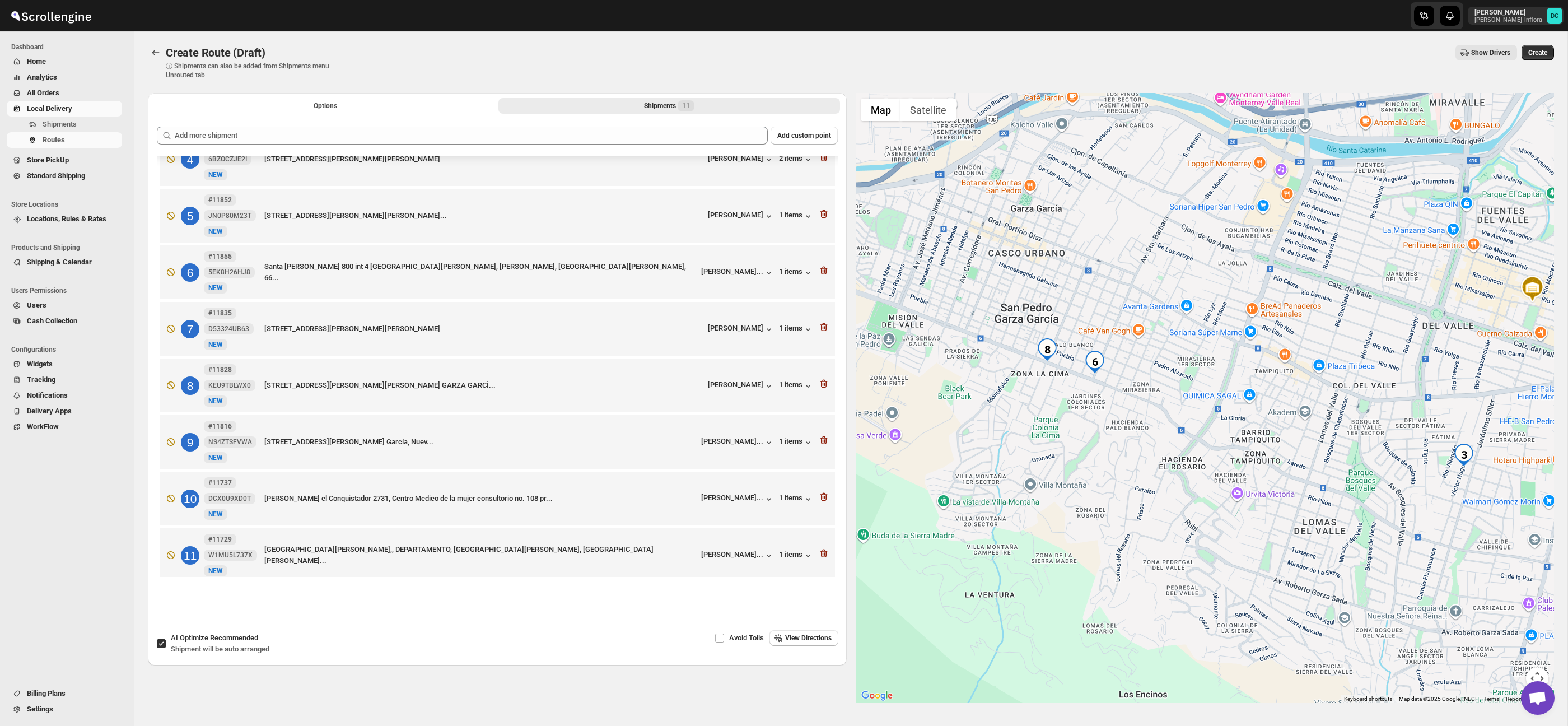
scroll to position [216, 0]
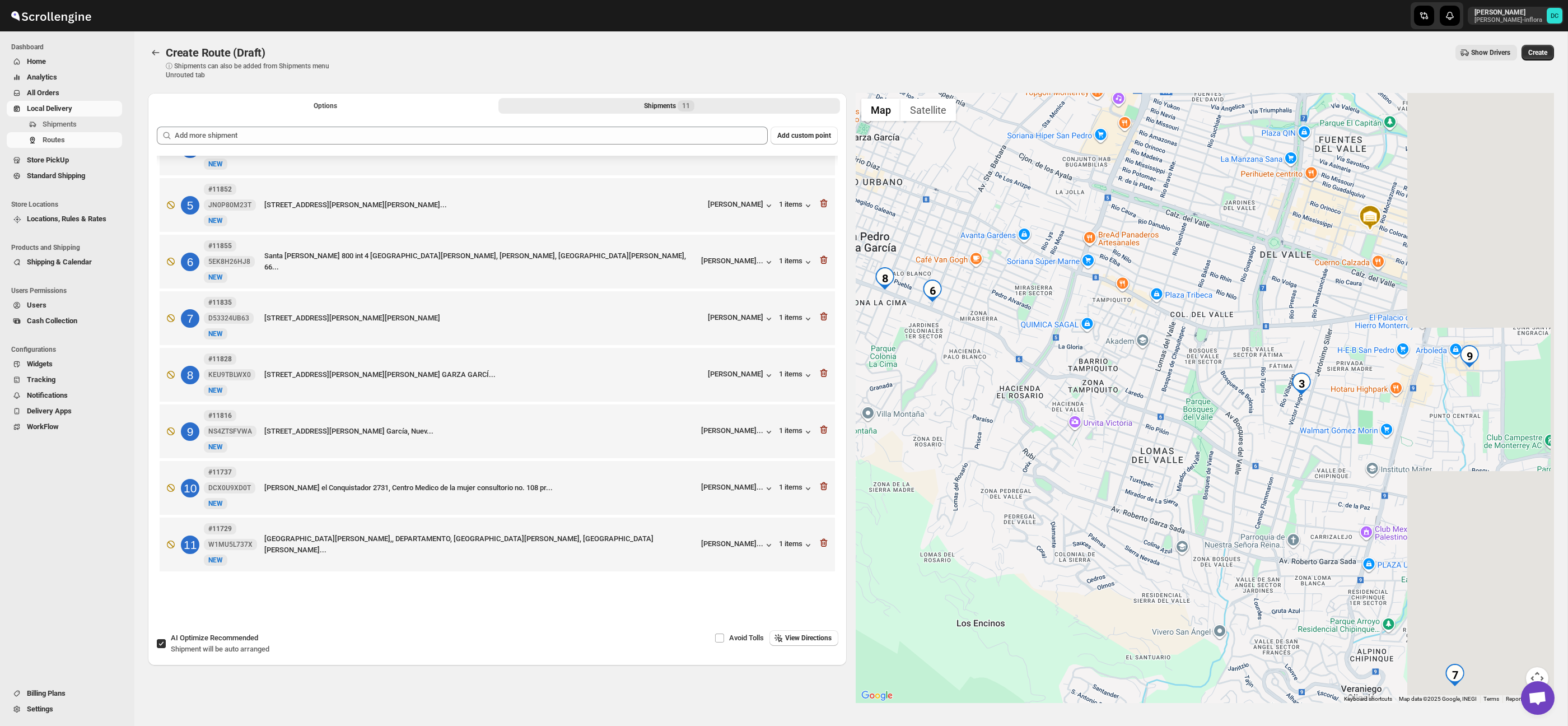
drag, startPoint x: 1161, startPoint y: 373, endPoint x: 1017, endPoint y: 328, distance: 150.9
click at [1017, 328] on div at bounding box center [1205, 397] width 699 height 610
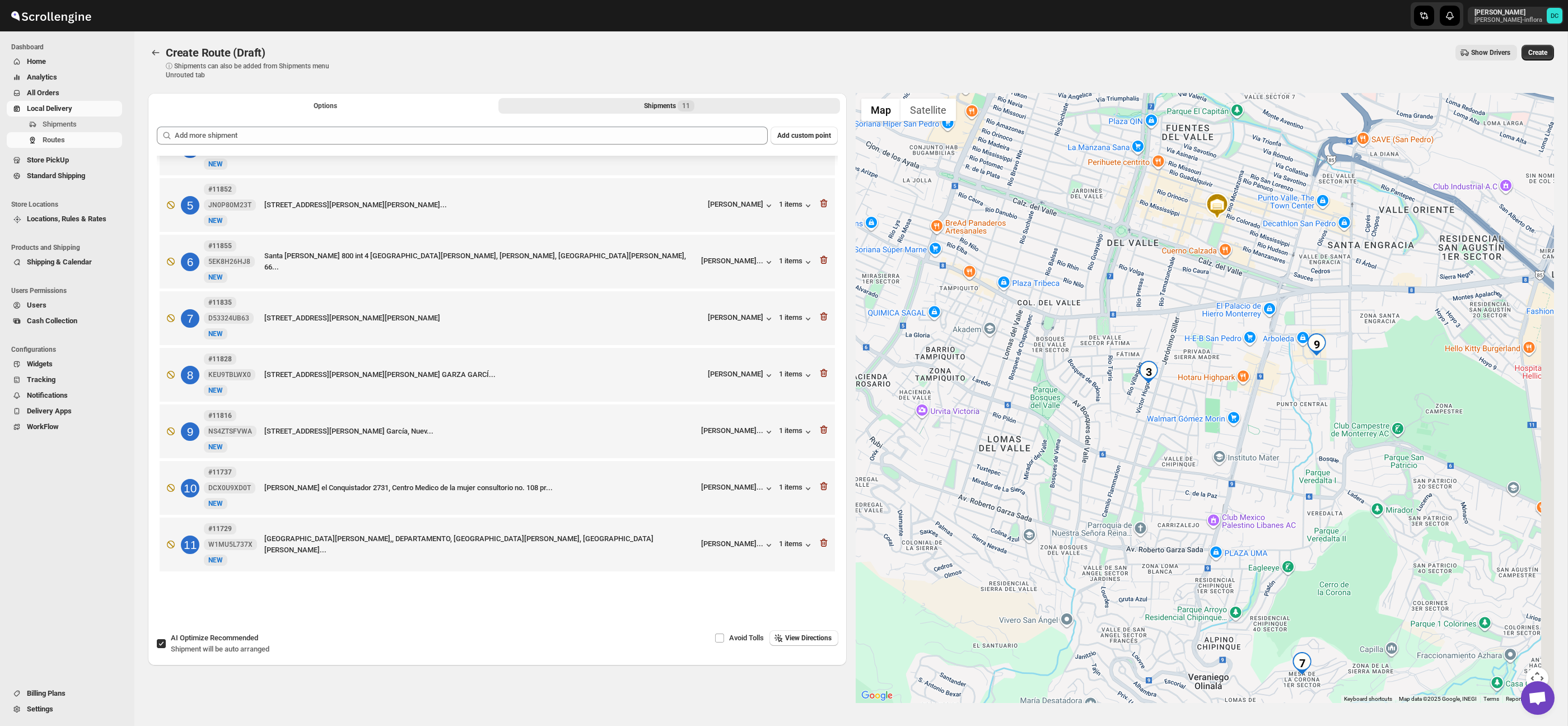
drag, startPoint x: 1313, startPoint y: 378, endPoint x: 1248, endPoint y: 375, distance: 65.1
click at [1248, 375] on div at bounding box center [1205, 397] width 699 height 610
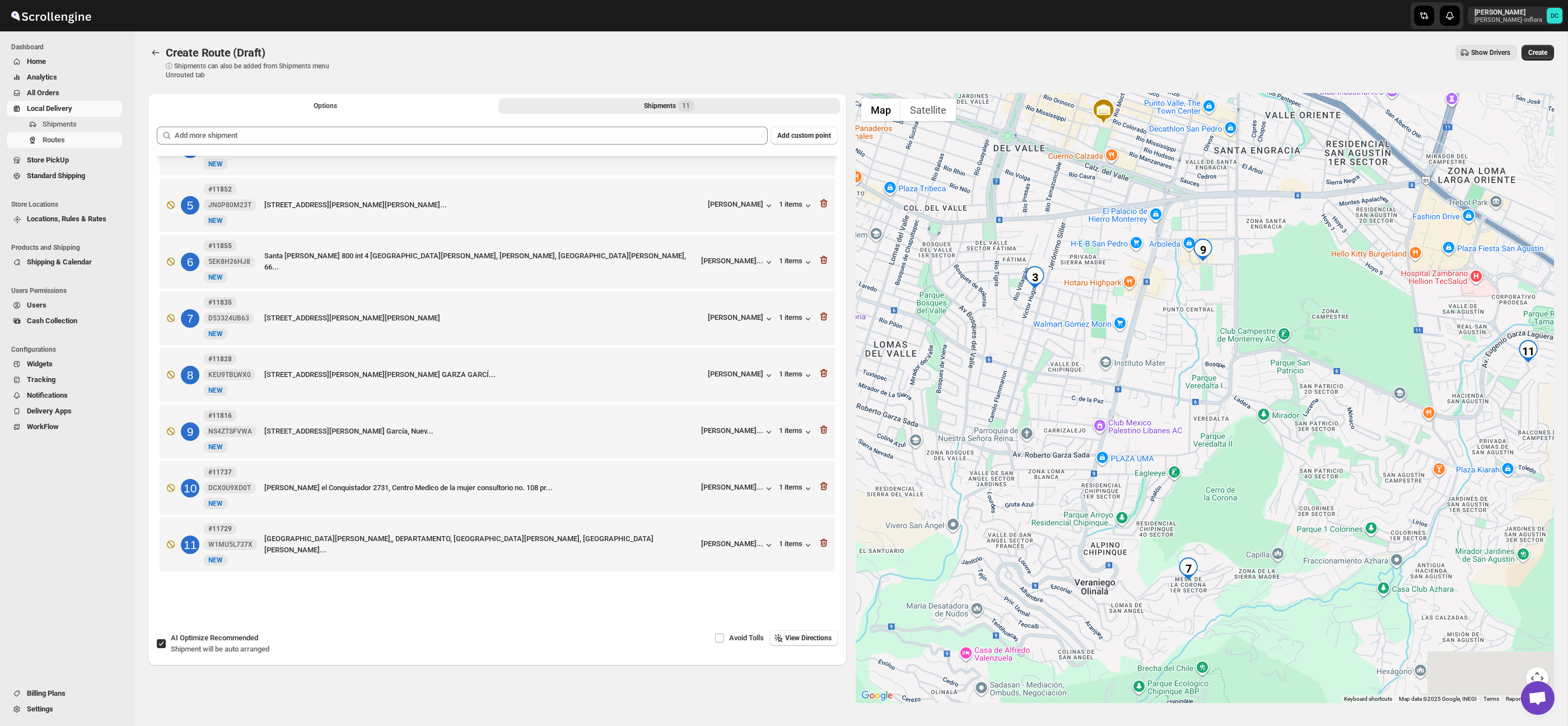
drag, startPoint x: 1235, startPoint y: 343, endPoint x: 1179, endPoint y: 278, distance: 85.8
click at [1134, 253] on div at bounding box center [1205, 397] width 699 height 610
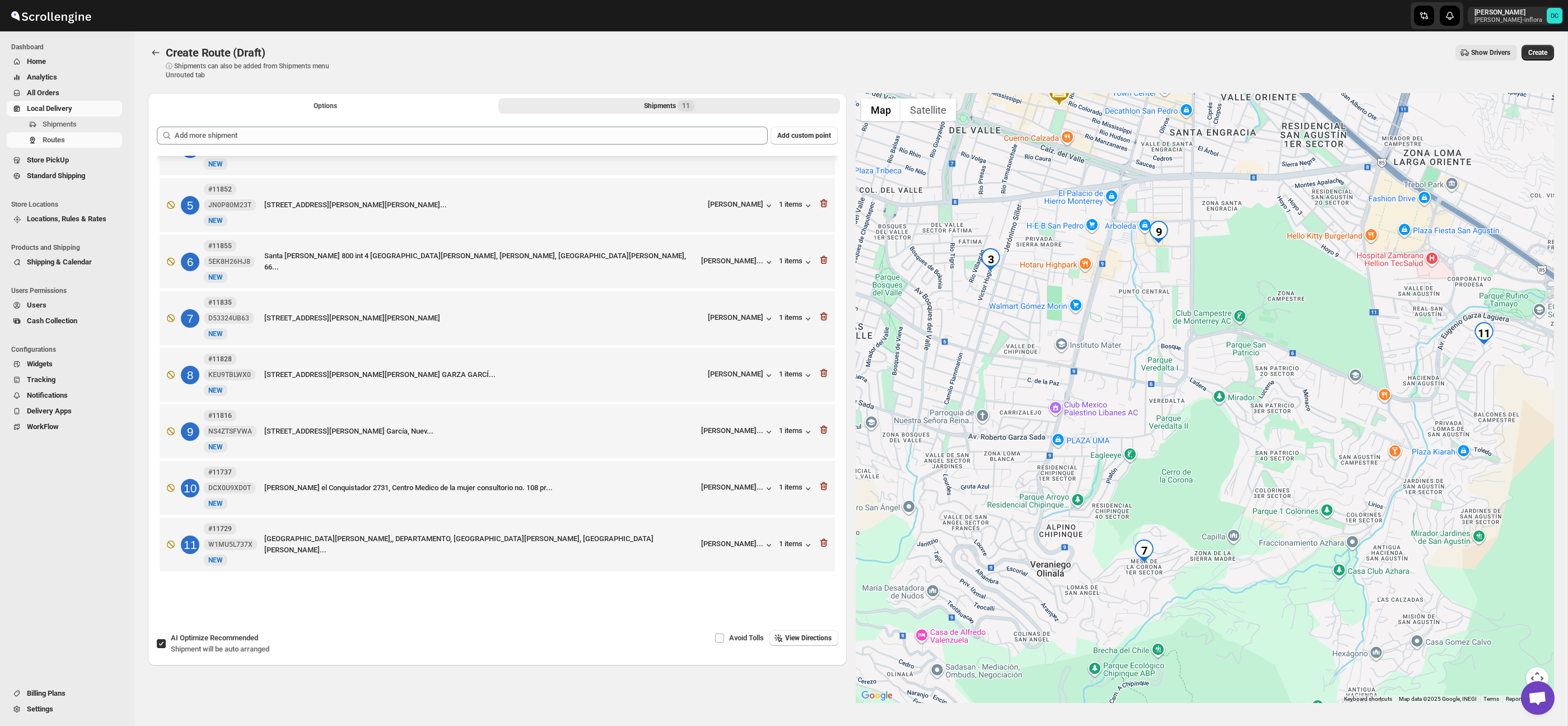
drag, startPoint x: 1355, startPoint y: 402, endPoint x: 1334, endPoint y: 402, distance: 21.0
click at [1337, 409] on div at bounding box center [1205, 397] width 699 height 610
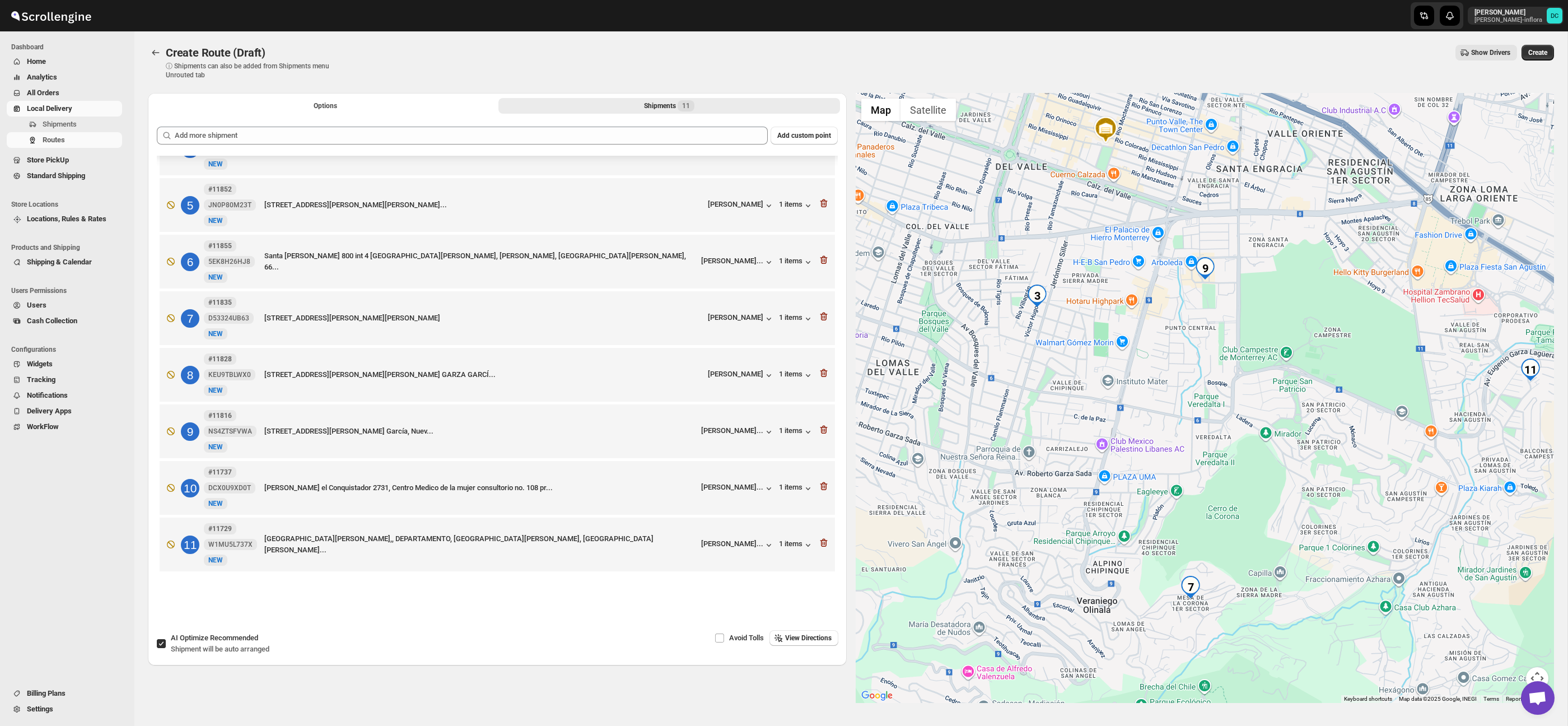
drag, startPoint x: 1304, startPoint y: 373, endPoint x: 1334, endPoint y: 400, distance: 40.4
click at [1333, 400] on div at bounding box center [1205, 397] width 699 height 610
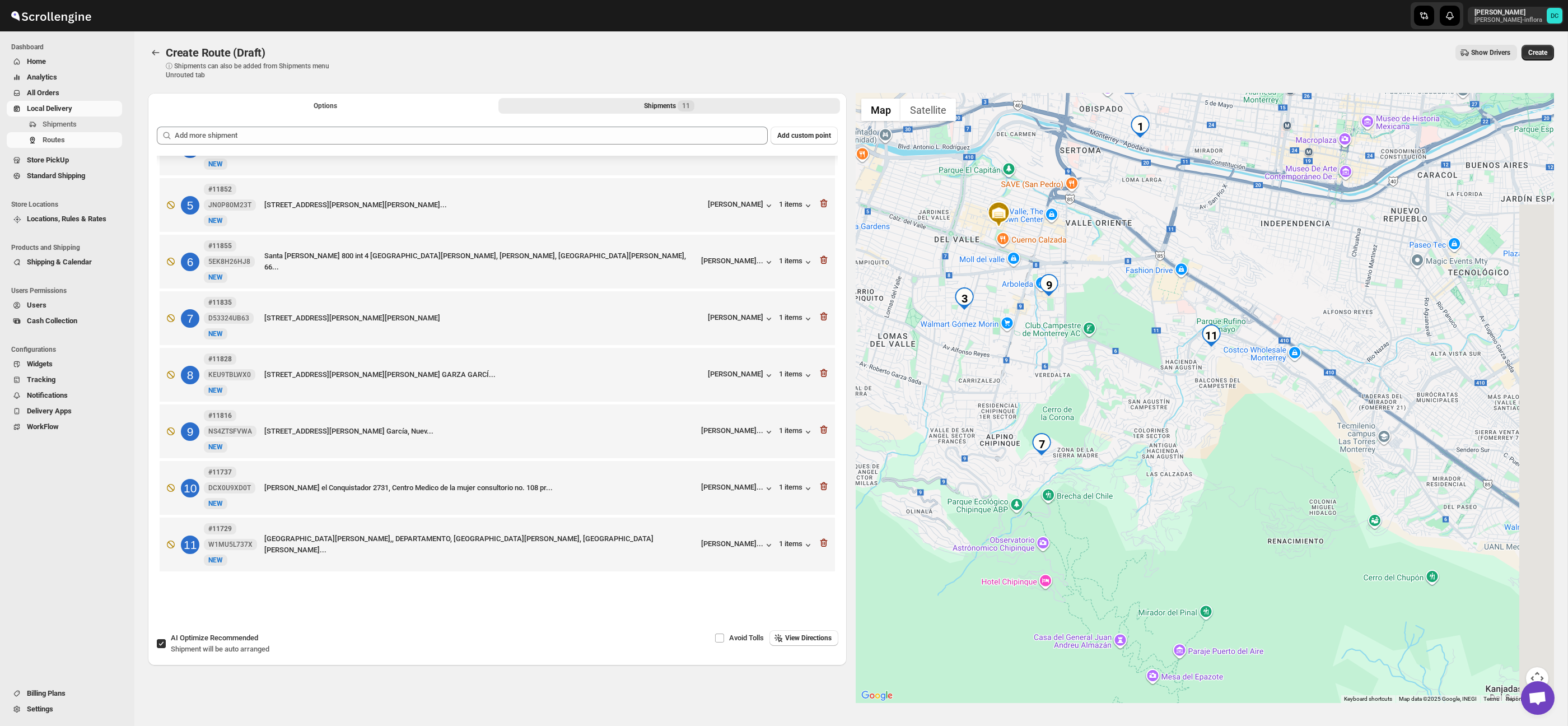
drag, startPoint x: 1257, startPoint y: 377, endPoint x: 1144, endPoint y: 370, distance: 113.2
click at [1144, 370] on div at bounding box center [1205, 397] width 699 height 610
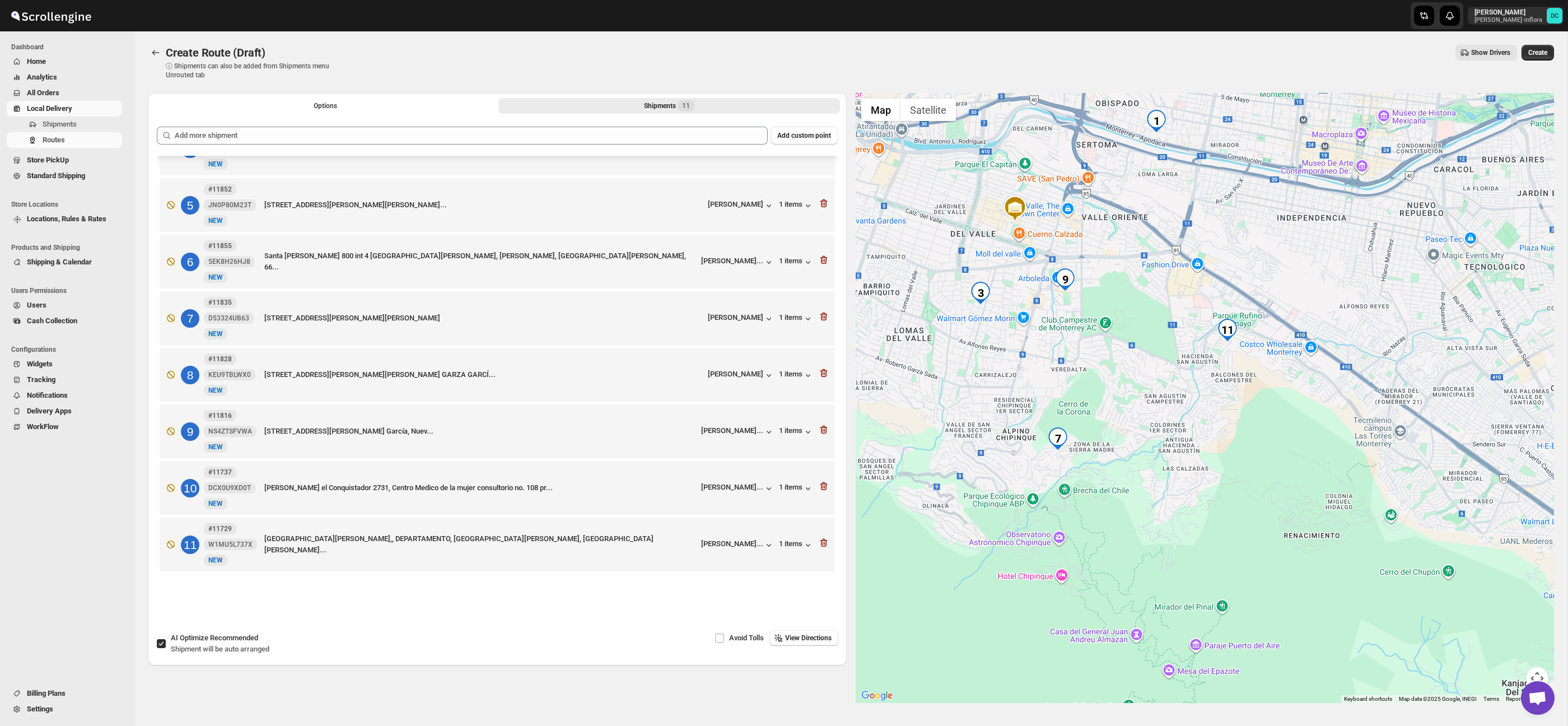
drag, startPoint x: 1232, startPoint y: 378, endPoint x: 1310, endPoint y: 386, distance: 78.4
click at [1310, 386] on div at bounding box center [1205, 397] width 699 height 610
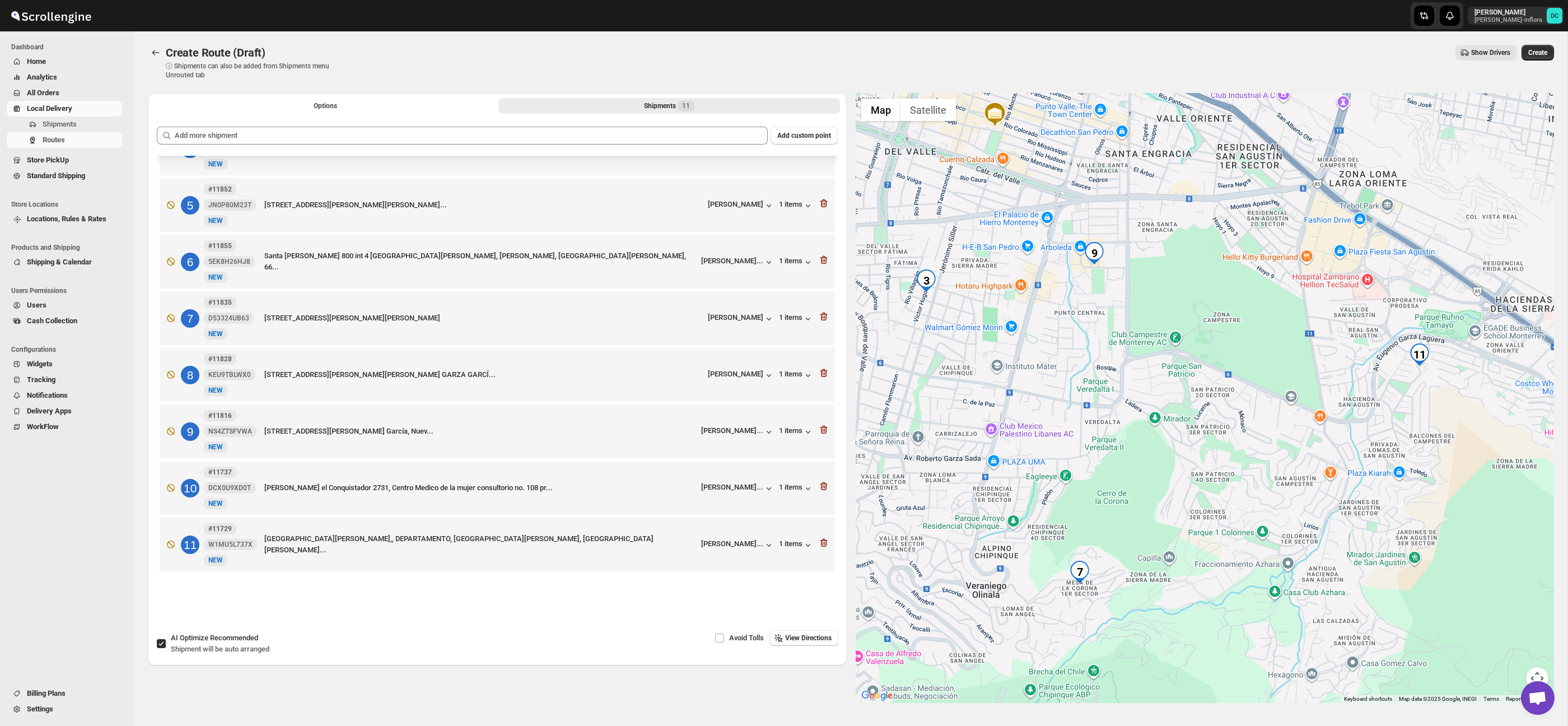
drag, startPoint x: 1049, startPoint y: 297, endPoint x: 1288, endPoint y: 359, distance: 246.9
click at [1288, 359] on div at bounding box center [1205, 397] width 699 height 610
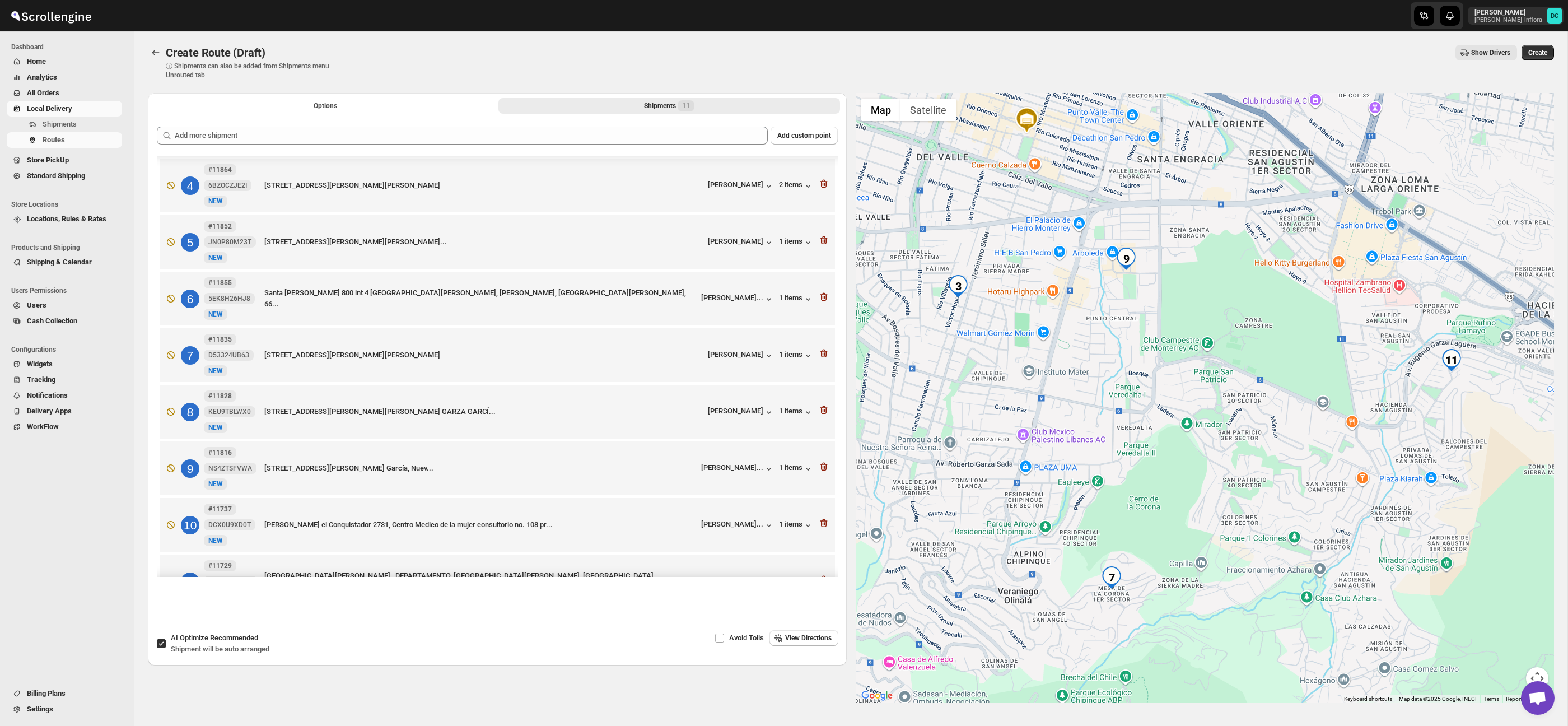
scroll to position [188, 0]
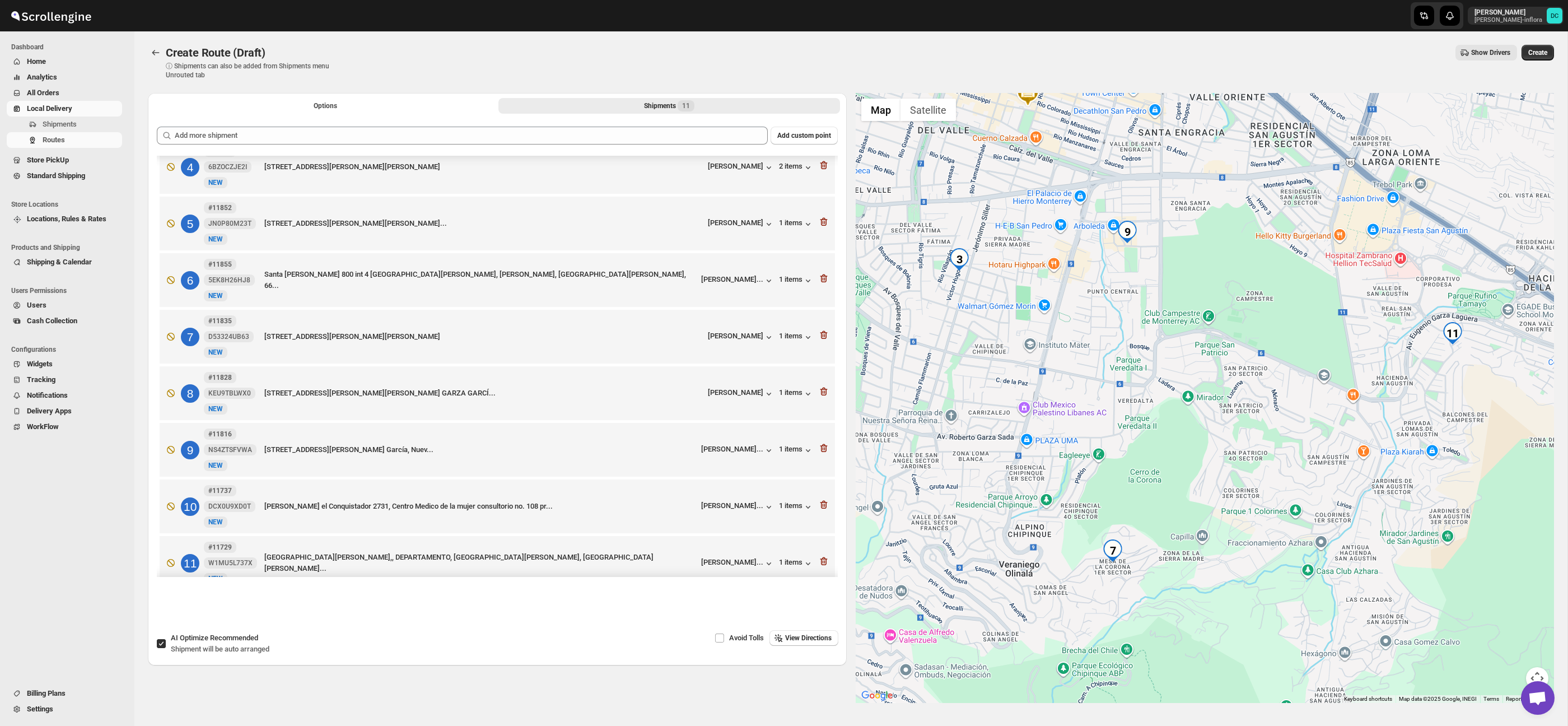
drag, startPoint x: 1213, startPoint y: 417, endPoint x: 1212, endPoint y: 385, distance: 32.0
click at [1214, 385] on div at bounding box center [1205, 397] width 699 height 610
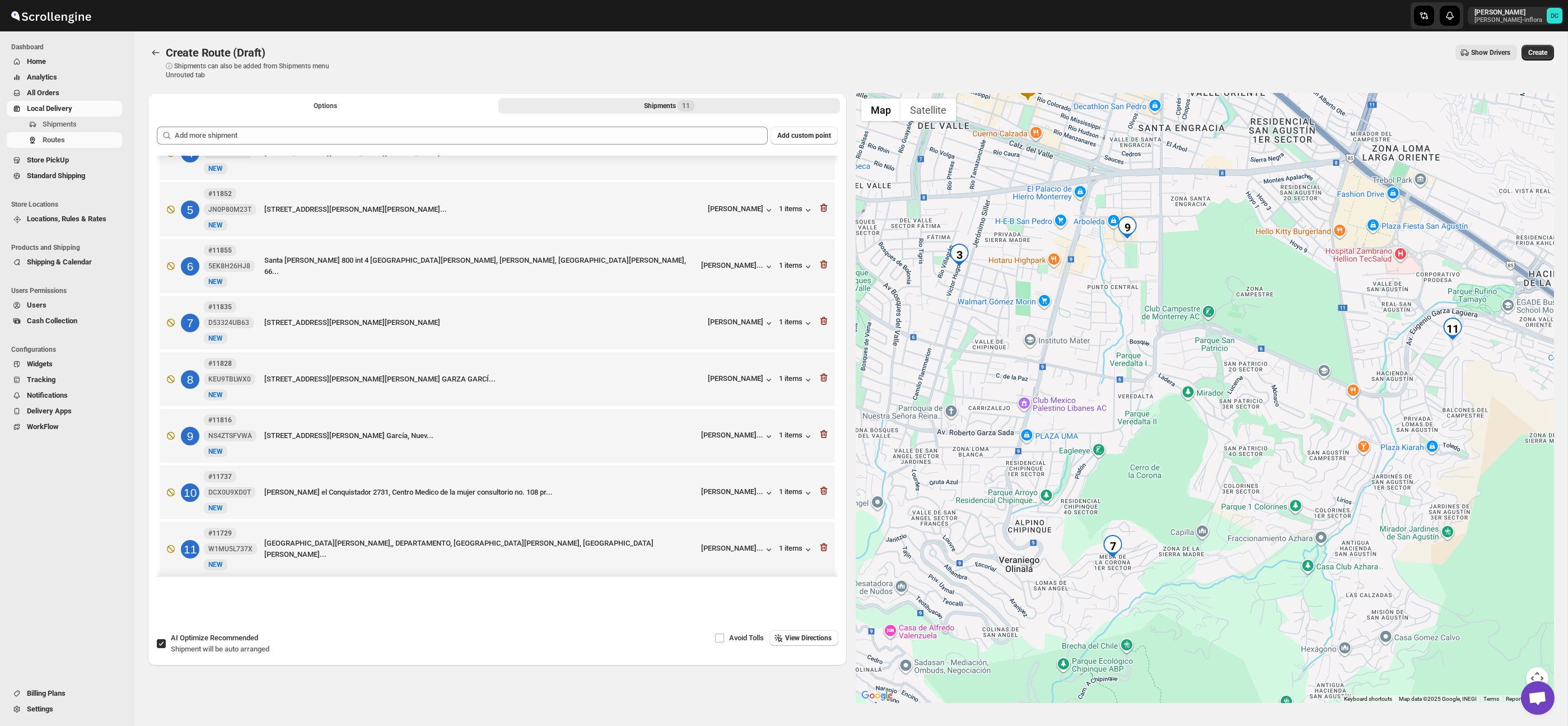
scroll to position [205, 0]
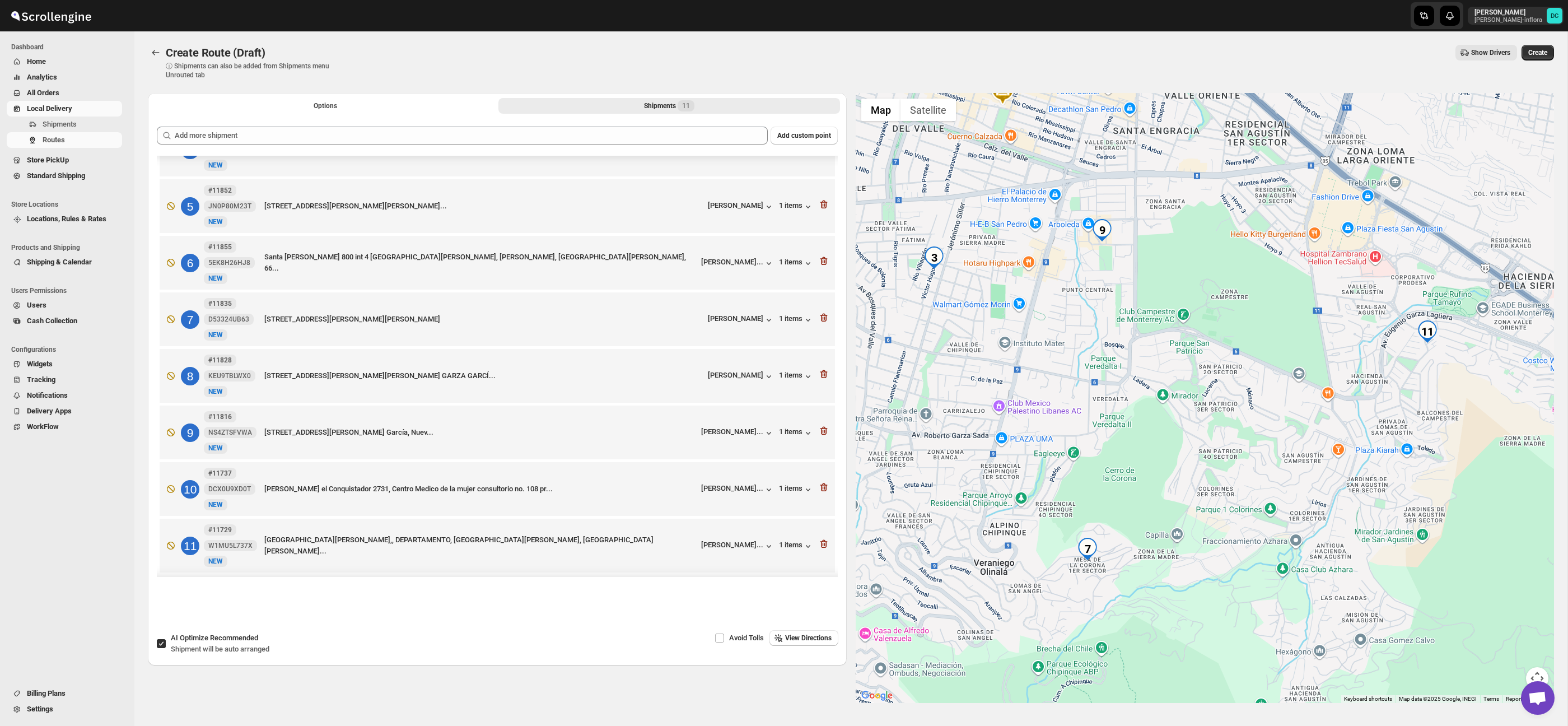
drag, startPoint x: 1295, startPoint y: 439, endPoint x: 1254, endPoint y: 444, distance: 41.3
click at [1254, 444] on div at bounding box center [1205, 397] width 699 height 610
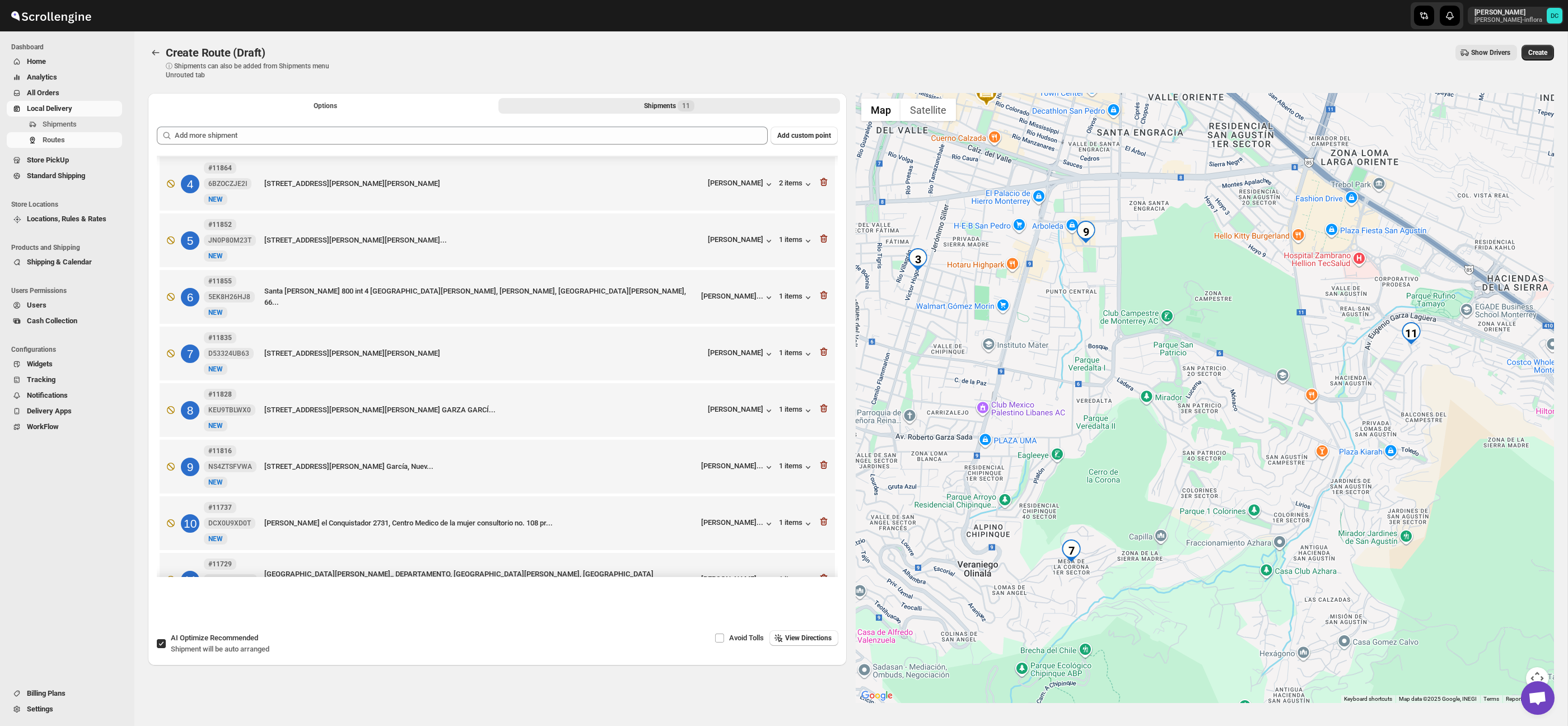
scroll to position [216, 0]
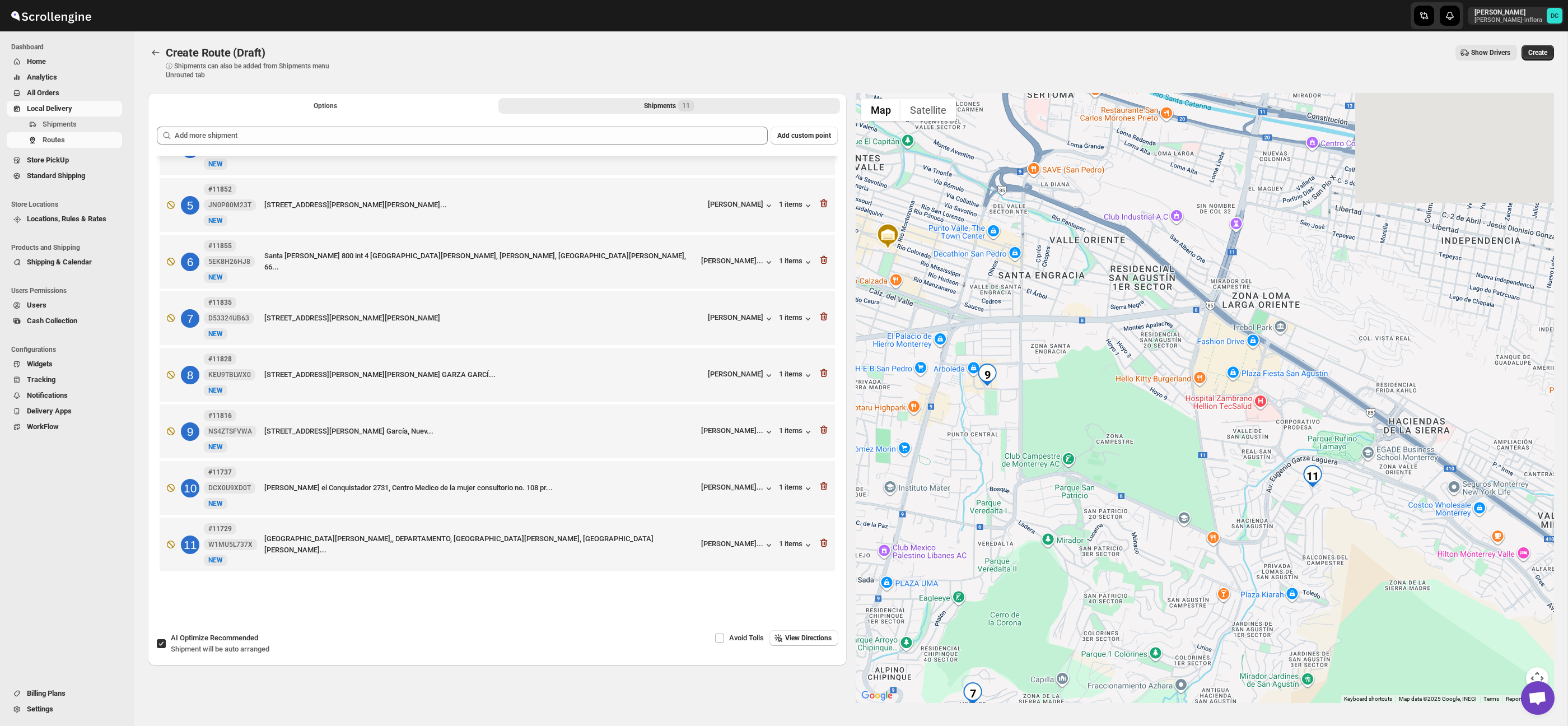
drag, startPoint x: 1240, startPoint y: 302, endPoint x: 1141, endPoint y: 446, distance: 174.7
click at [1140, 447] on div at bounding box center [1205, 397] width 699 height 610
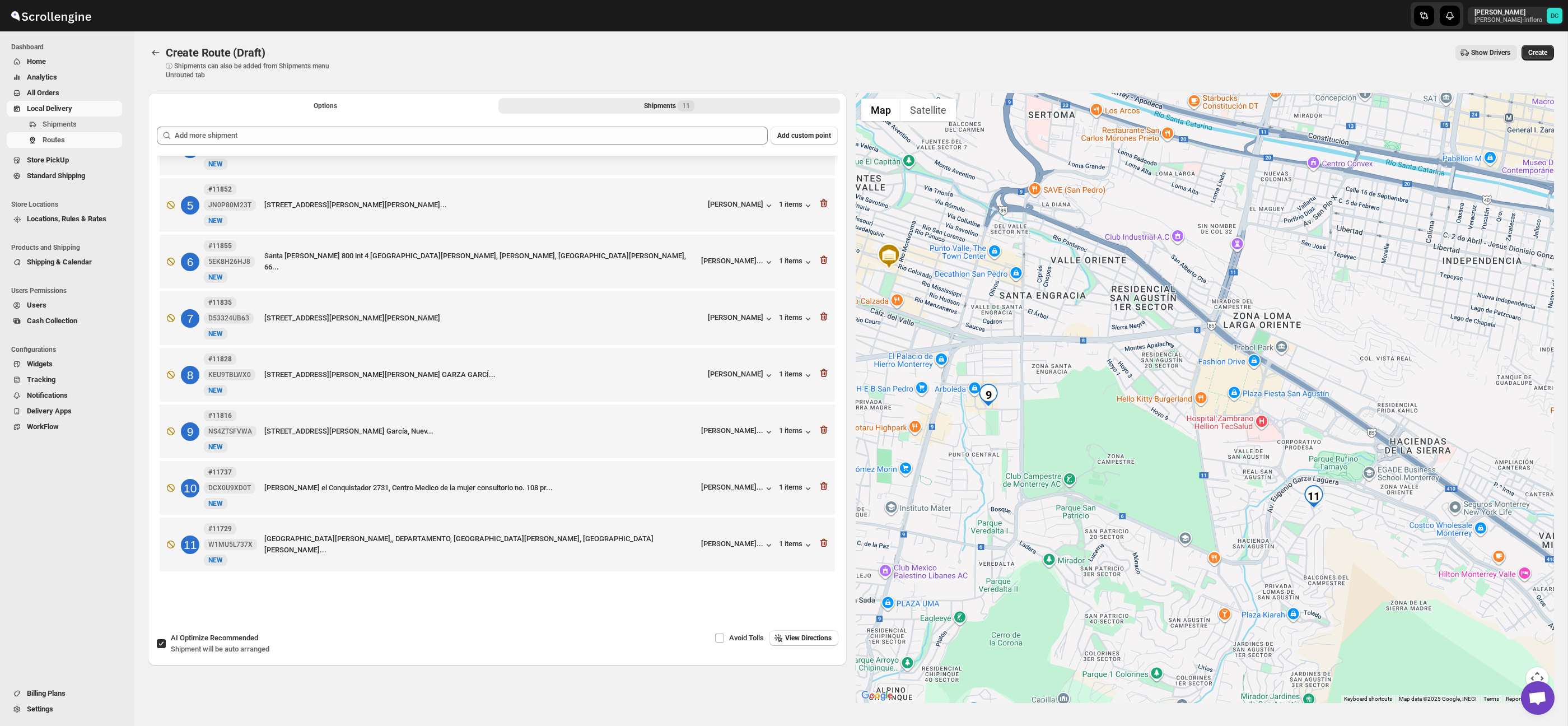
drag, startPoint x: 1125, startPoint y: 356, endPoint x: 1216, endPoint y: 462, distance: 139.7
click at [1200, 456] on div at bounding box center [1205, 397] width 699 height 610
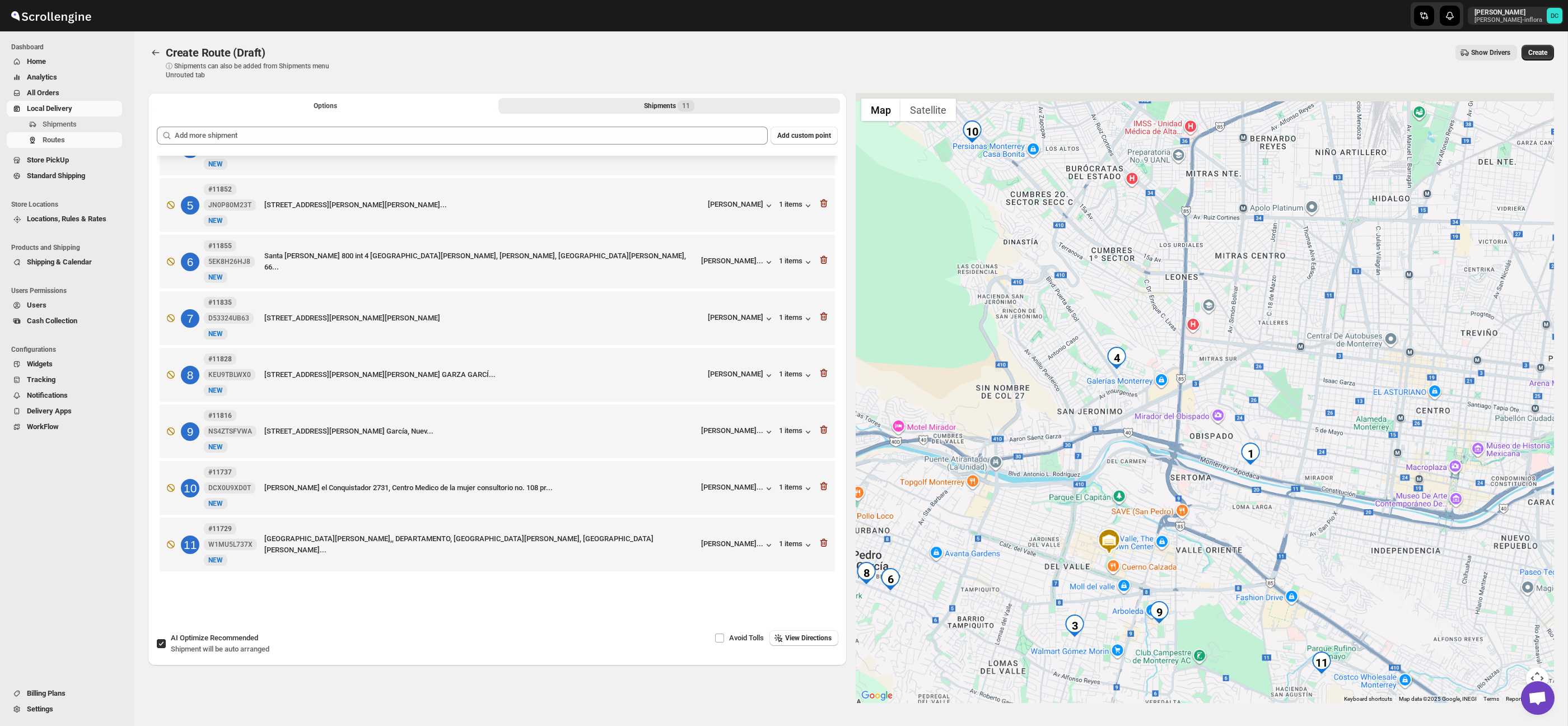
drag, startPoint x: 1245, startPoint y: 388, endPoint x: 1275, endPoint y: 377, distance: 32.0
click at [1260, 524] on div at bounding box center [1205, 397] width 699 height 610
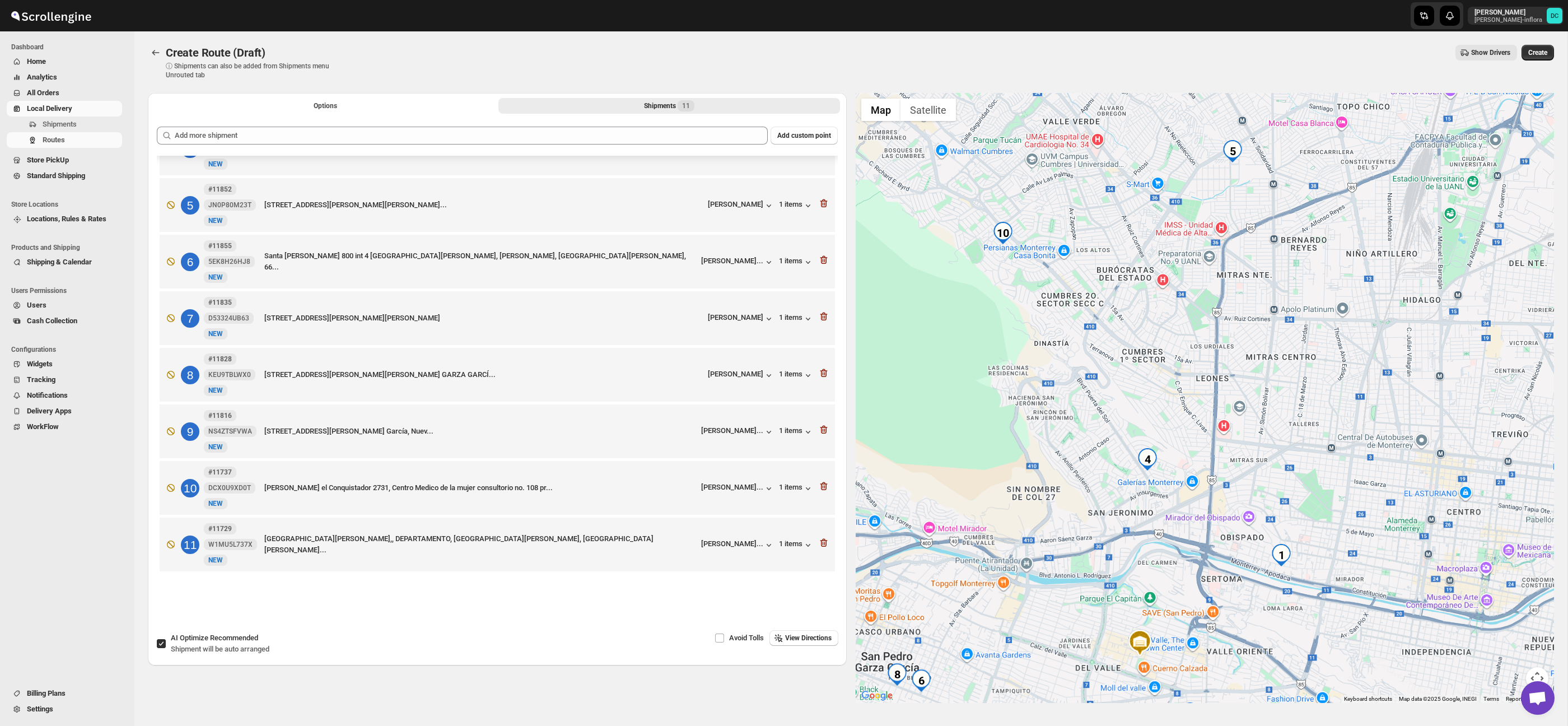
drag, startPoint x: 1284, startPoint y: 377, endPoint x: 1295, endPoint y: 385, distance: 13.6
click at [1314, 464] on div at bounding box center [1205, 397] width 699 height 610
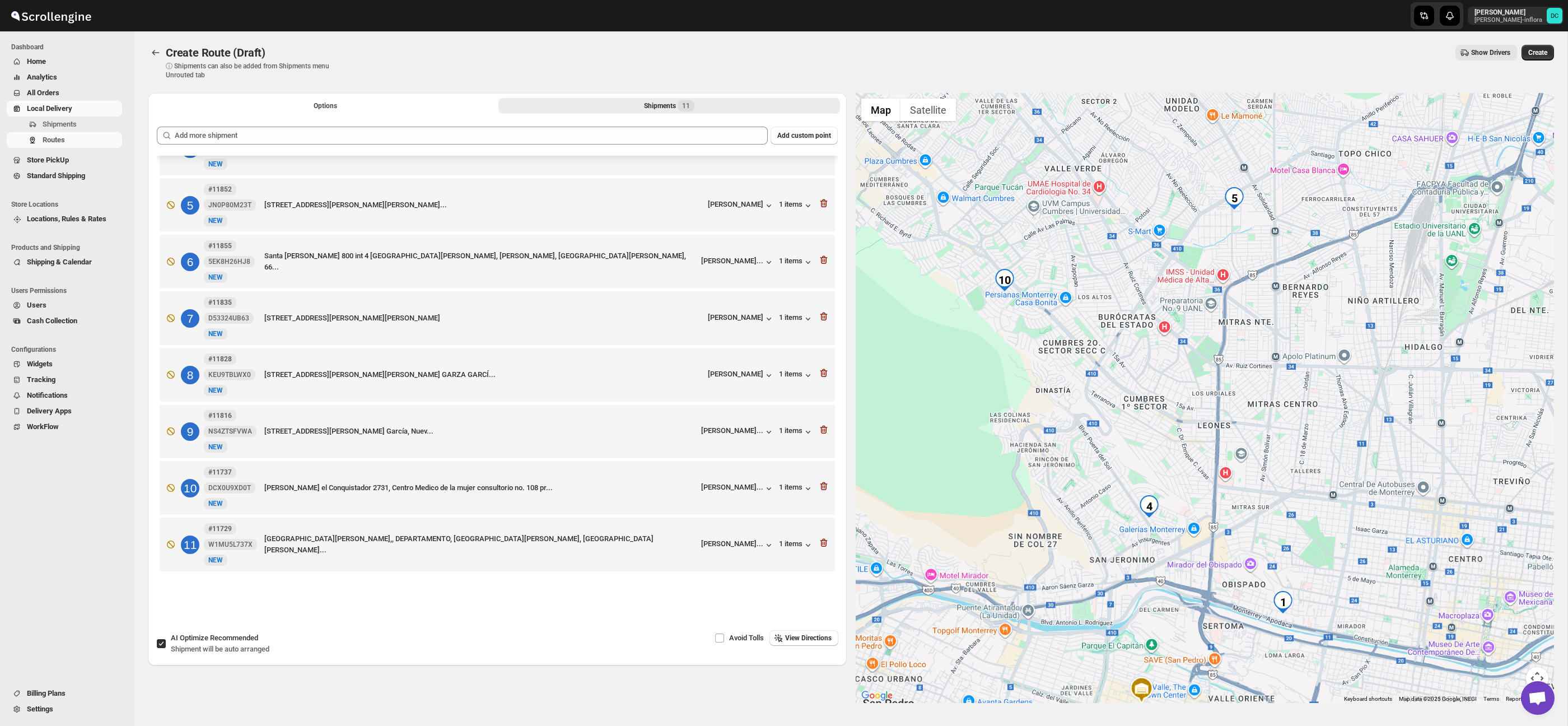
drag, startPoint x: 1291, startPoint y: 361, endPoint x: 1295, endPoint y: 409, distance: 48.2
click at [1295, 409] on div at bounding box center [1205, 397] width 699 height 610
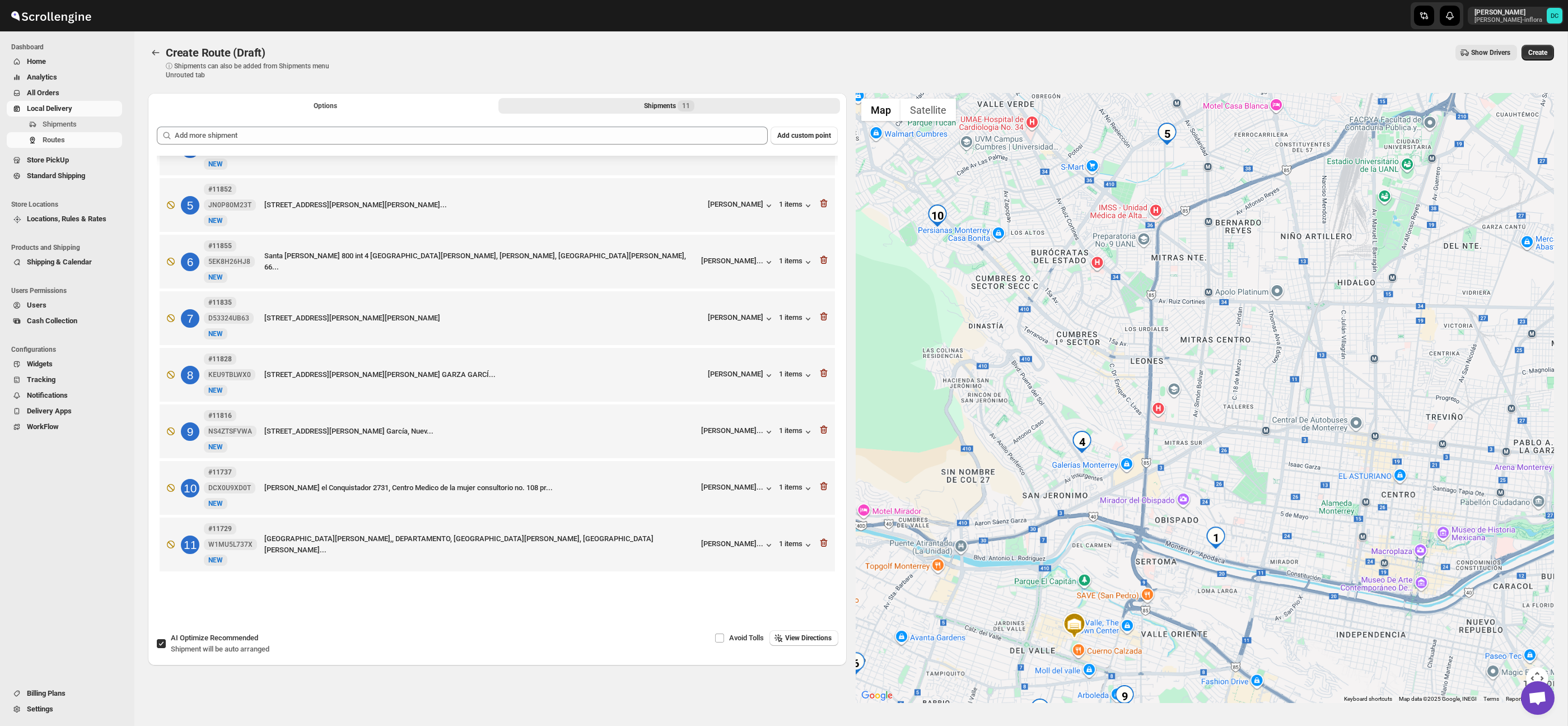
drag, startPoint x: 1311, startPoint y: 369, endPoint x: 1295, endPoint y: 344, distance: 29.7
click at [1283, 338] on div at bounding box center [1205, 397] width 699 height 610
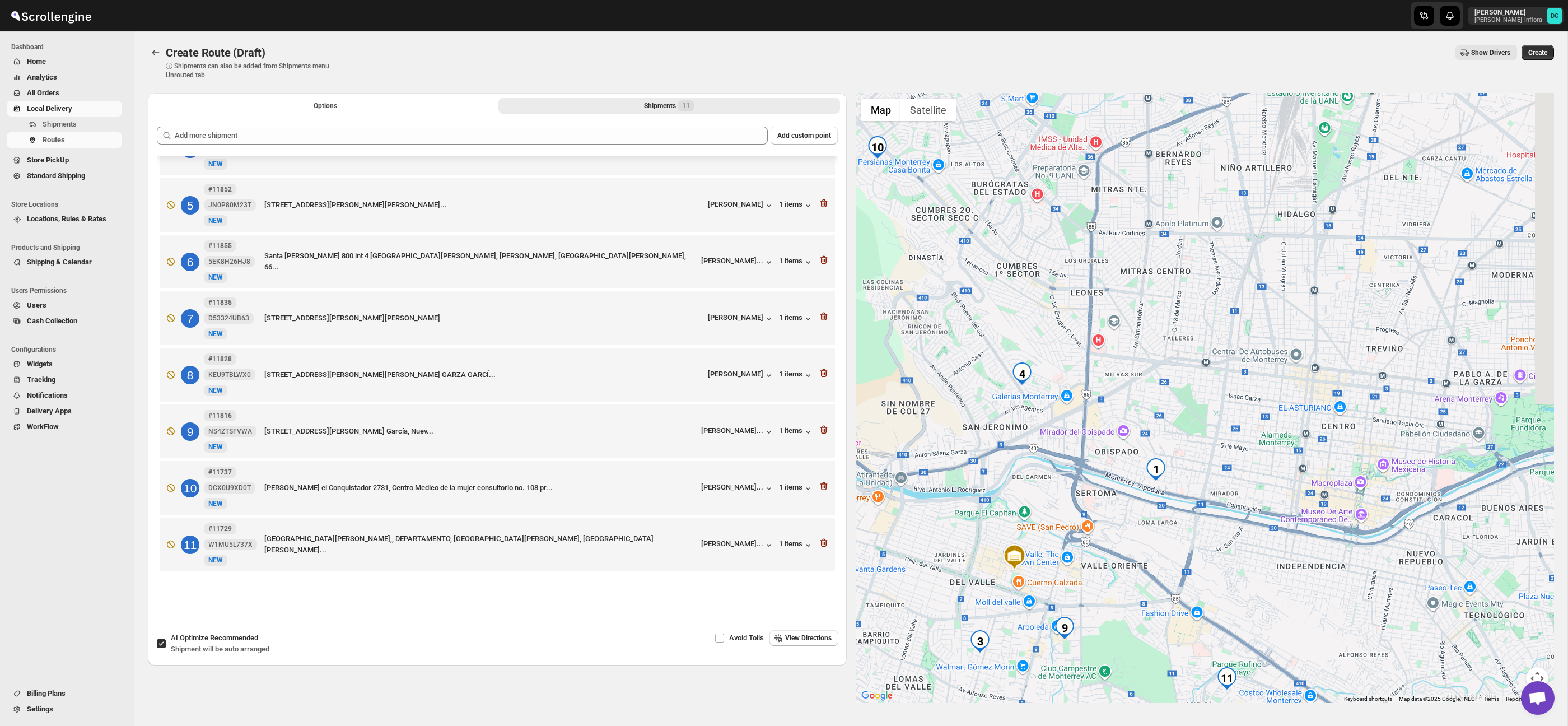
drag, startPoint x: 1352, startPoint y: 548, endPoint x: 1298, endPoint y: 415, distance: 143.5
click at [1271, 365] on div at bounding box center [1205, 397] width 699 height 610
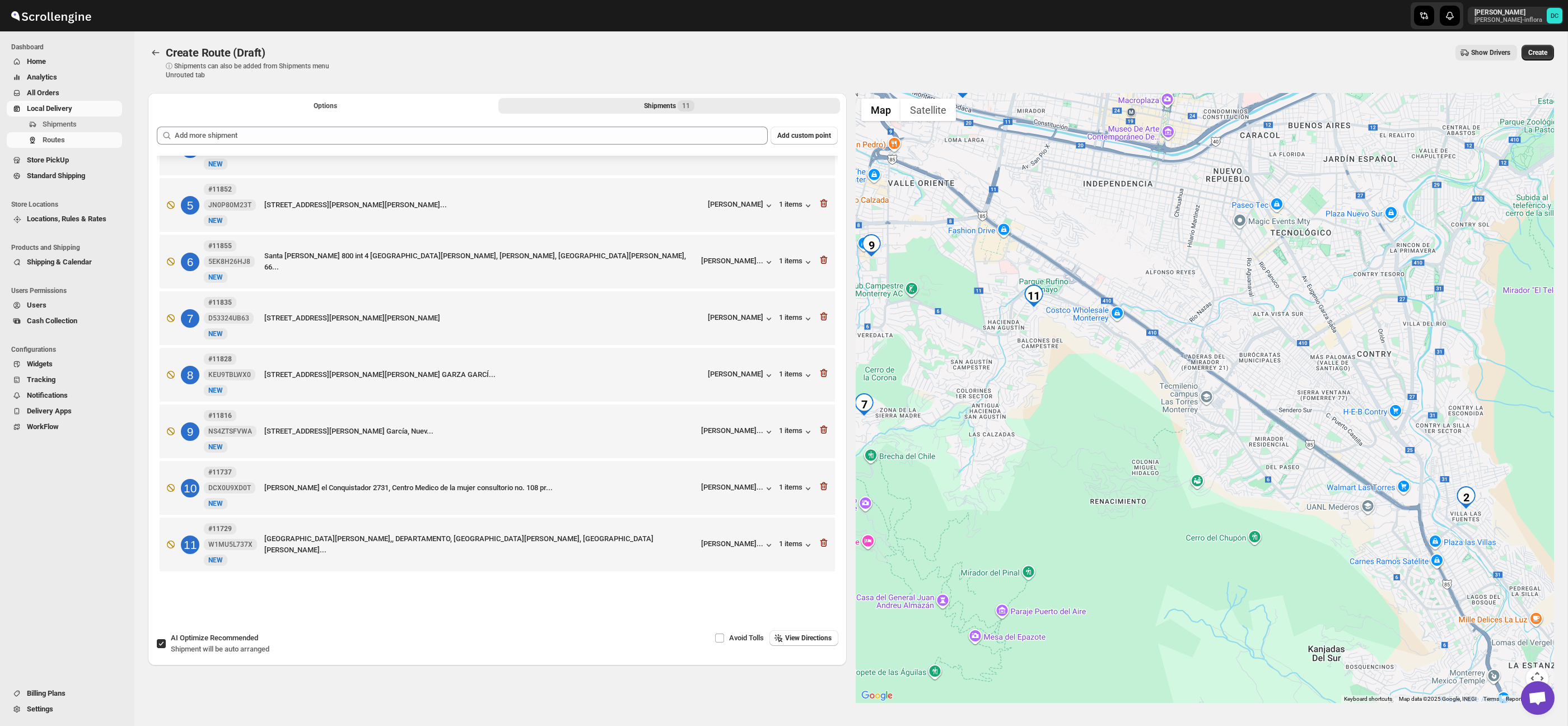
drag, startPoint x: 1314, startPoint y: 454, endPoint x: 1336, endPoint y: 432, distance: 31.1
click at [1252, 354] on div at bounding box center [1205, 397] width 699 height 610
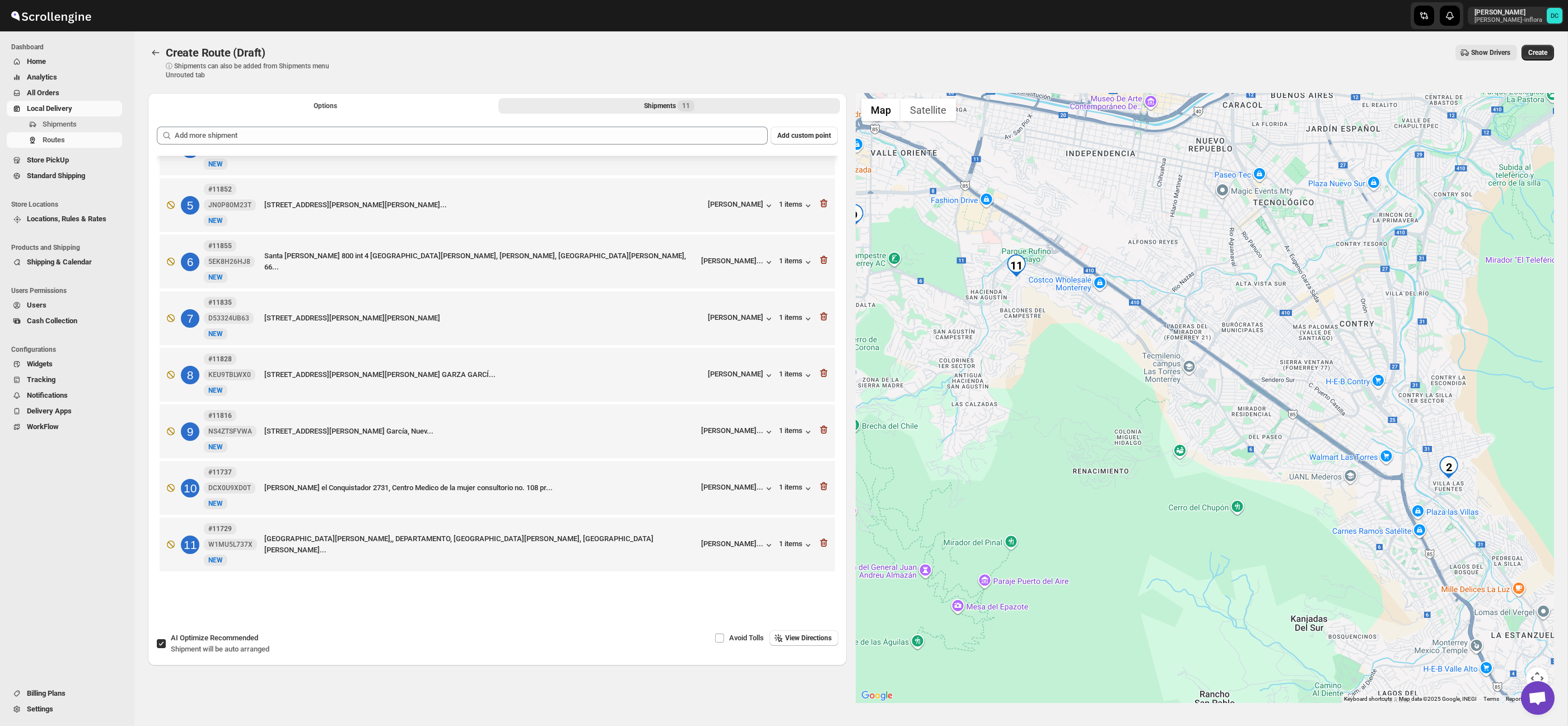
drag, startPoint x: 1341, startPoint y: 440, endPoint x: 1218, endPoint y: 318, distance: 173.2
click at [1218, 318] on div at bounding box center [1205, 397] width 699 height 610
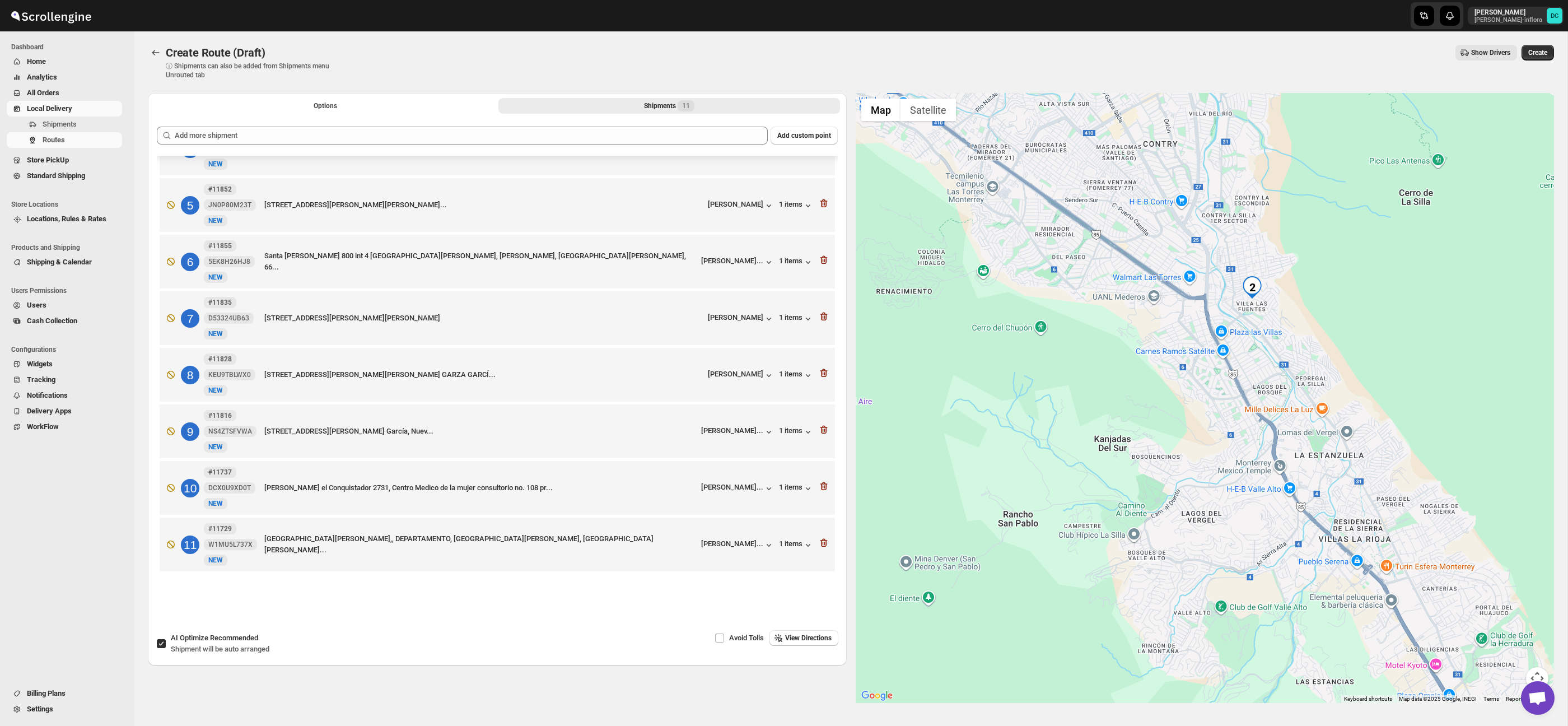
drag, startPoint x: 1393, startPoint y: 451, endPoint x: 1370, endPoint y: 441, distance: 25.1
click at [1371, 441] on div at bounding box center [1205, 397] width 699 height 610
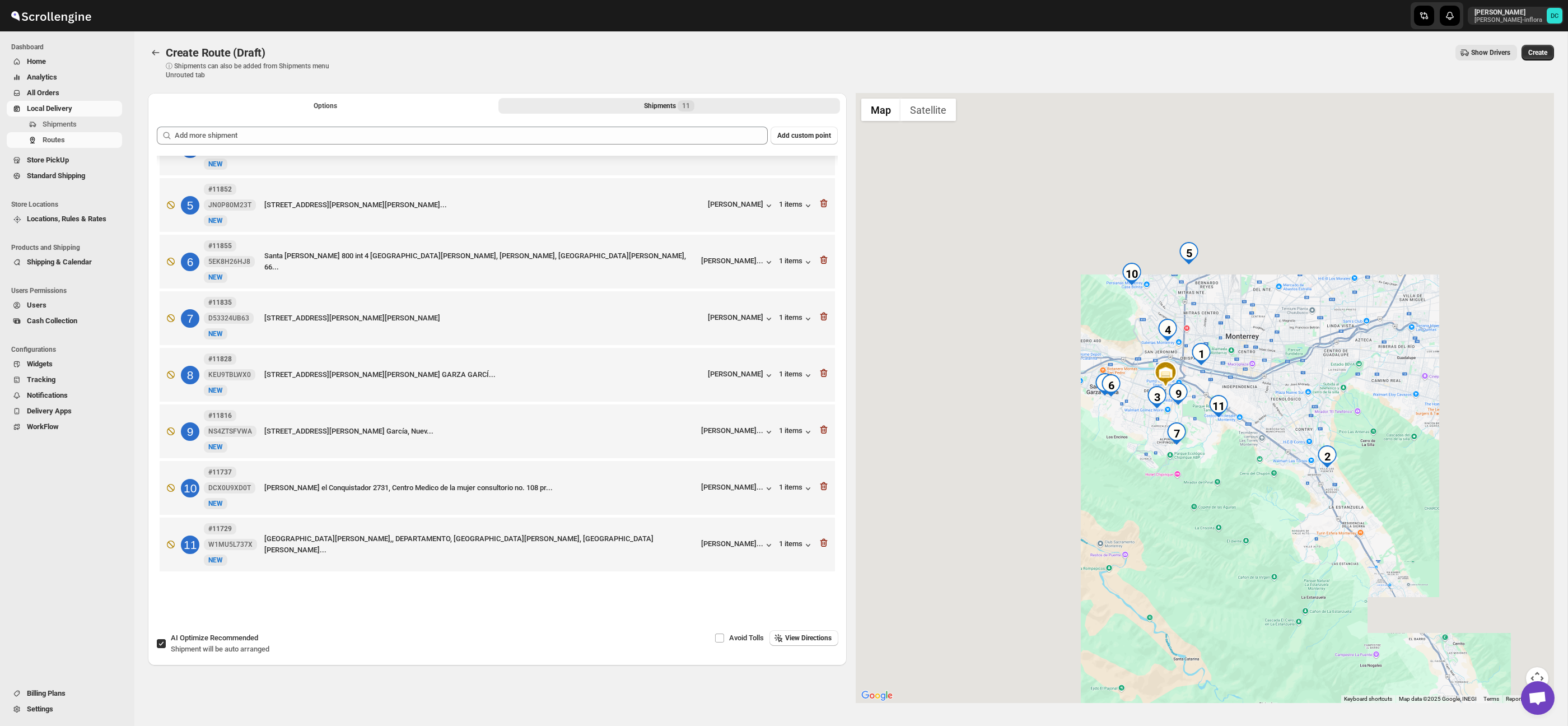
drag, startPoint x: 1350, startPoint y: 421, endPoint x: 1347, endPoint y: 445, distance: 24.2
click at [1347, 445] on div at bounding box center [1205, 397] width 699 height 610
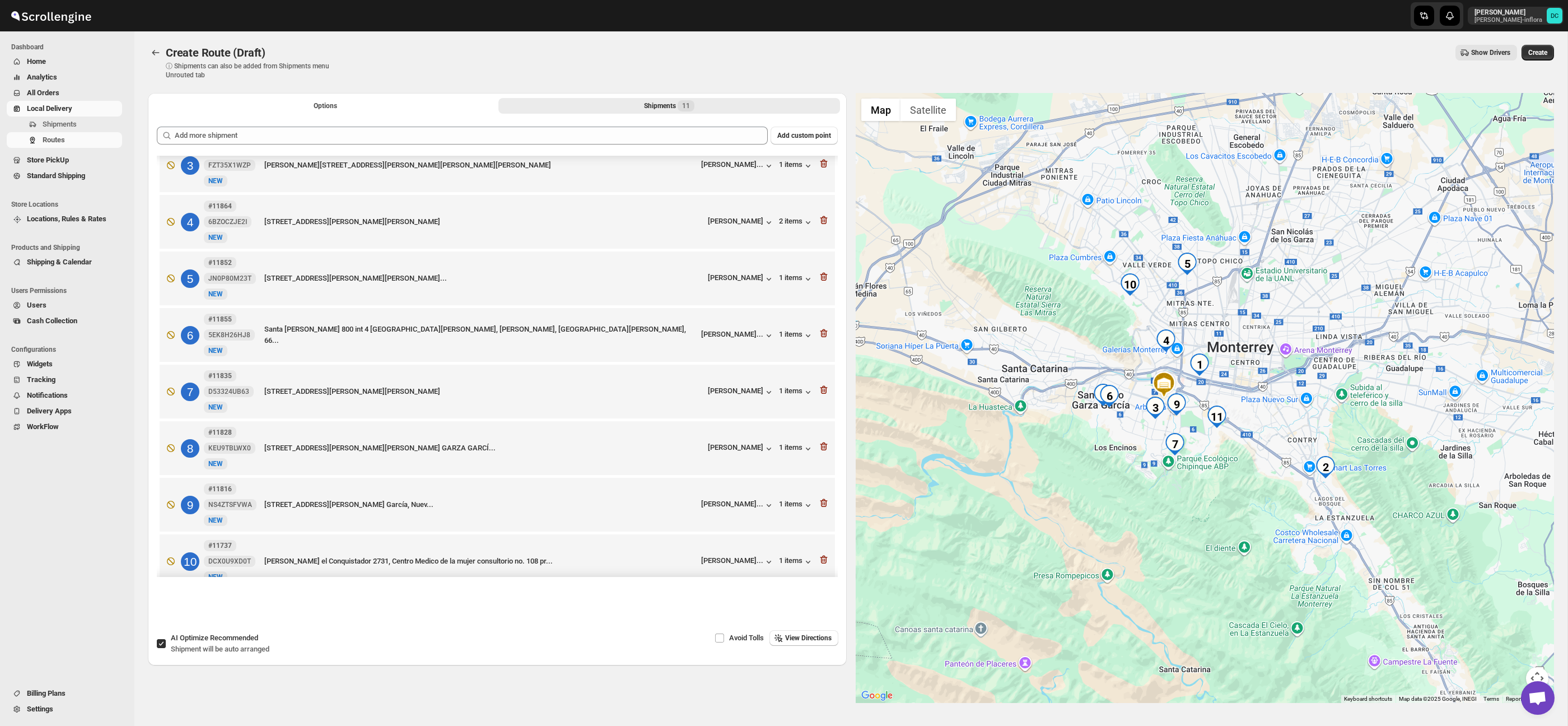
scroll to position [142, 0]
